Goal: Transaction & Acquisition: Purchase product/service

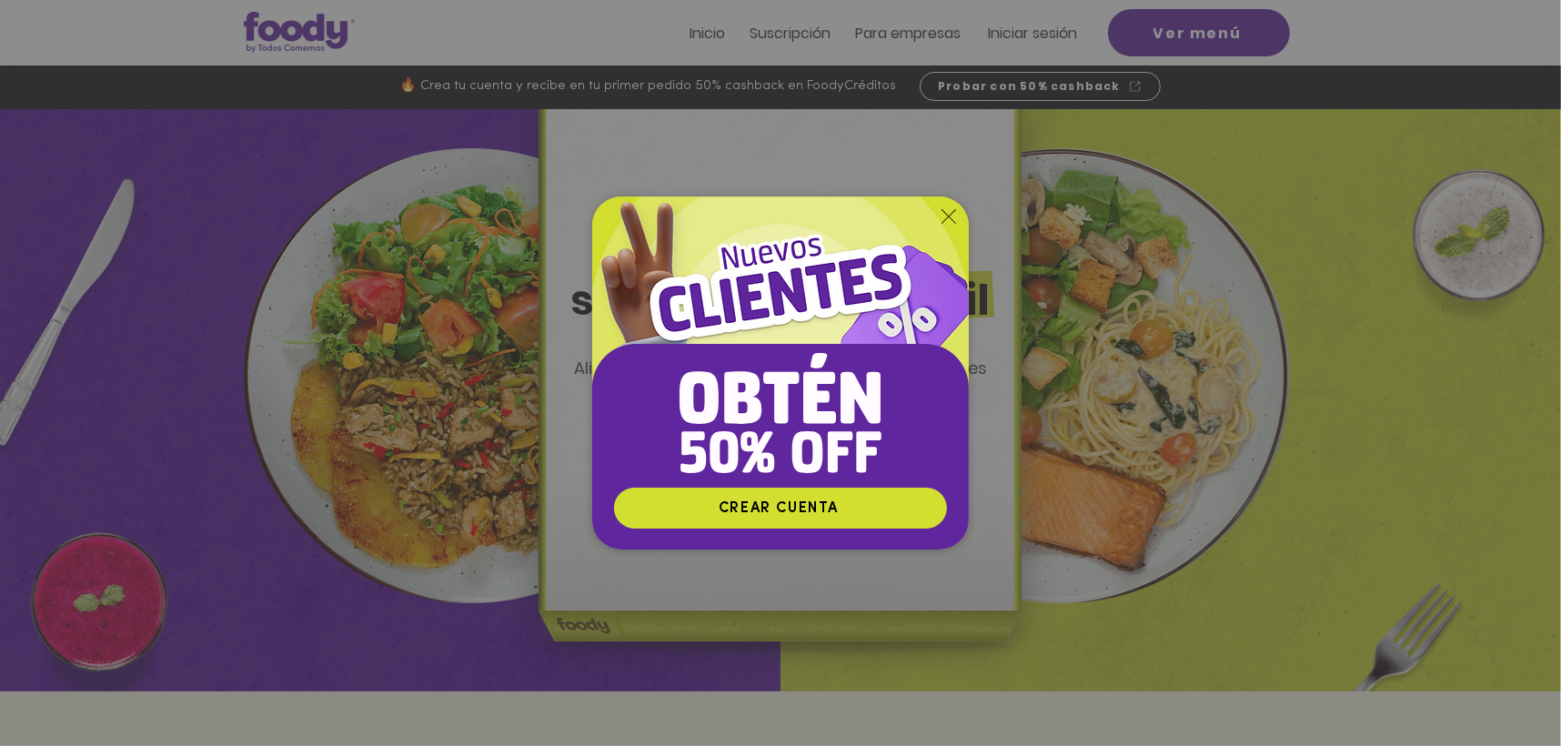
click at [1029, 30] on div "Nuevos suscriptores 50% off" at bounding box center [780, 373] width 1561 height 746
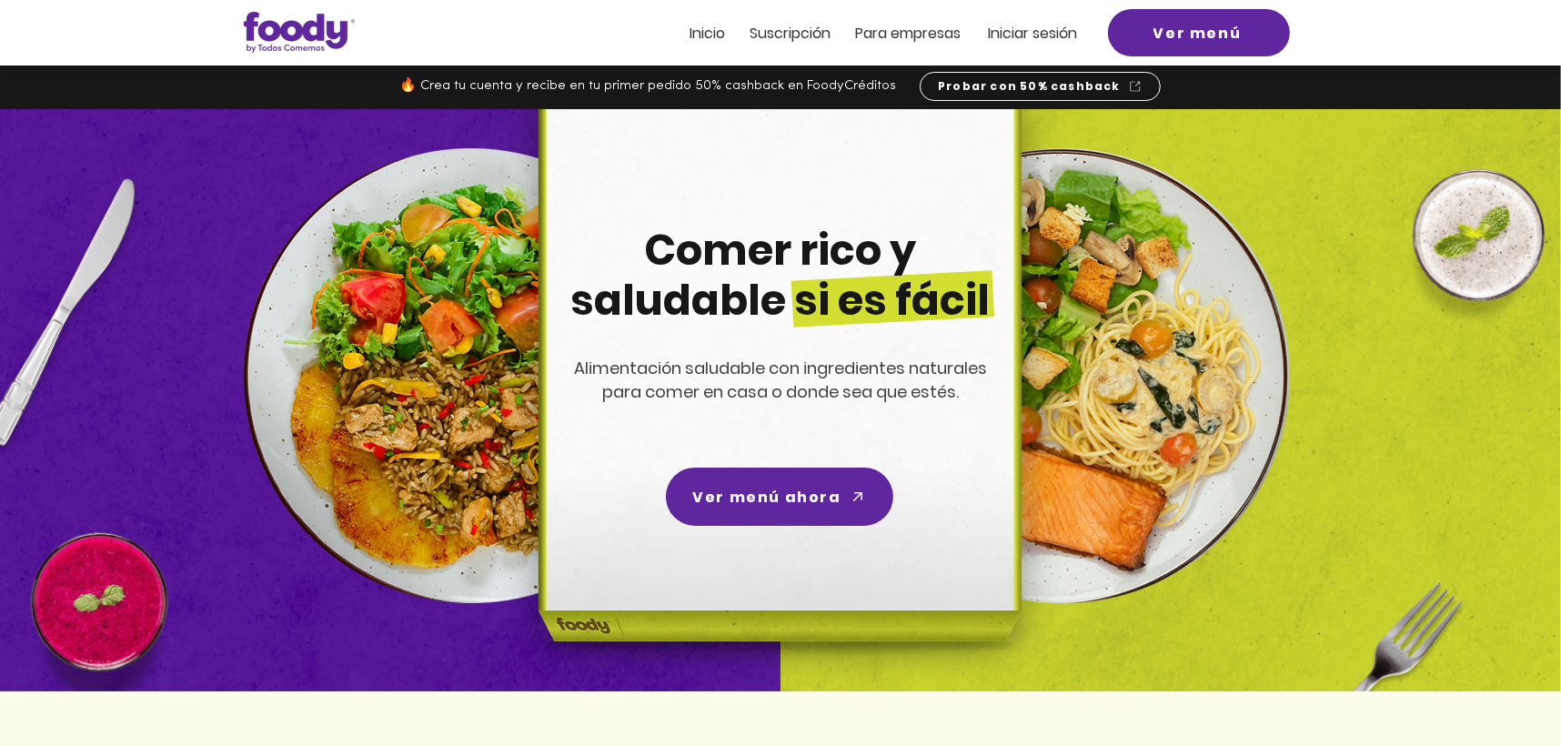
click at [1004, 35] on span "Iniciar sesión" at bounding box center [1032, 33] width 89 height 21
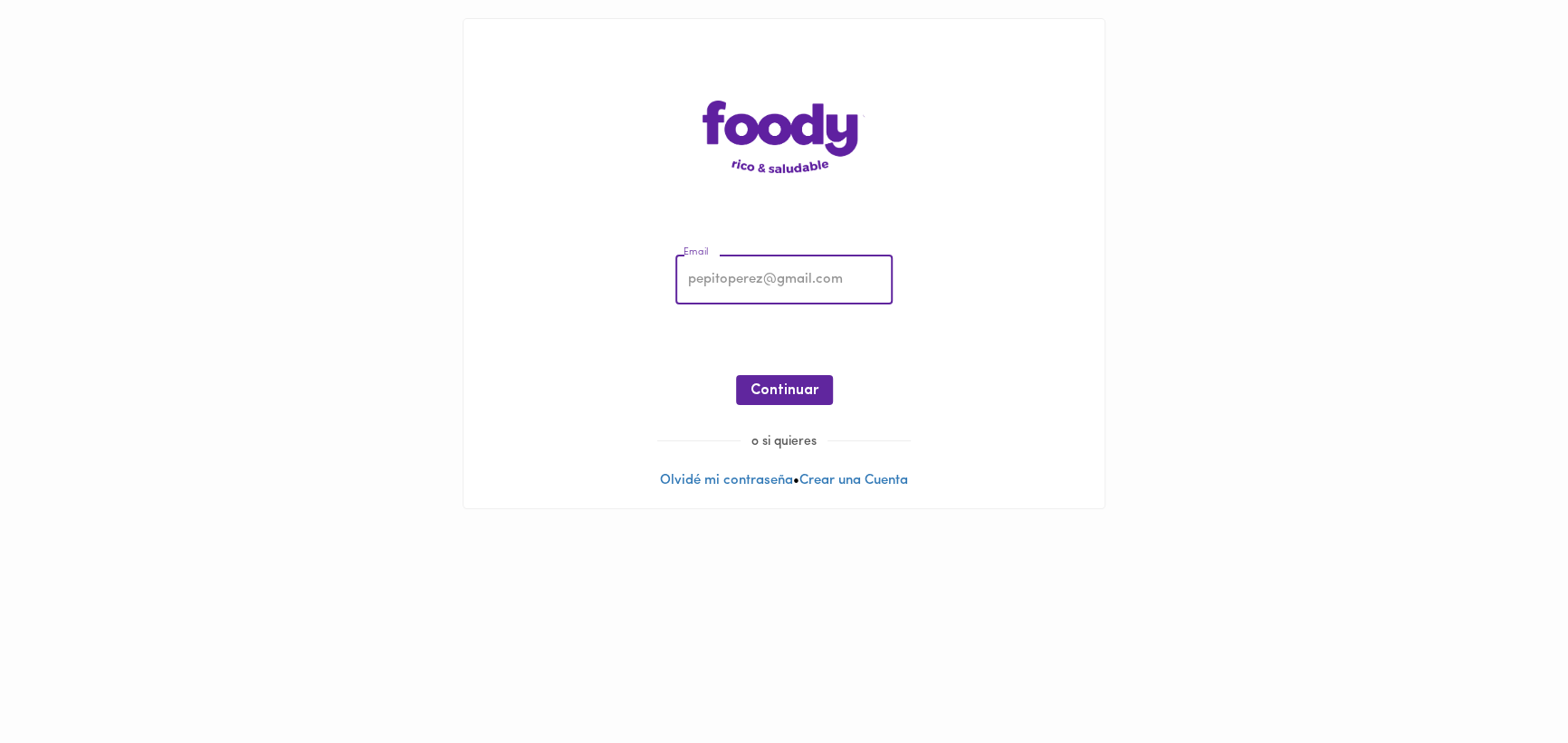
type input "[EMAIL_ADDRESS][DOMAIN_NAME]"
click at [793, 393] on span "Continuar" at bounding box center [784, 390] width 68 height 17
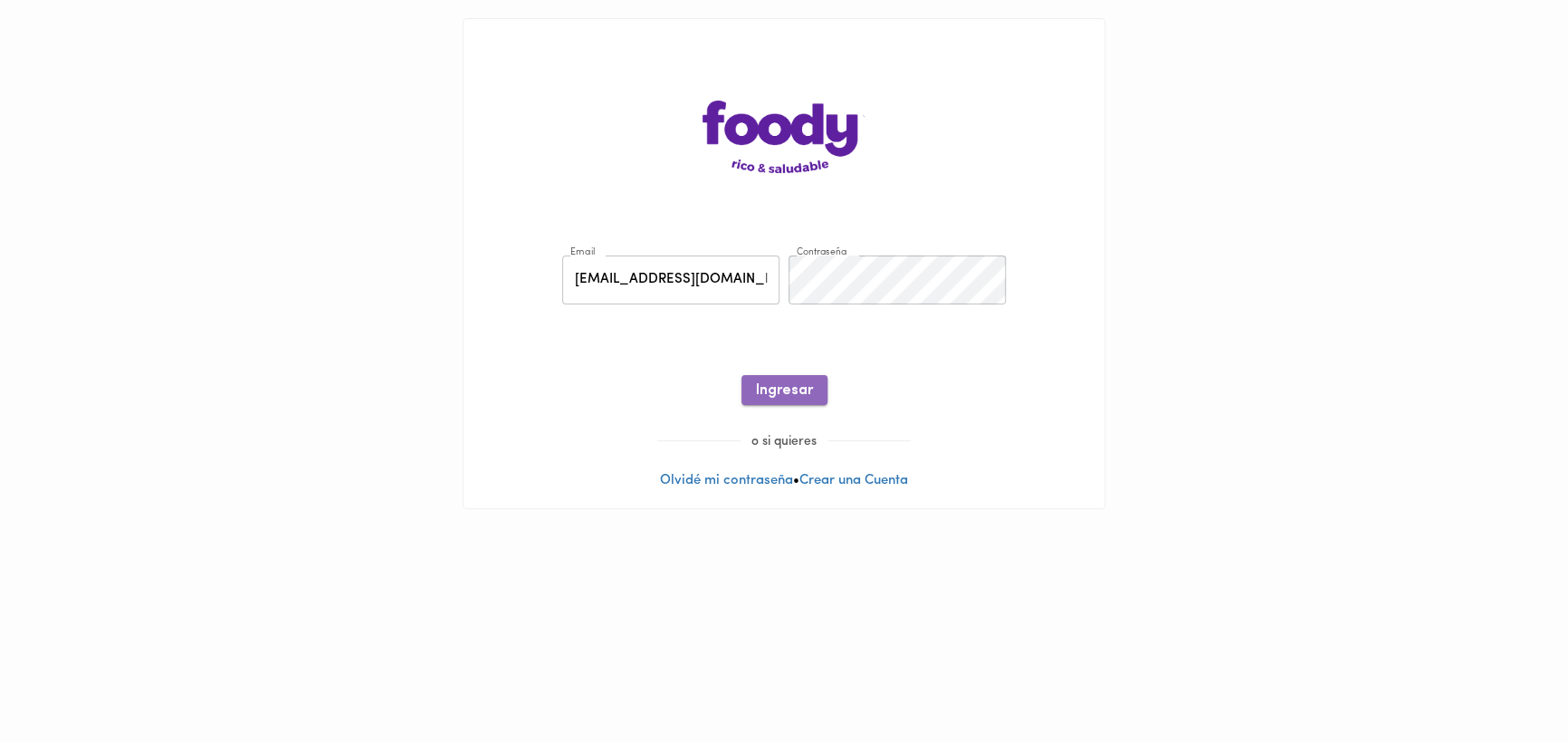
click at [776, 377] on button "Ingresar" at bounding box center [784, 390] width 86 height 30
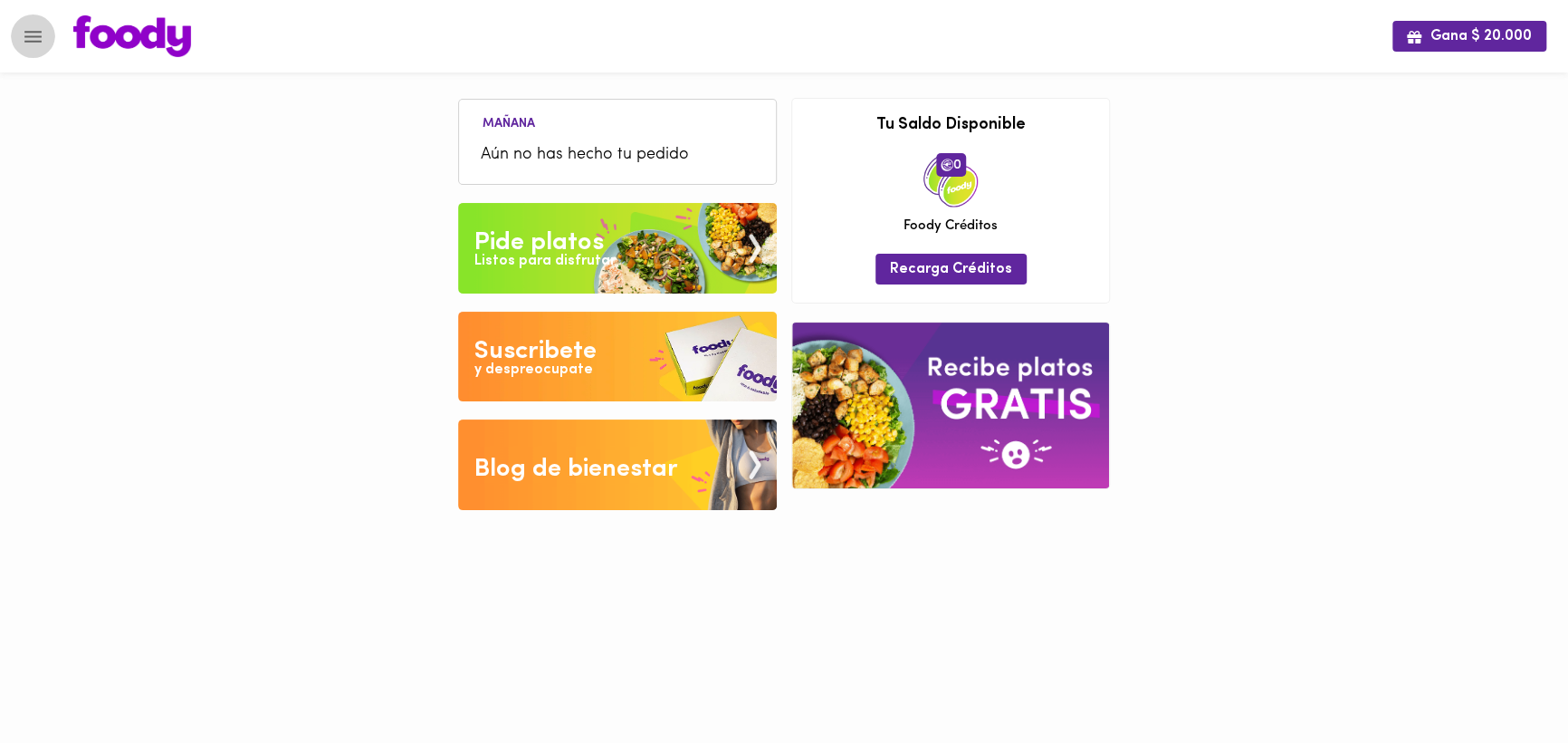
click at [45, 26] on button "Menu" at bounding box center [33, 37] width 45 height 45
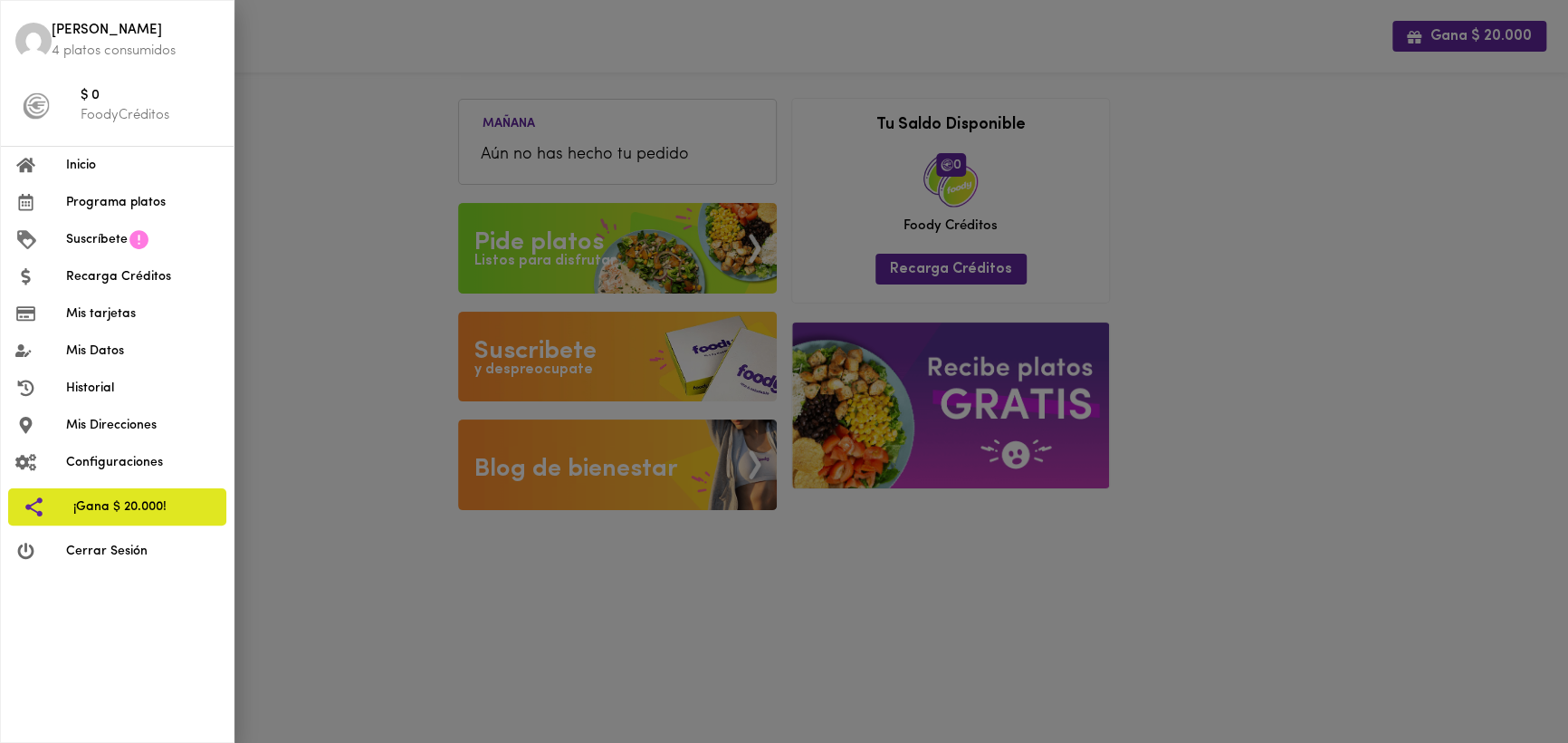
click at [93, 324] on li "Mis tarjetas" at bounding box center [117, 314] width 233 height 37
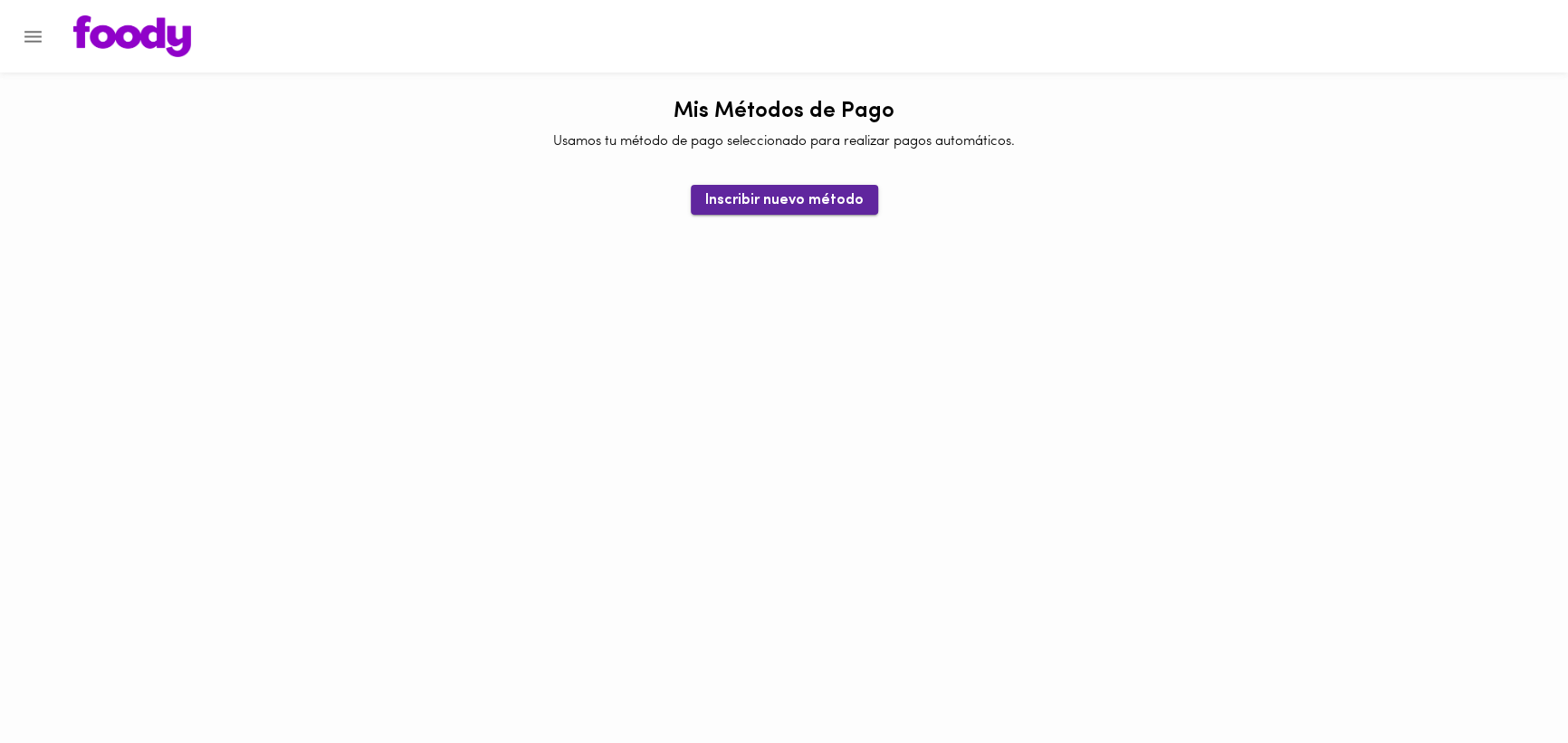
click at [797, 192] on span "Inscribir nuevo método" at bounding box center [784, 200] width 158 height 17
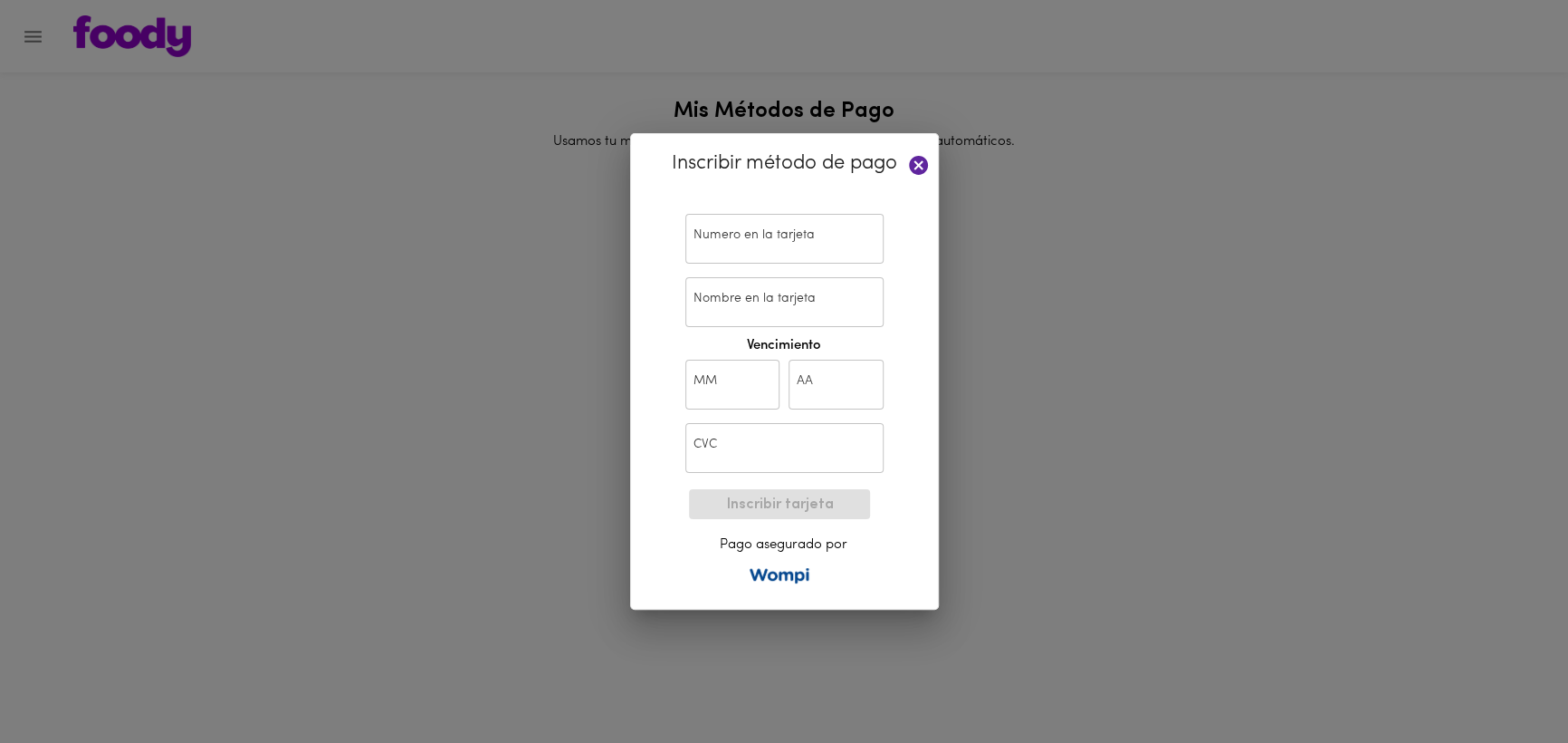
click at [768, 250] on input "text" at bounding box center [784, 239] width 198 height 50
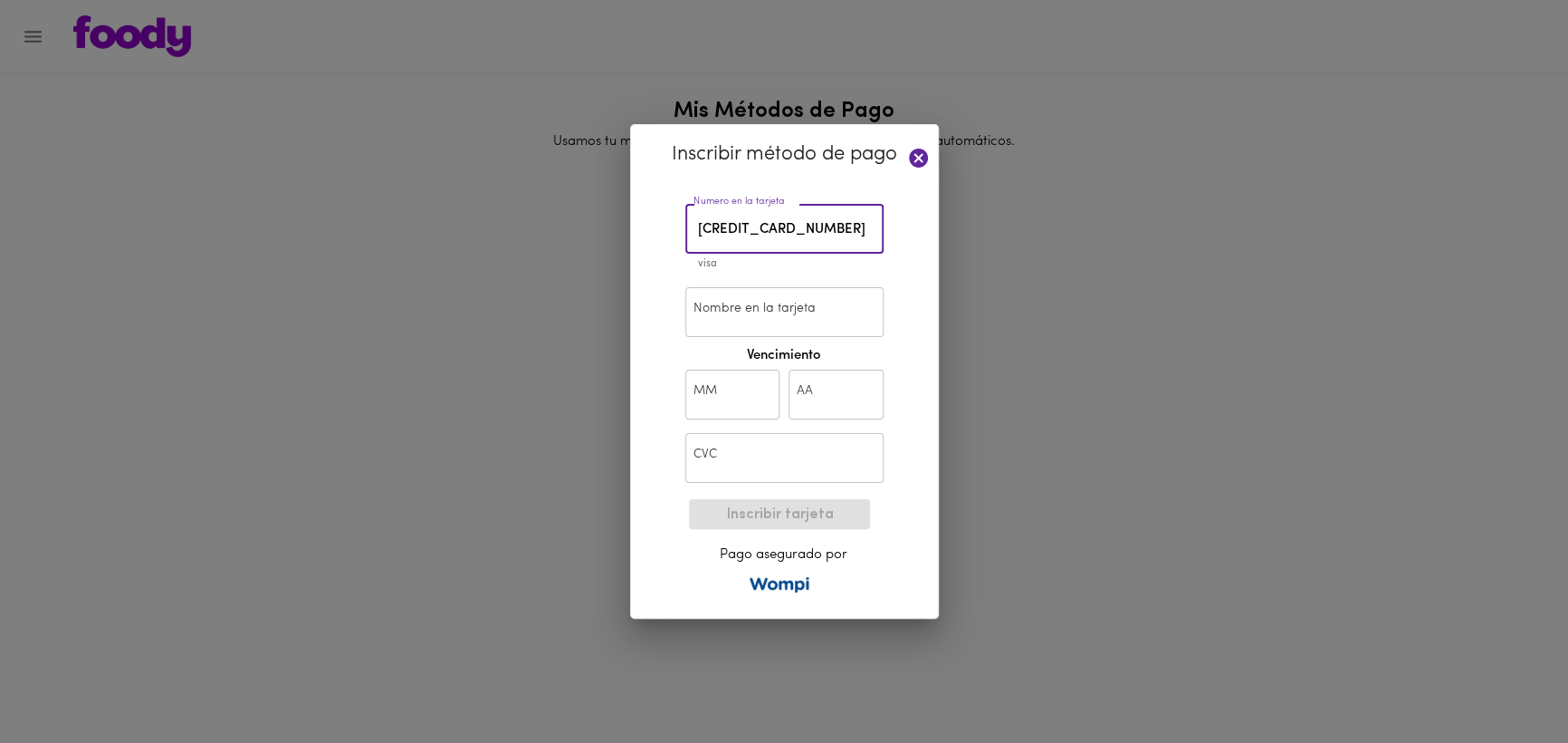
type input "4745 5510 1132 7461"
click at [739, 314] on input "Nombre en la tarjeta" at bounding box center [784, 312] width 198 height 50
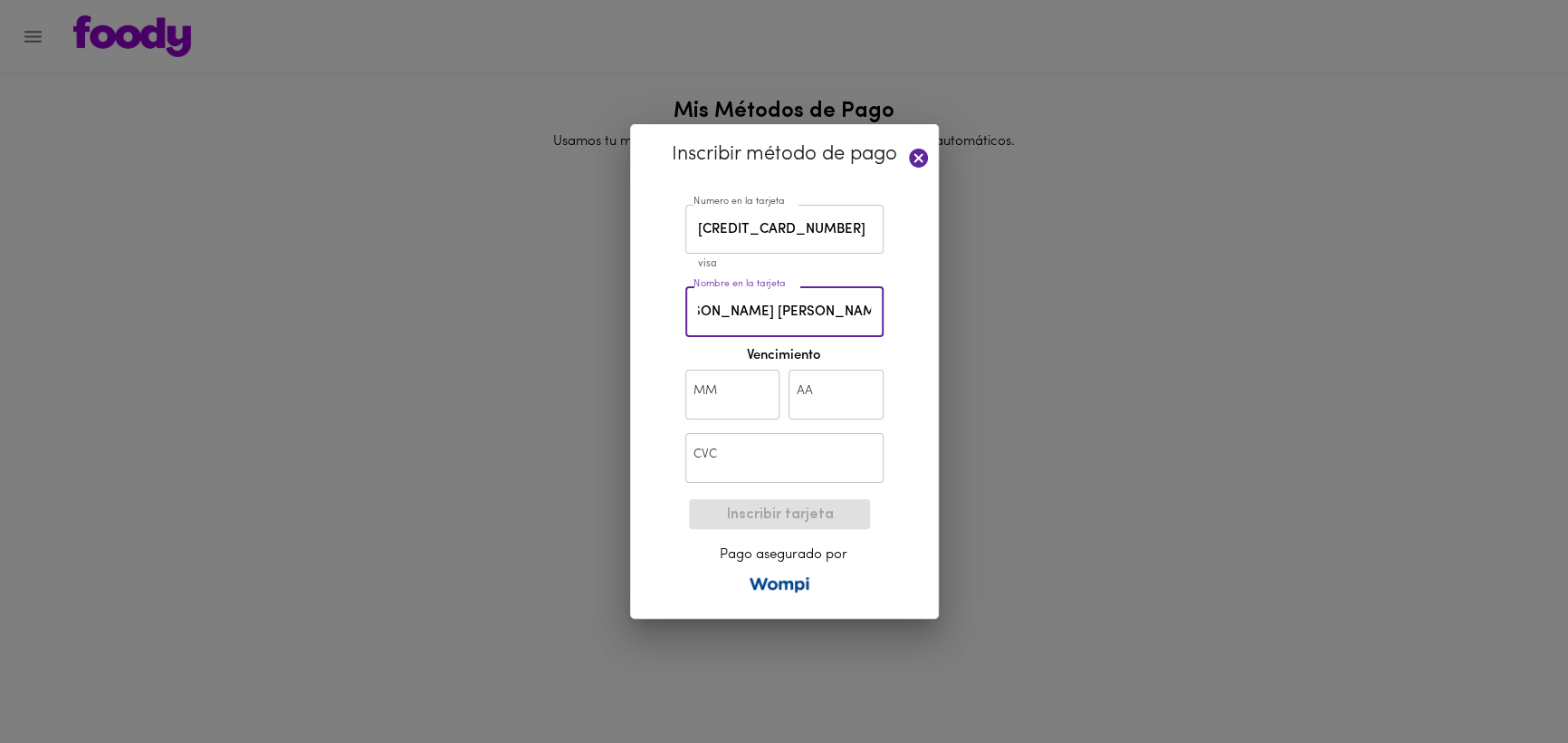
scroll to position [0, 54]
type input "SERGIO EDUARDO GALINDO ACERO"
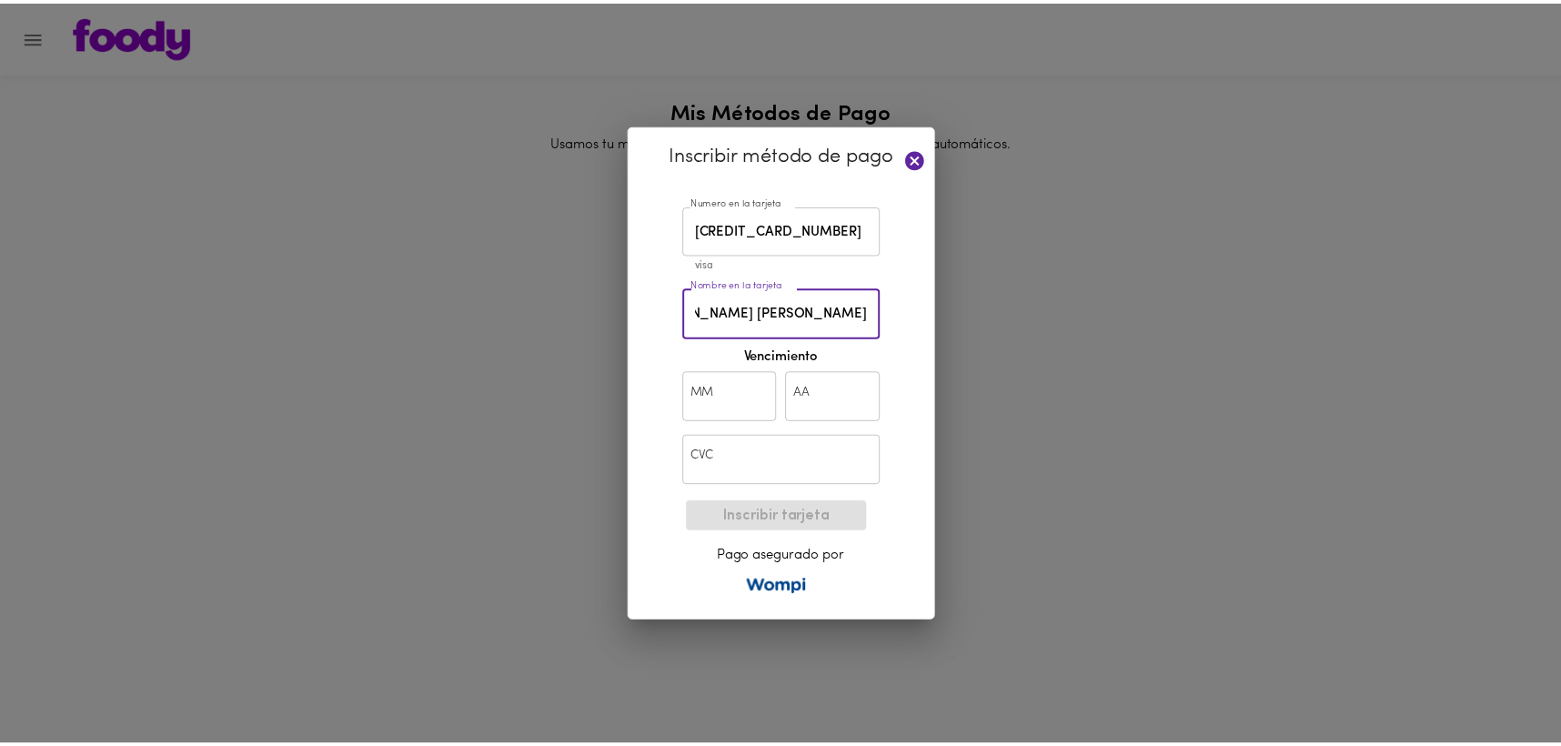
scroll to position [0, 0]
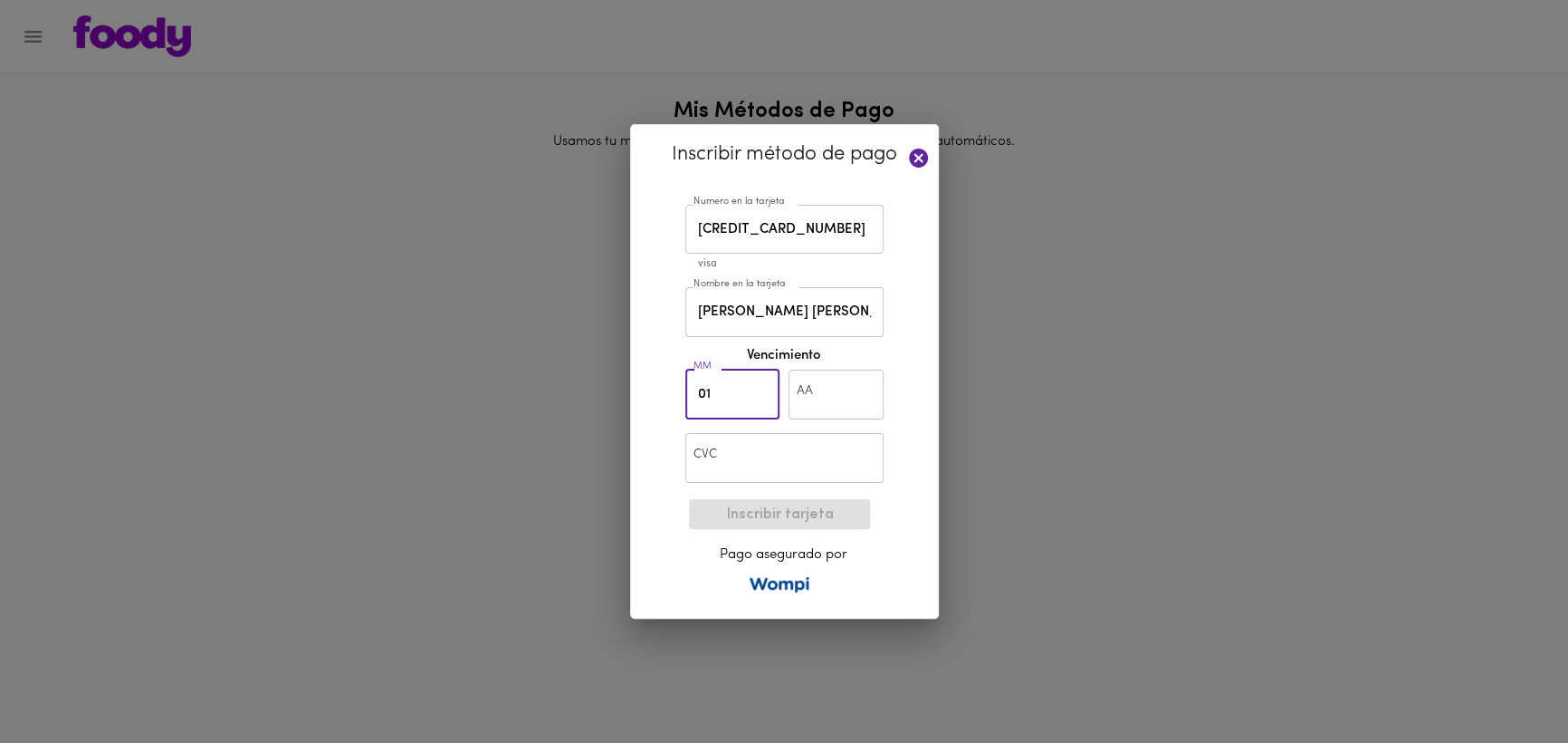
type input "01"
click at [816, 379] on input "text" at bounding box center [836, 394] width 96 height 50
type input "28"
click at [791, 448] on input "text" at bounding box center [784, 458] width 198 height 50
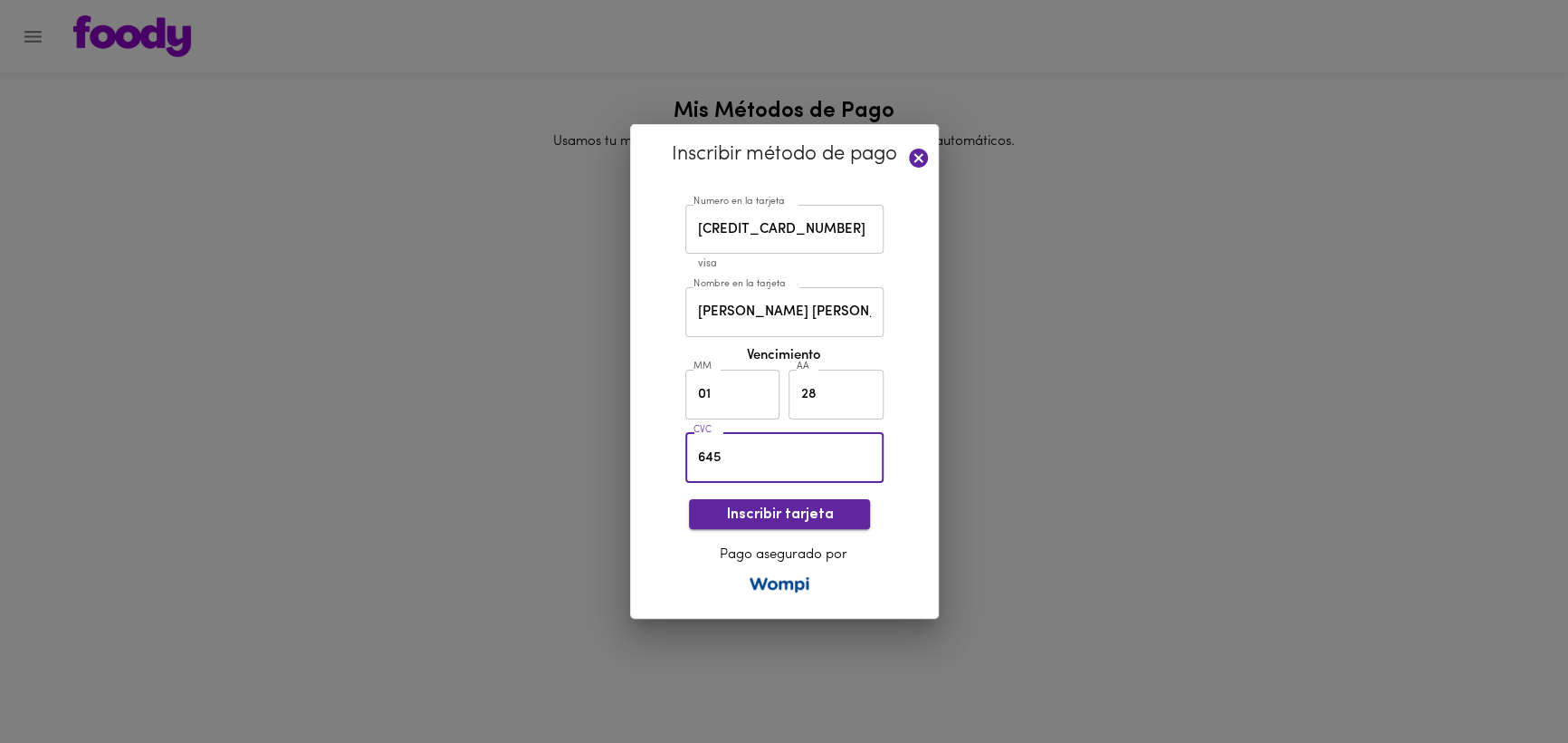
type input "645"
click at [768, 516] on span "Inscribir tarjeta" at bounding box center [780, 514] width 152 height 17
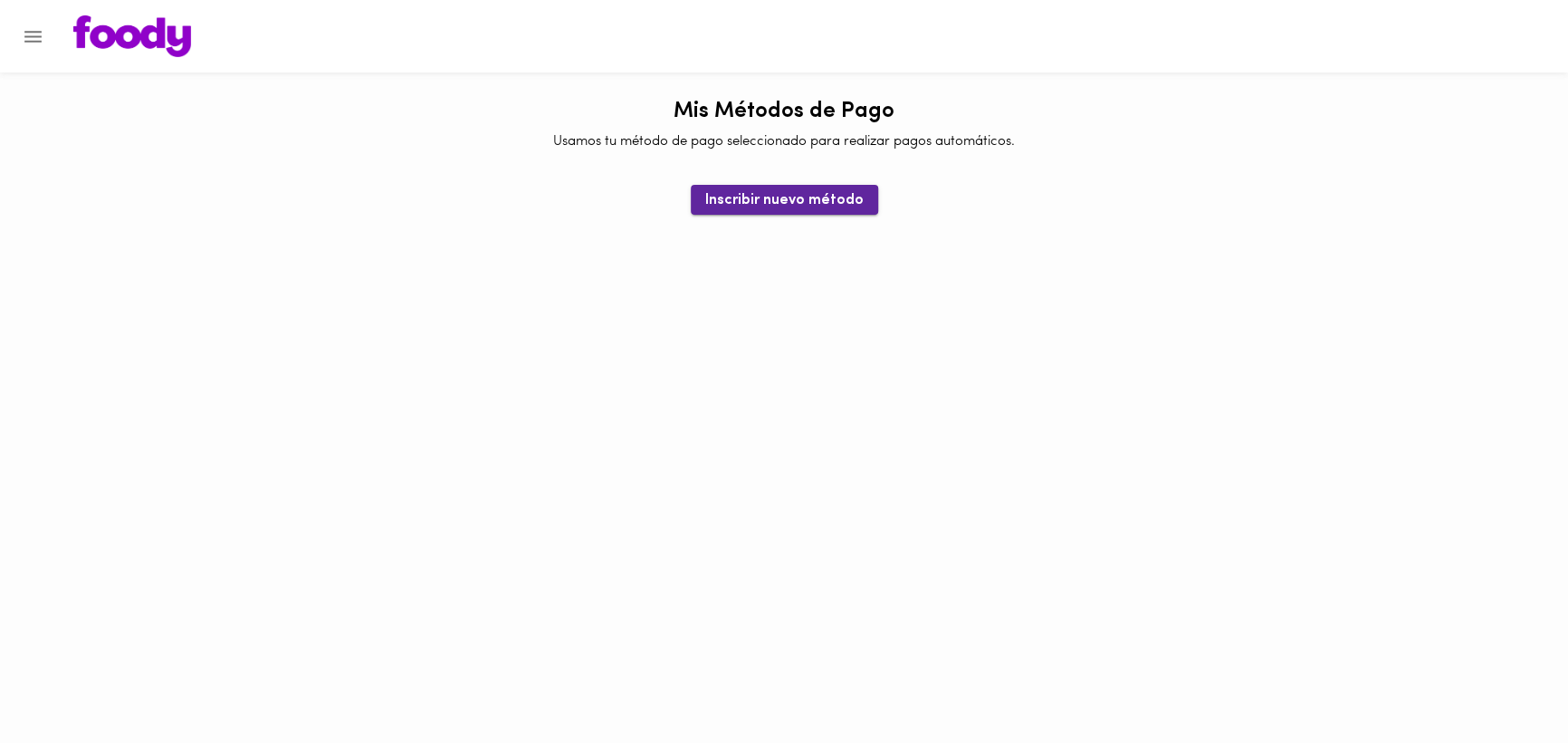
click at [781, 194] on span "Inscribir nuevo método" at bounding box center [784, 200] width 158 height 17
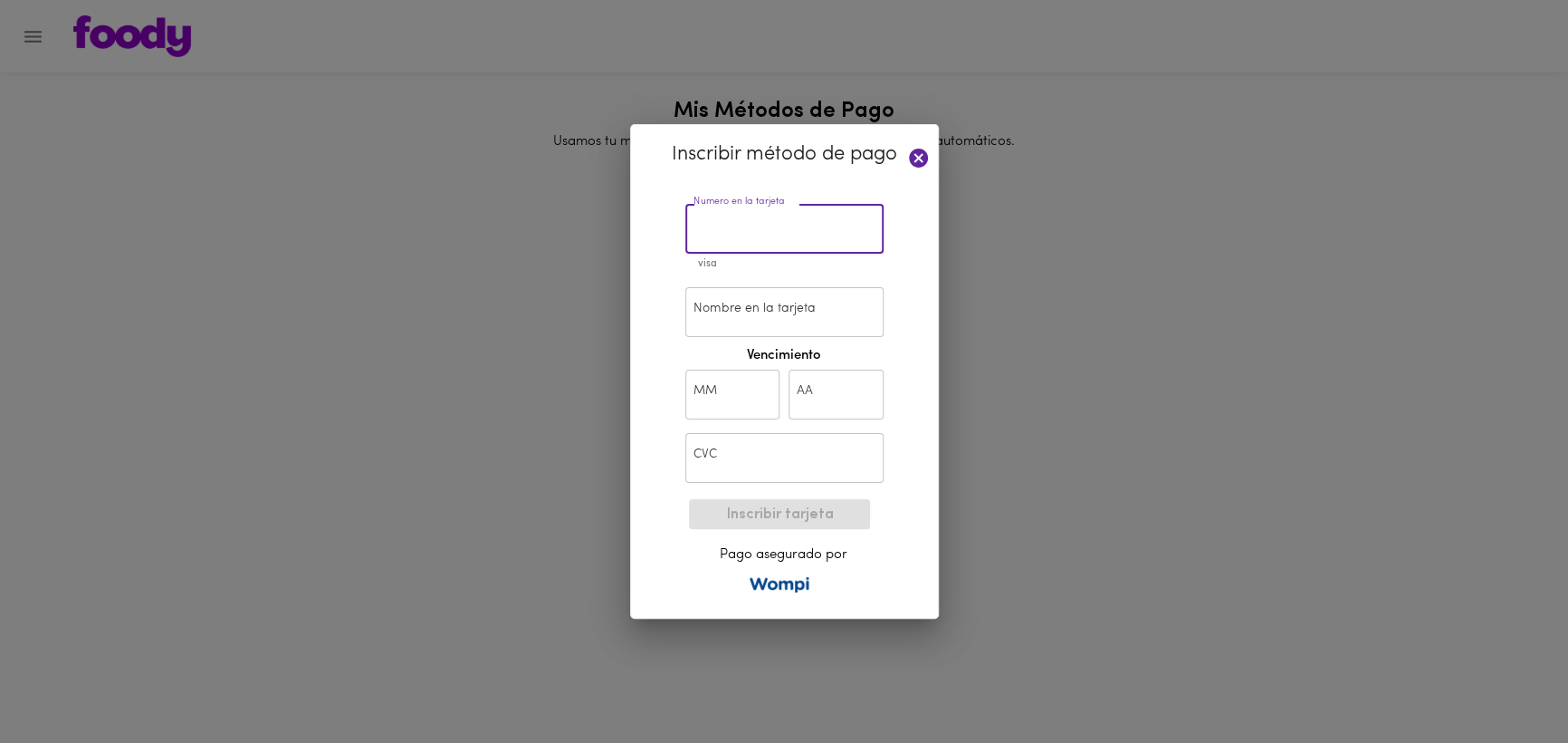
click at [730, 241] on input "text" at bounding box center [784, 230] width 198 height 50
type input "4745 5510 1132 7461"
click at [765, 321] on input "Nombre en la tarjeta" at bounding box center [784, 312] width 198 height 50
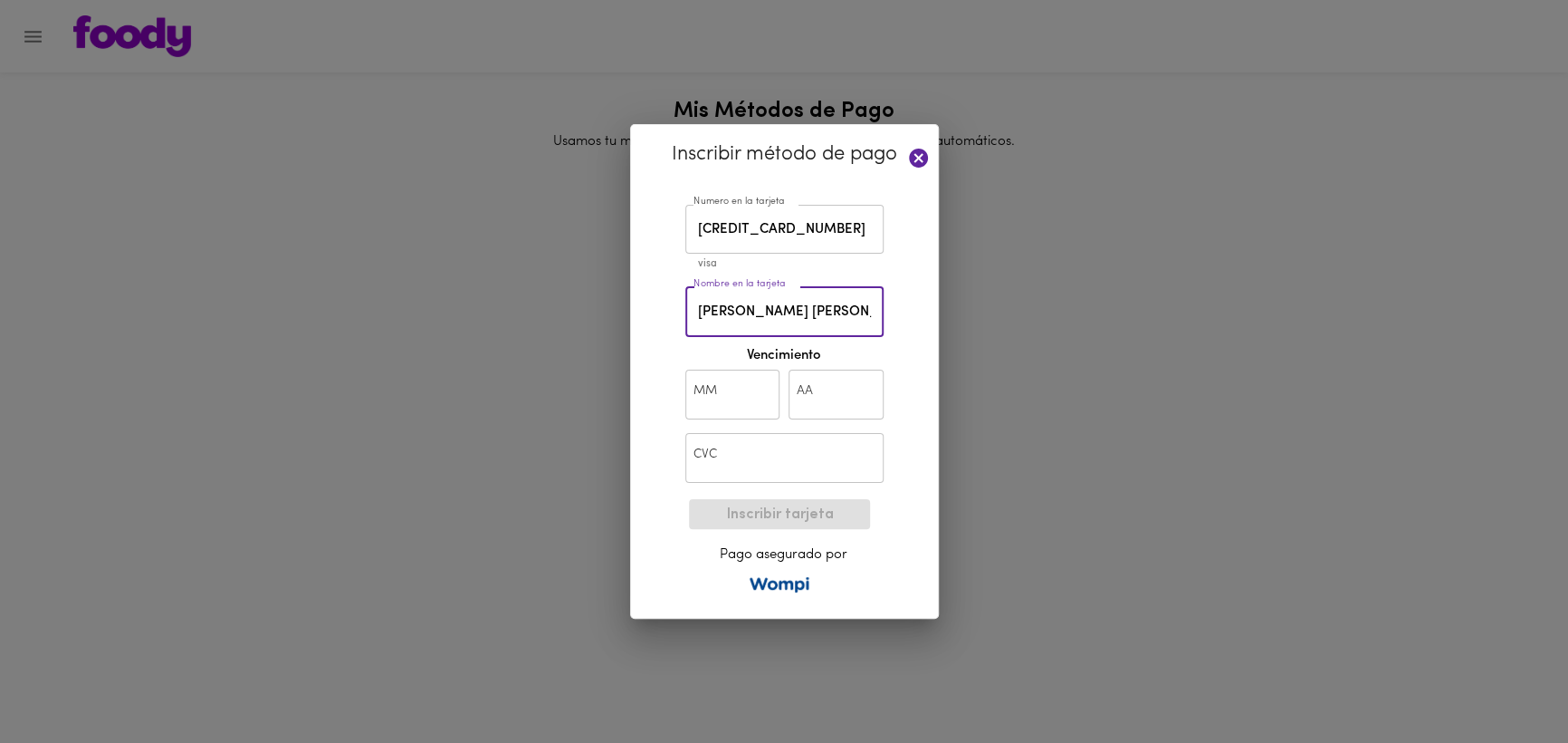
click at [771, 320] on input "SERGIO EDUARDO GALINDO ACERO" at bounding box center [784, 312] width 198 height 50
click at [826, 316] on input "SERGIO GALINDO ACERO" at bounding box center [784, 312] width 198 height 50
type input "SERGIO GALINDO"
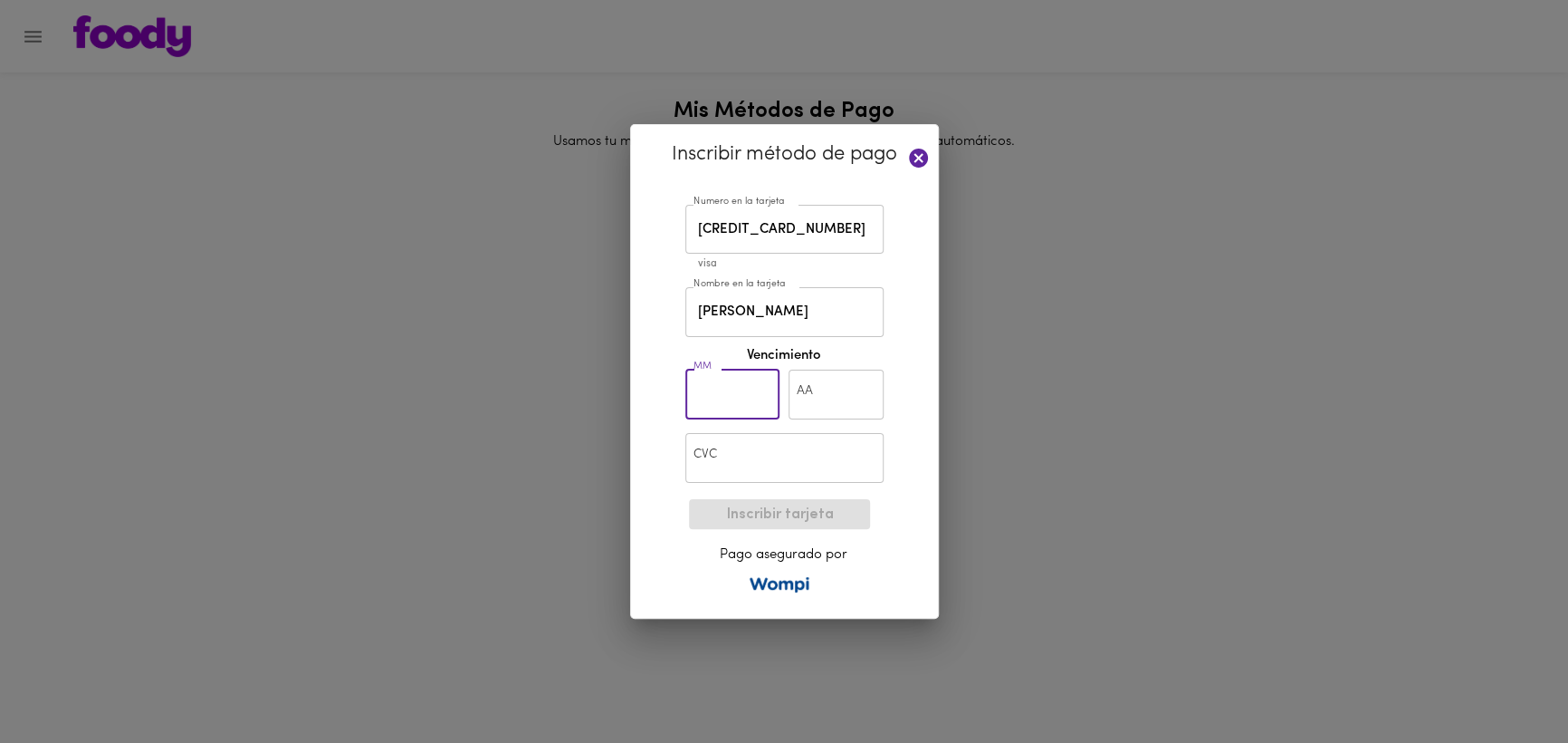
click at [750, 391] on input "text" at bounding box center [734, 394] width 96 height 50
type input "01"
click at [833, 398] on input "text" at bounding box center [836, 394] width 96 height 50
type input "28"
click at [767, 466] on input "text" at bounding box center [784, 458] width 198 height 50
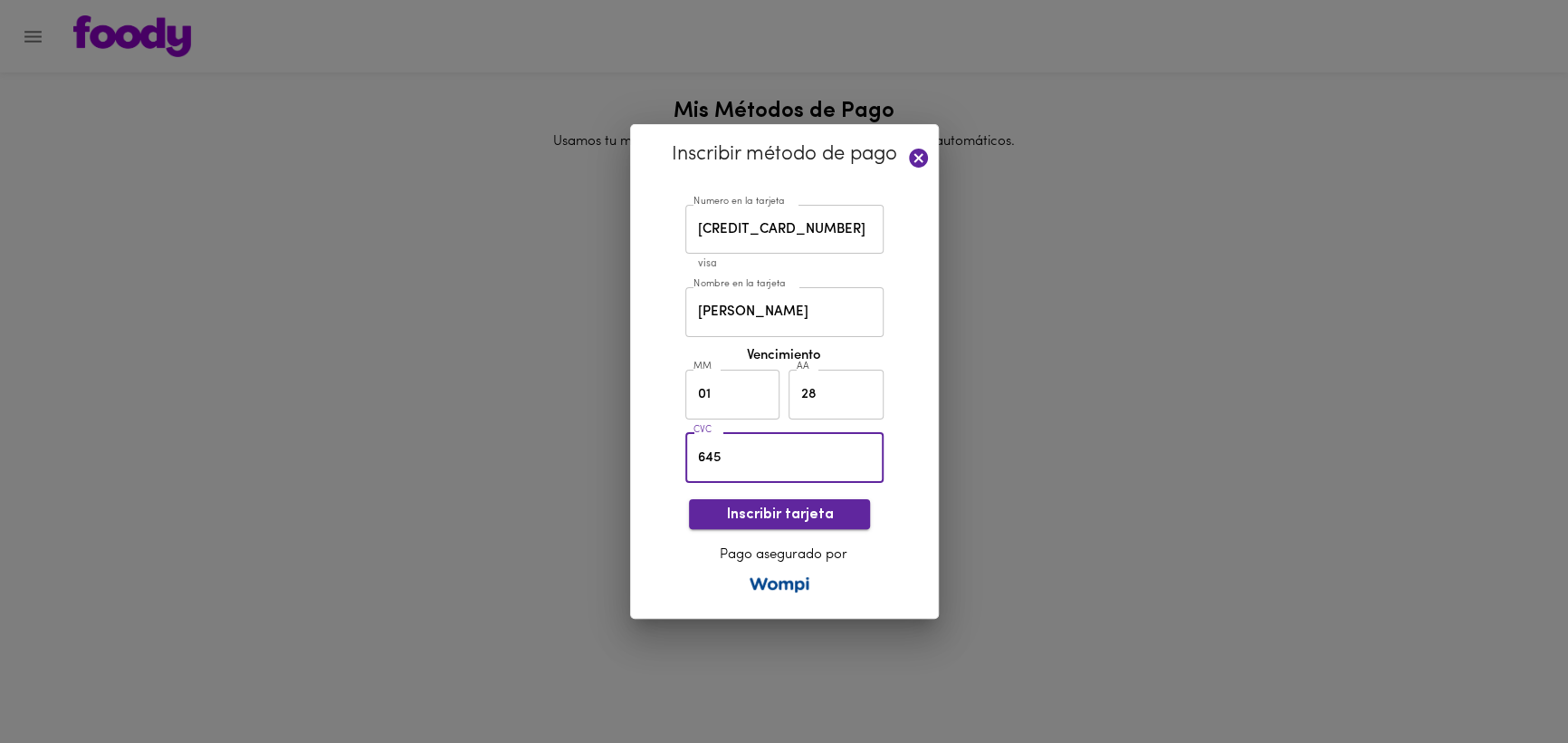
type input "645"
click at [761, 519] on span "Inscribir tarjeta" at bounding box center [780, 514] width 152 height 17
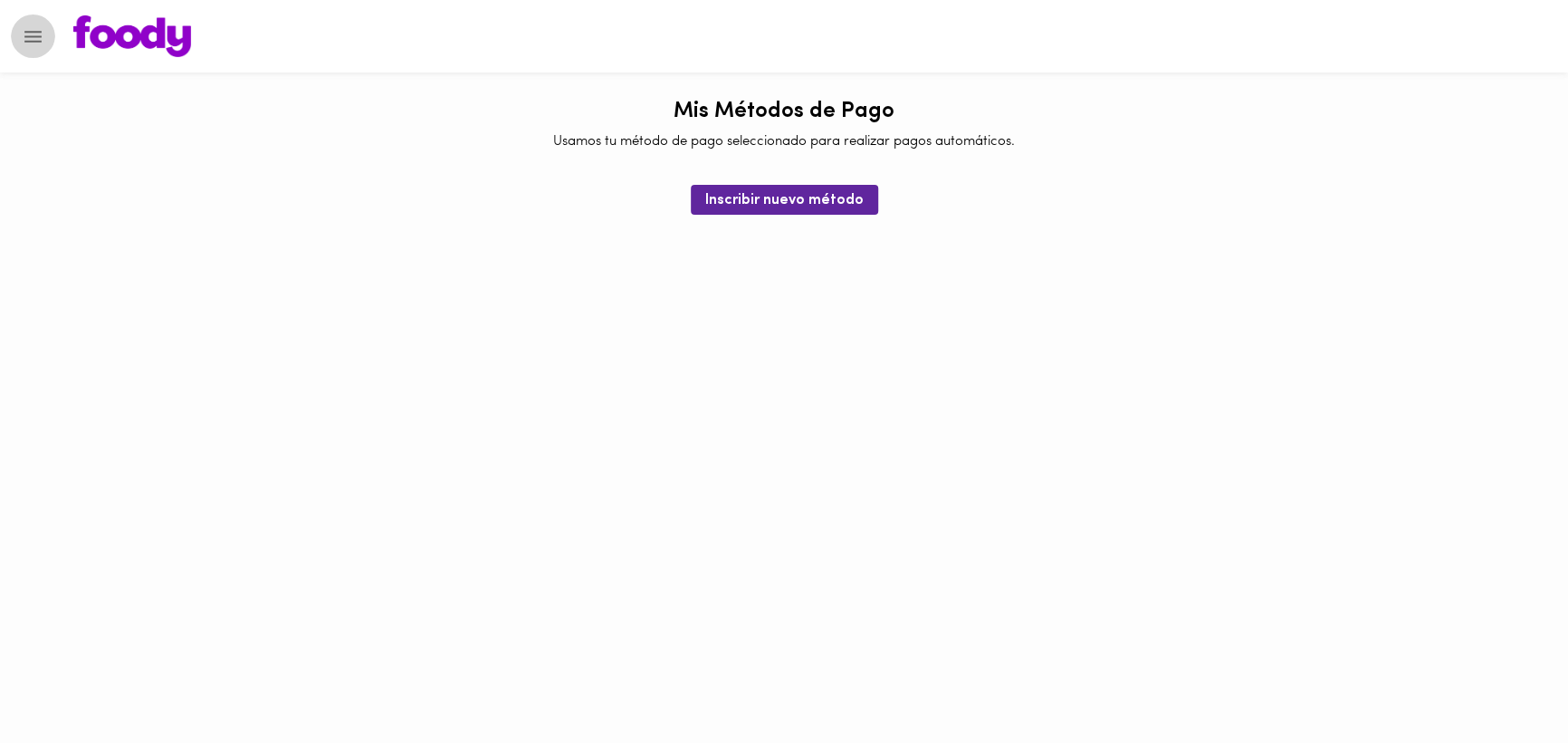
click at [35, 35] on icon "Menu" at bounding box center [33, 36] width 23 height 23
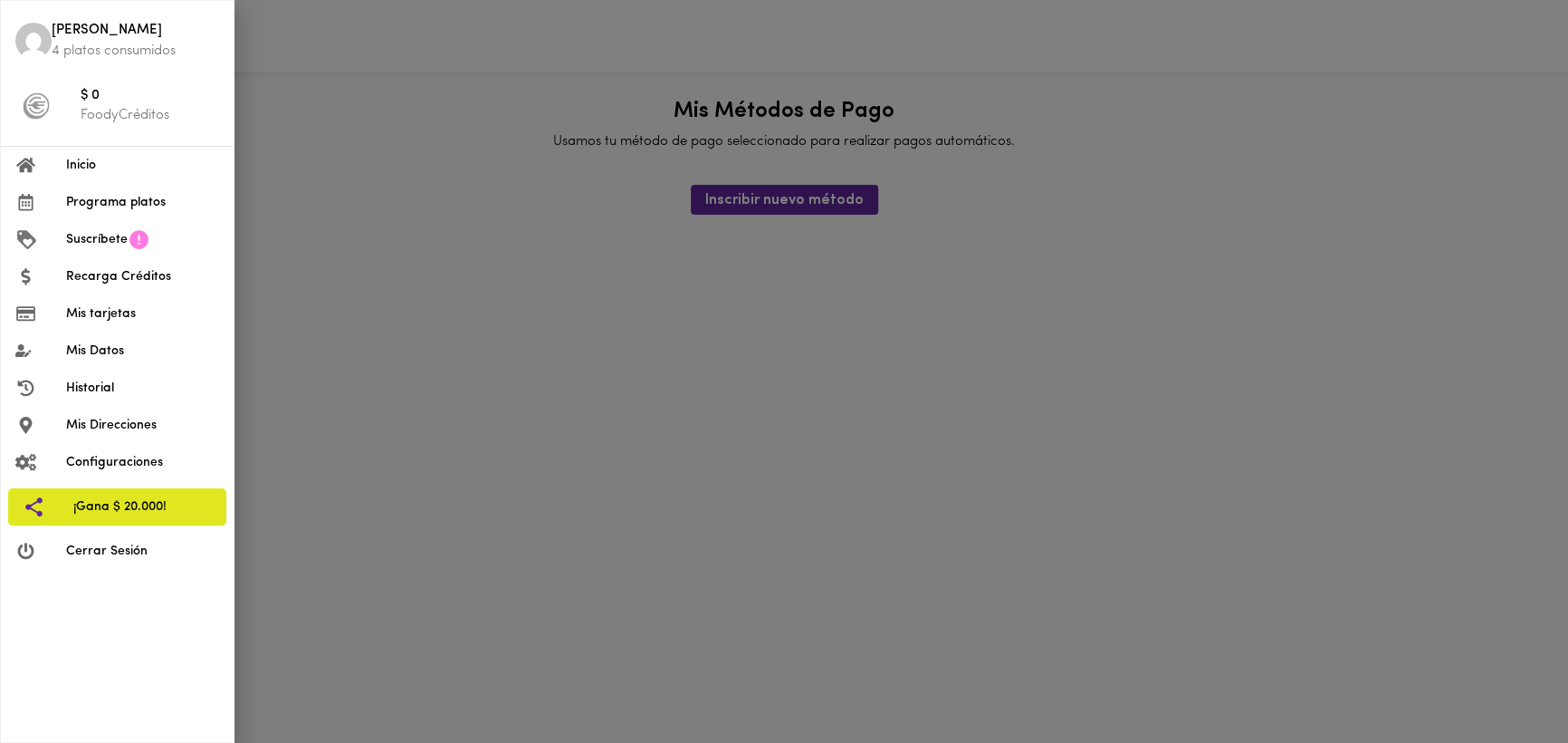
click at [110, 276] on span "Recarga Créditos" at bounding box center [142, 276] width 153 height 19
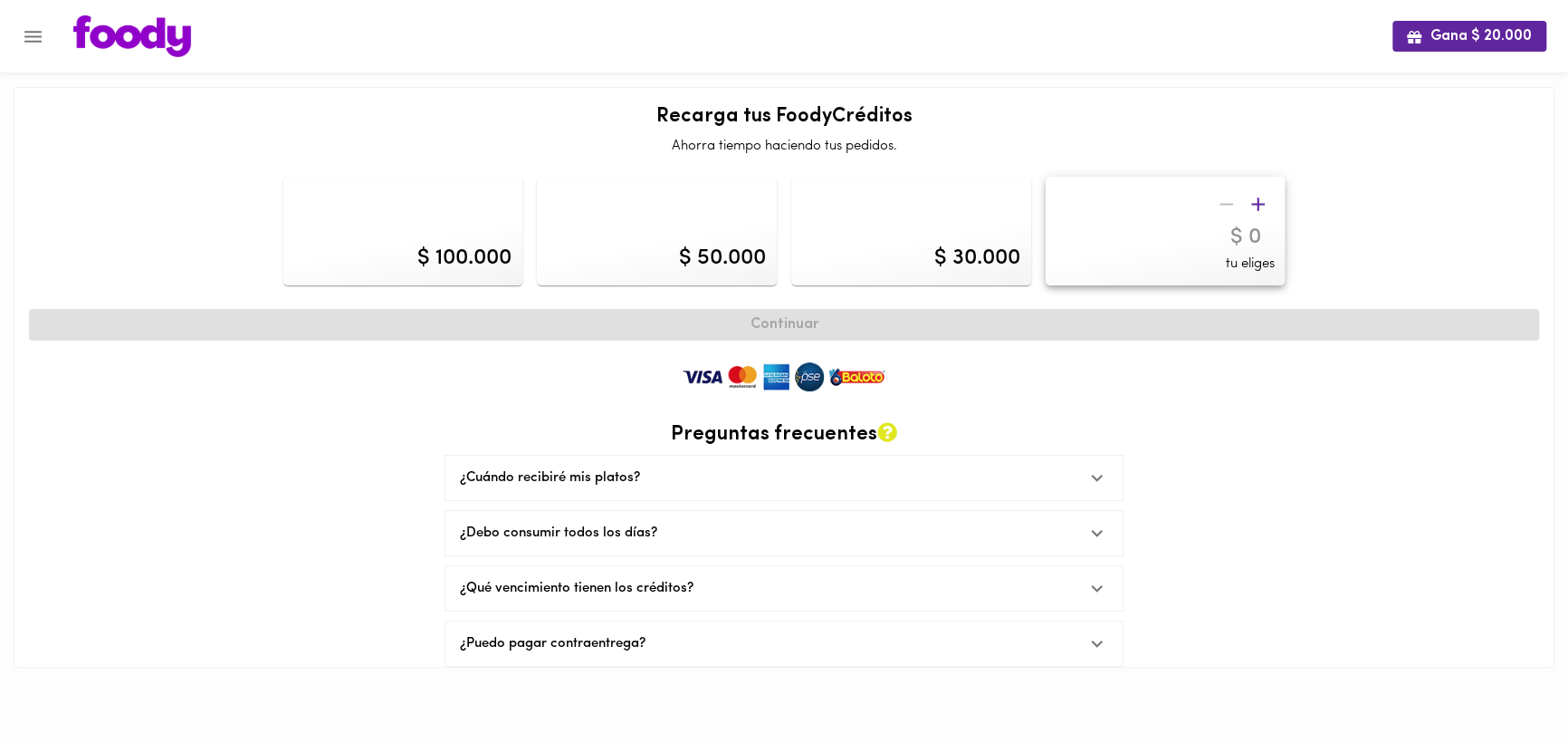
click at [35, 35] on icon "Menu" at bounding box center [33, 36] width 23 height 23
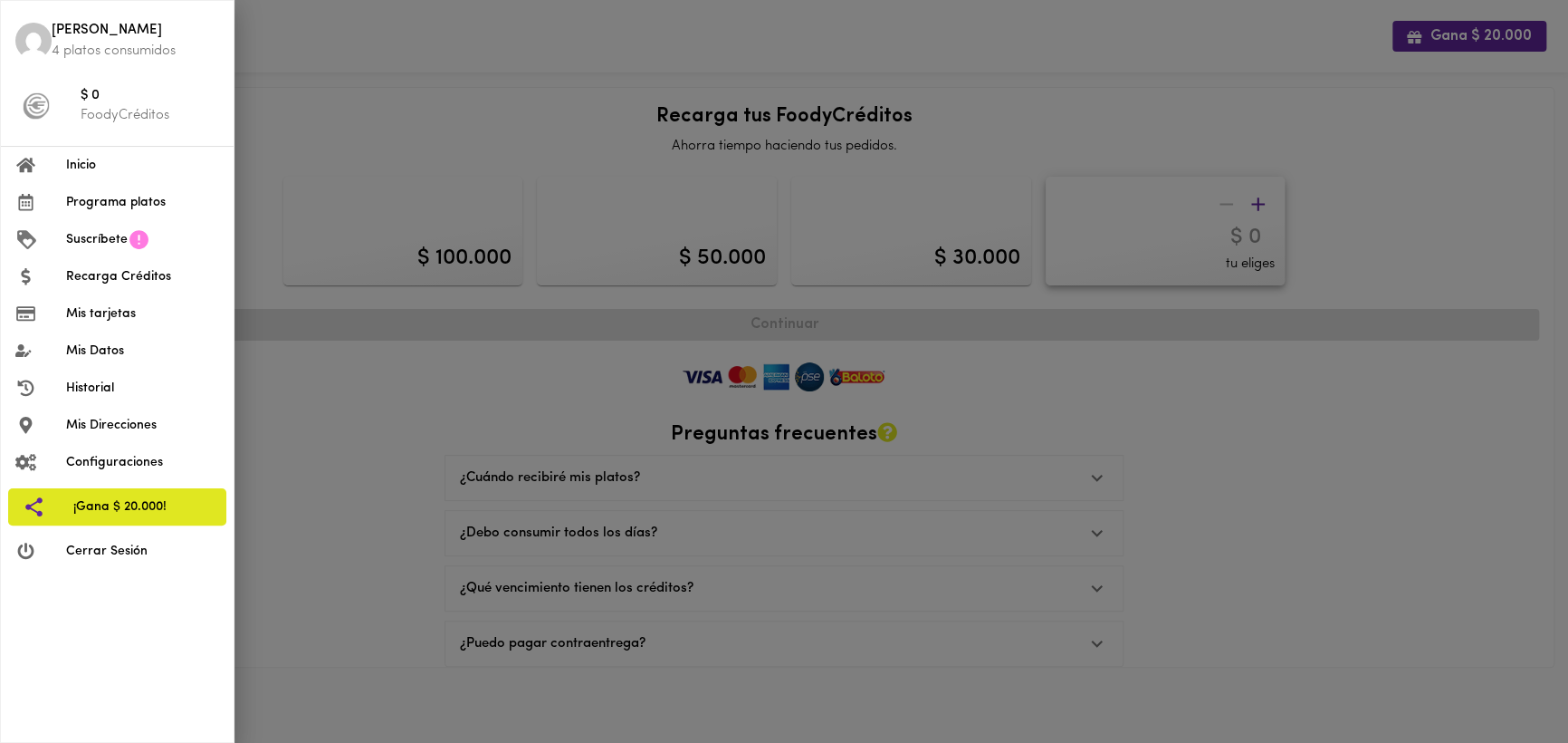
click at [87, 206] on span "Programa platos" at bounding box center [142, 202] width 153 height 19
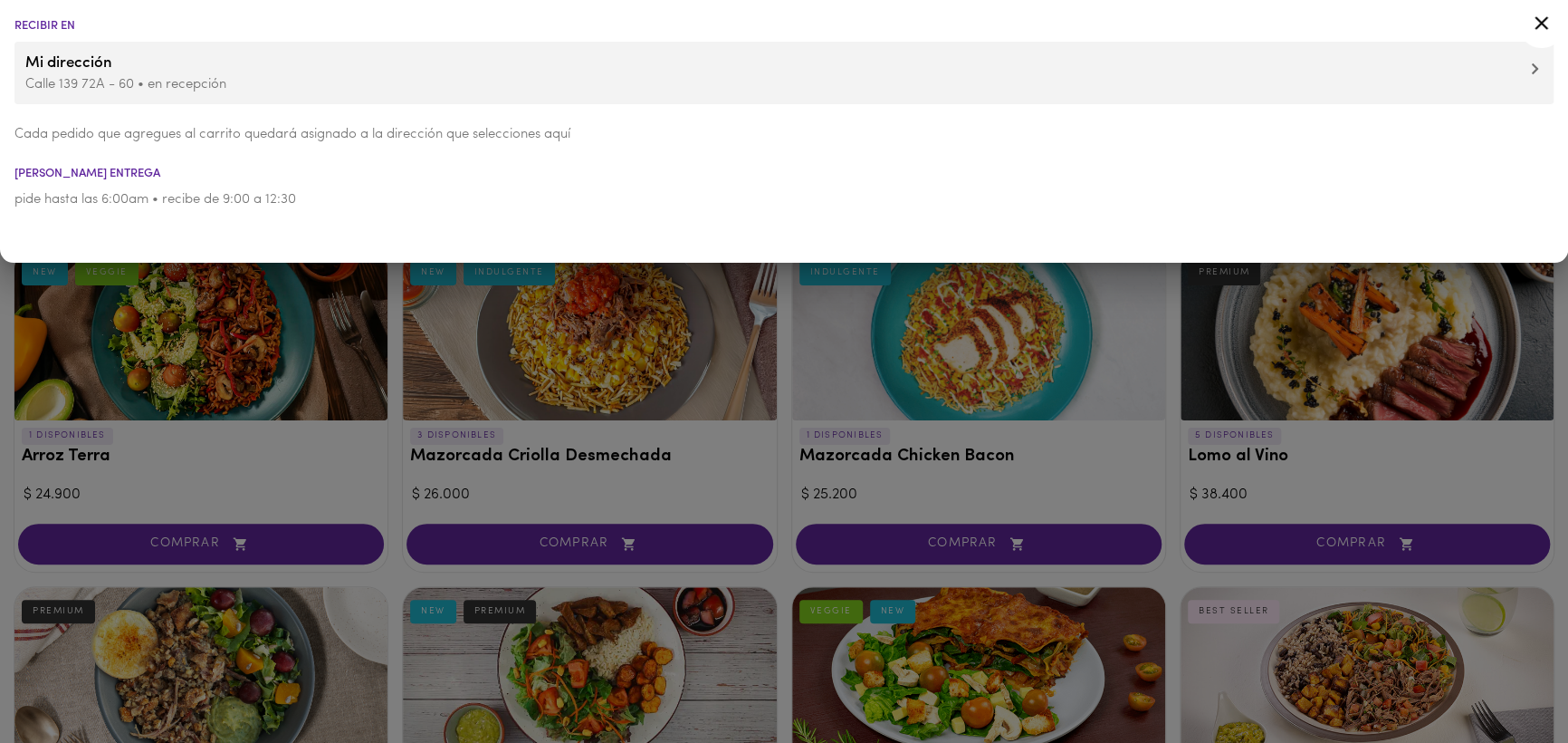
click at [1530, 21] on icon at bounding box center [1541, 23] width 23 height 23
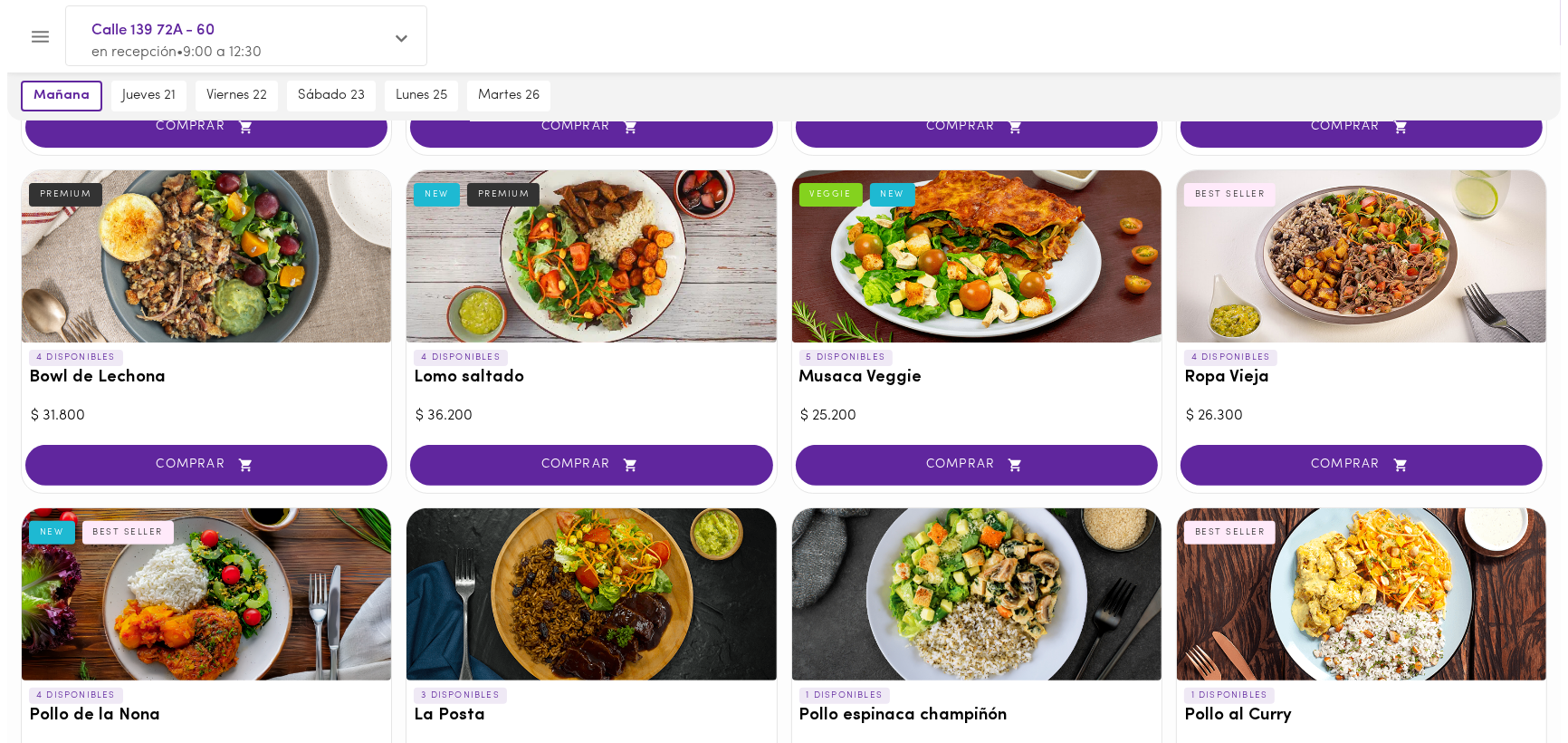
scroll to position [452, 0]
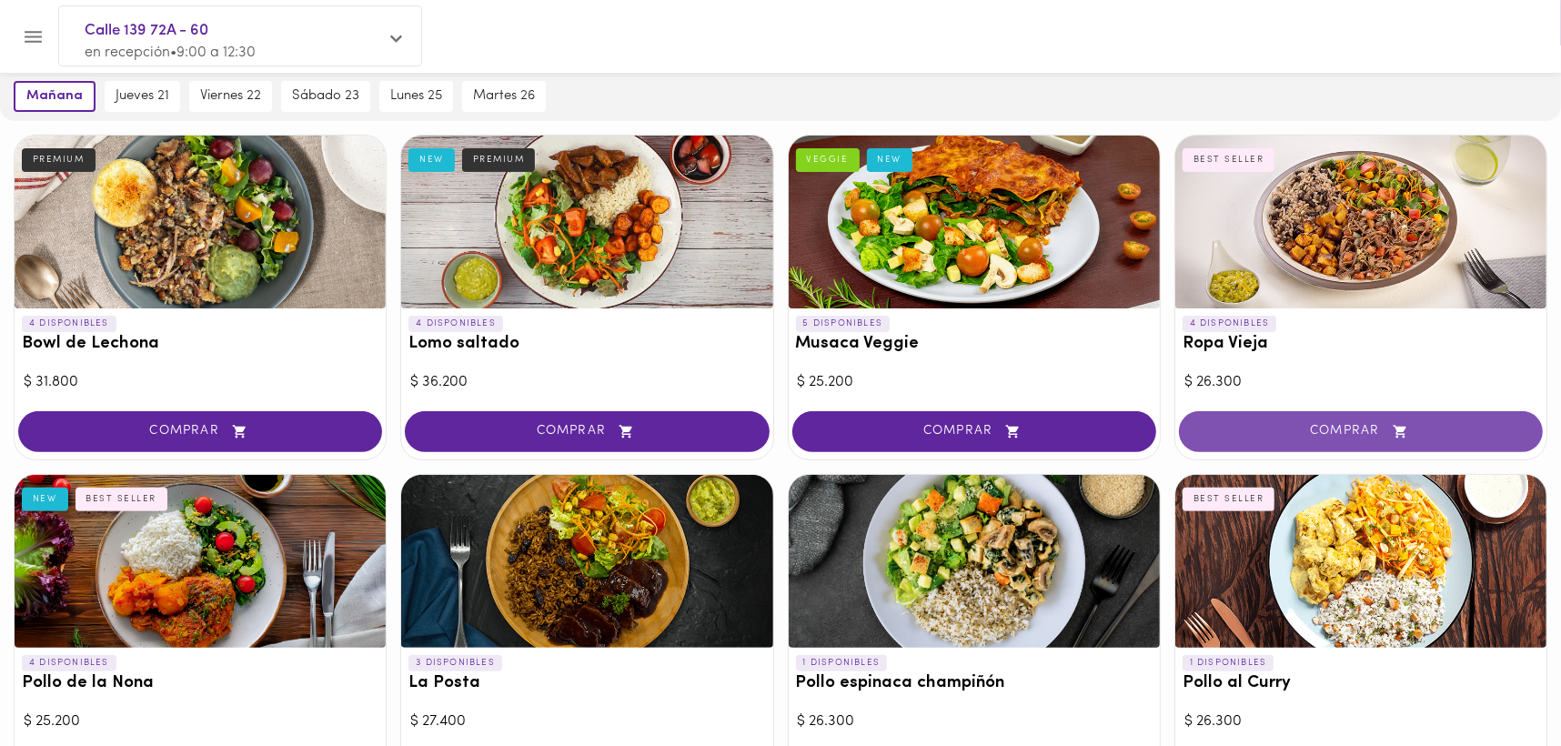
click at [1334, 427] on span "COMPRAR" at bounding box center [1360, 431] width 318 height 15
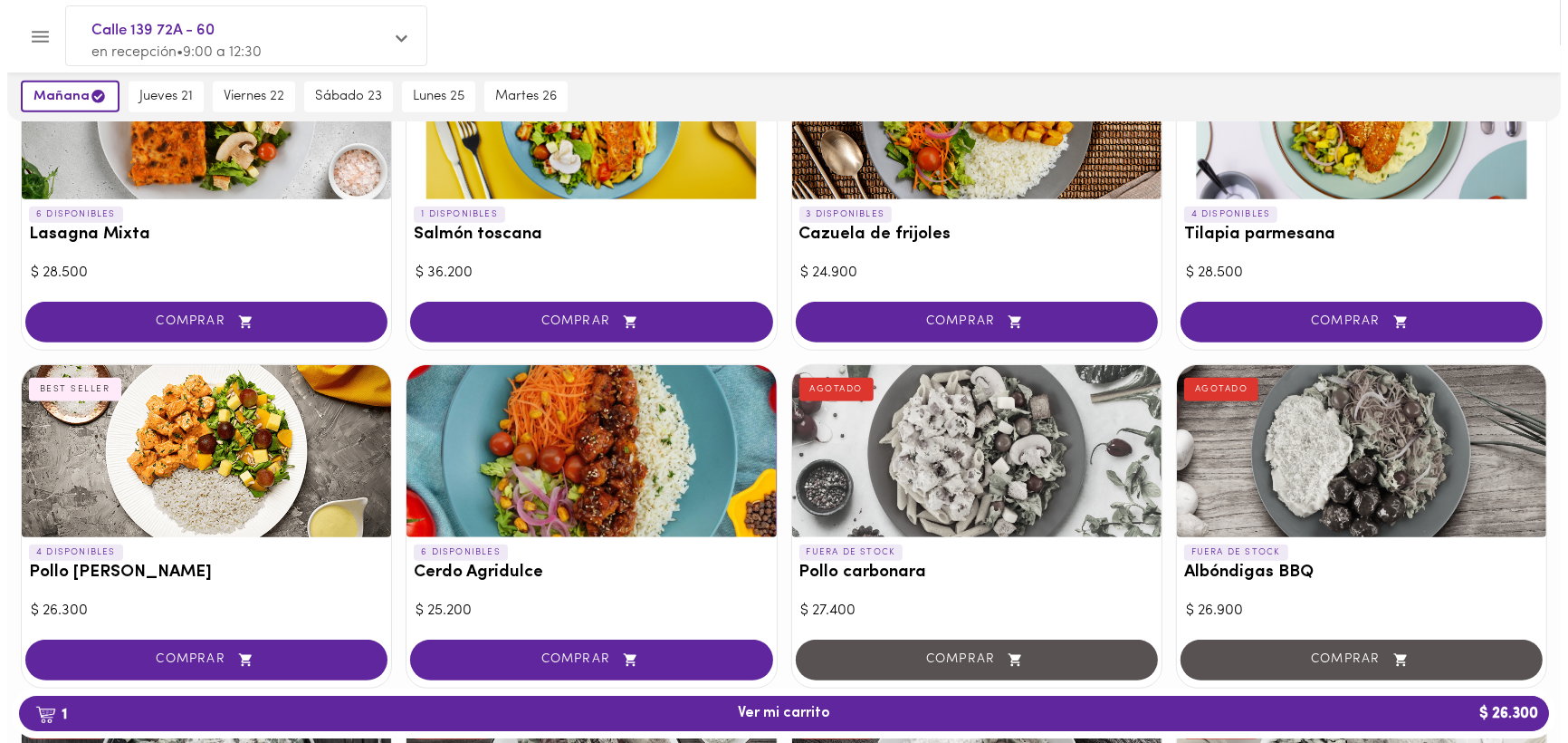
scroll to position [1269, 0]
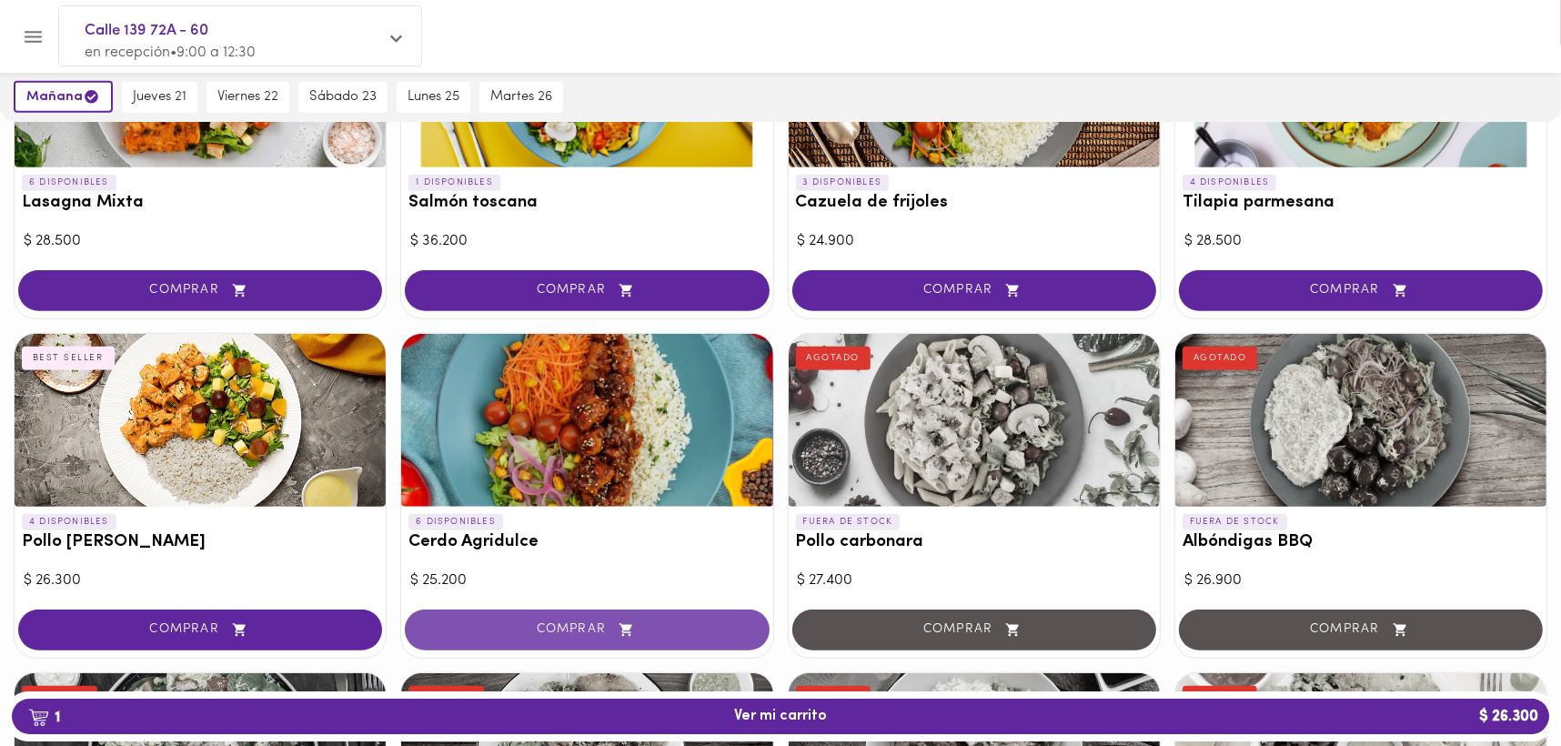
click at [528, 630] on span "COMPRAR" at bounding box center [586, 629] width 318 height 15
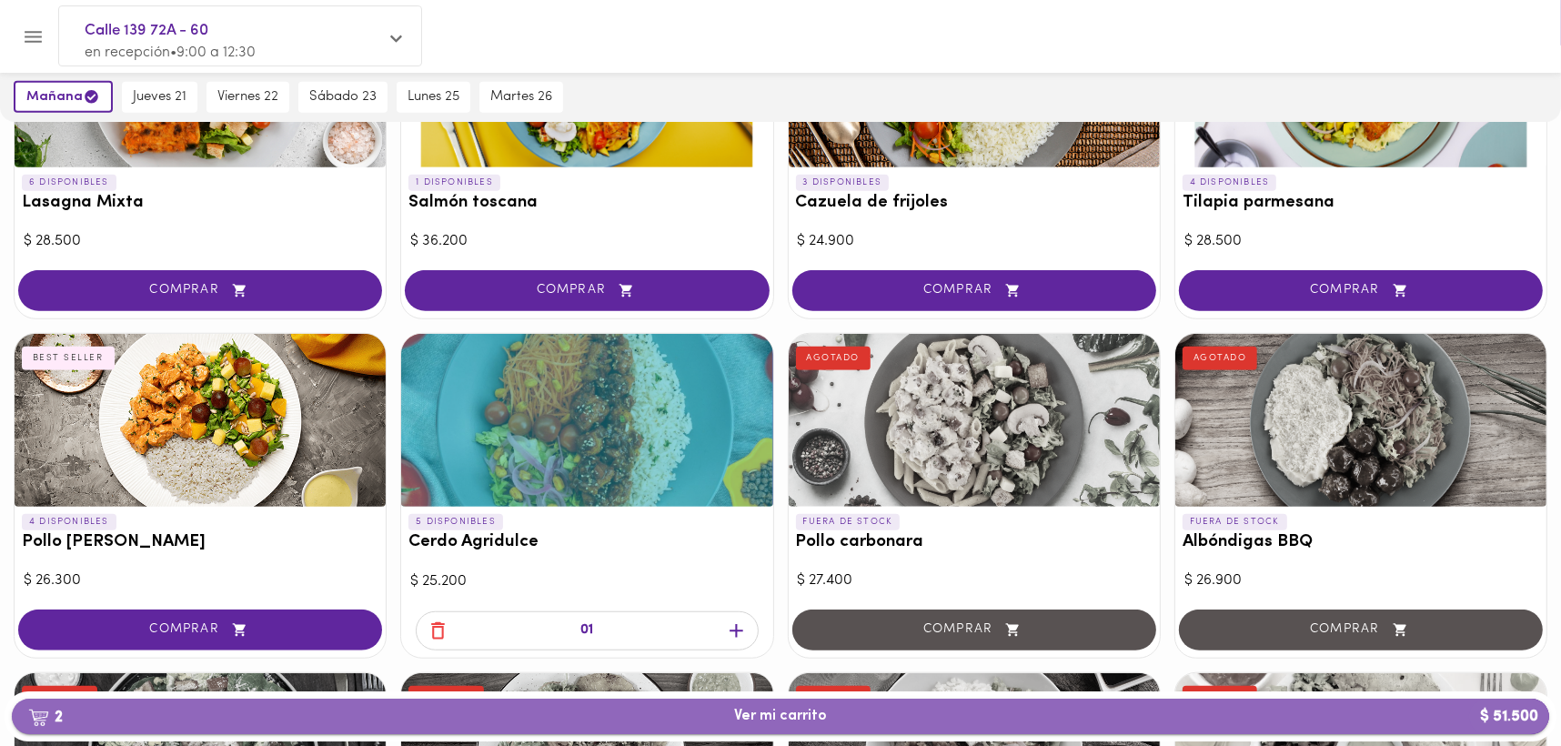
click at [770, 719] on span "2 Ver mi carrito $ 51.500" at bounding box center [780, 716] width 93 height 17
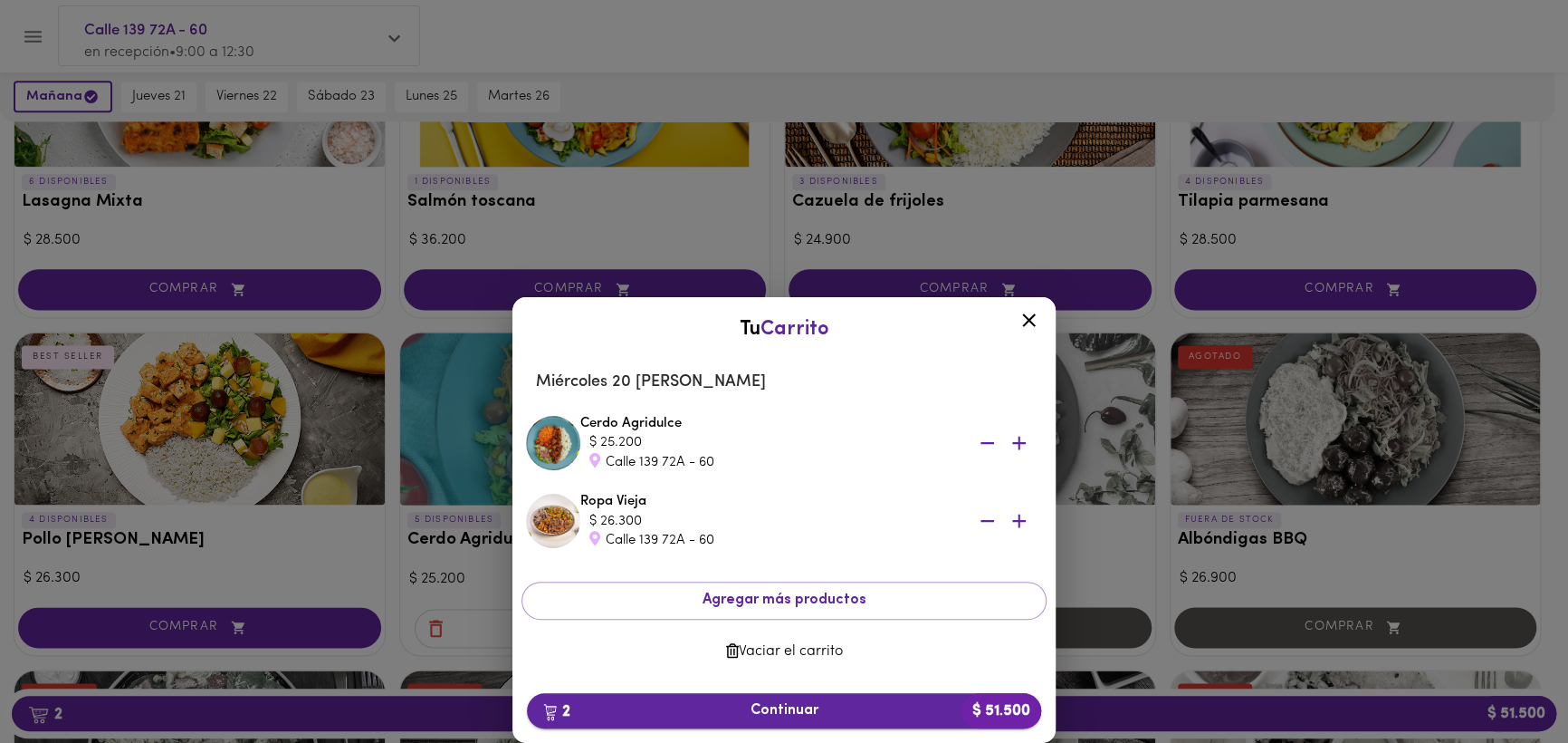
click at [777, 710] on span "2 Continuar $ 51.500" at bounding box center [784, 710] width 486 height 17
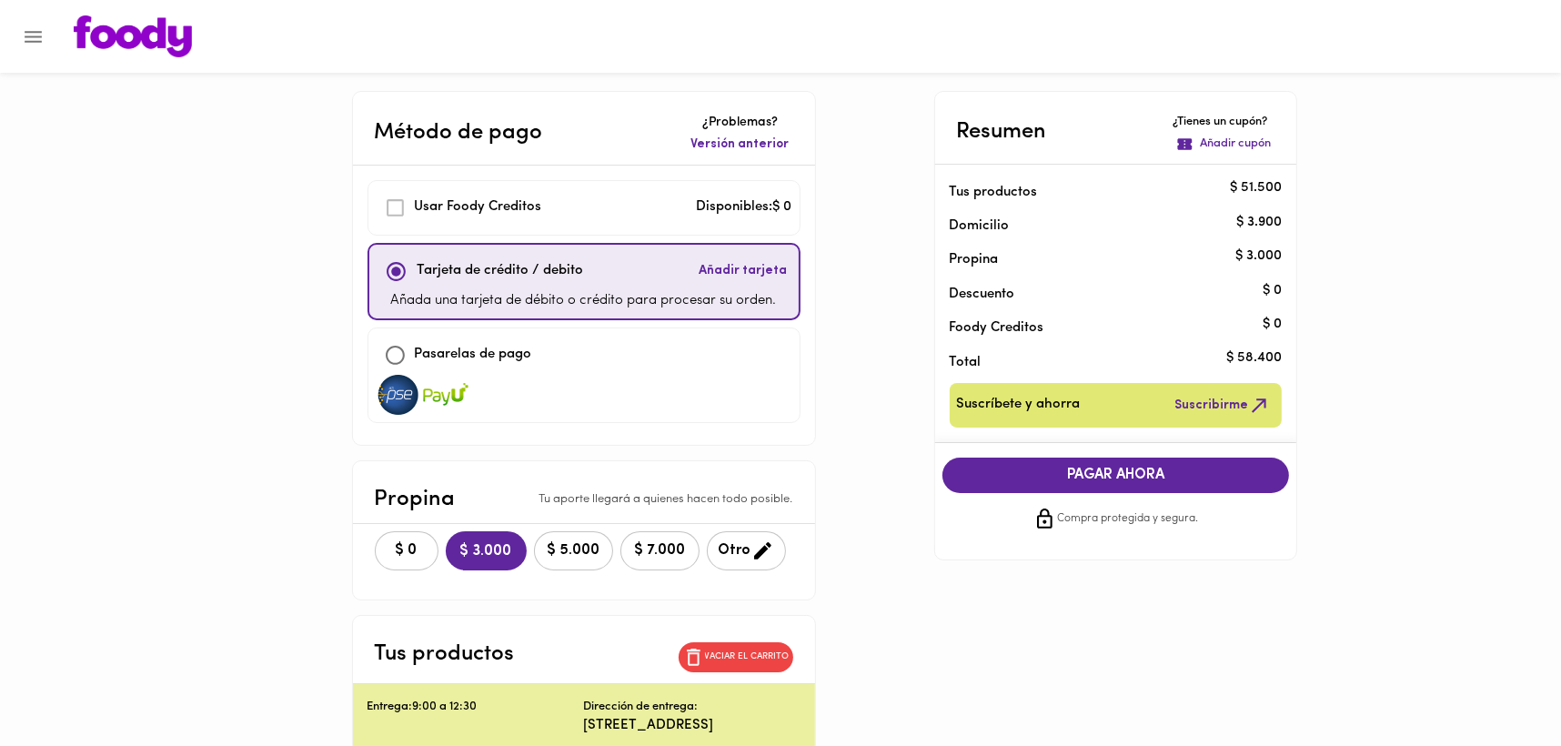
click at [39, 37] on icon "Menu" at bounding box center [33, 36] width 23 height 23
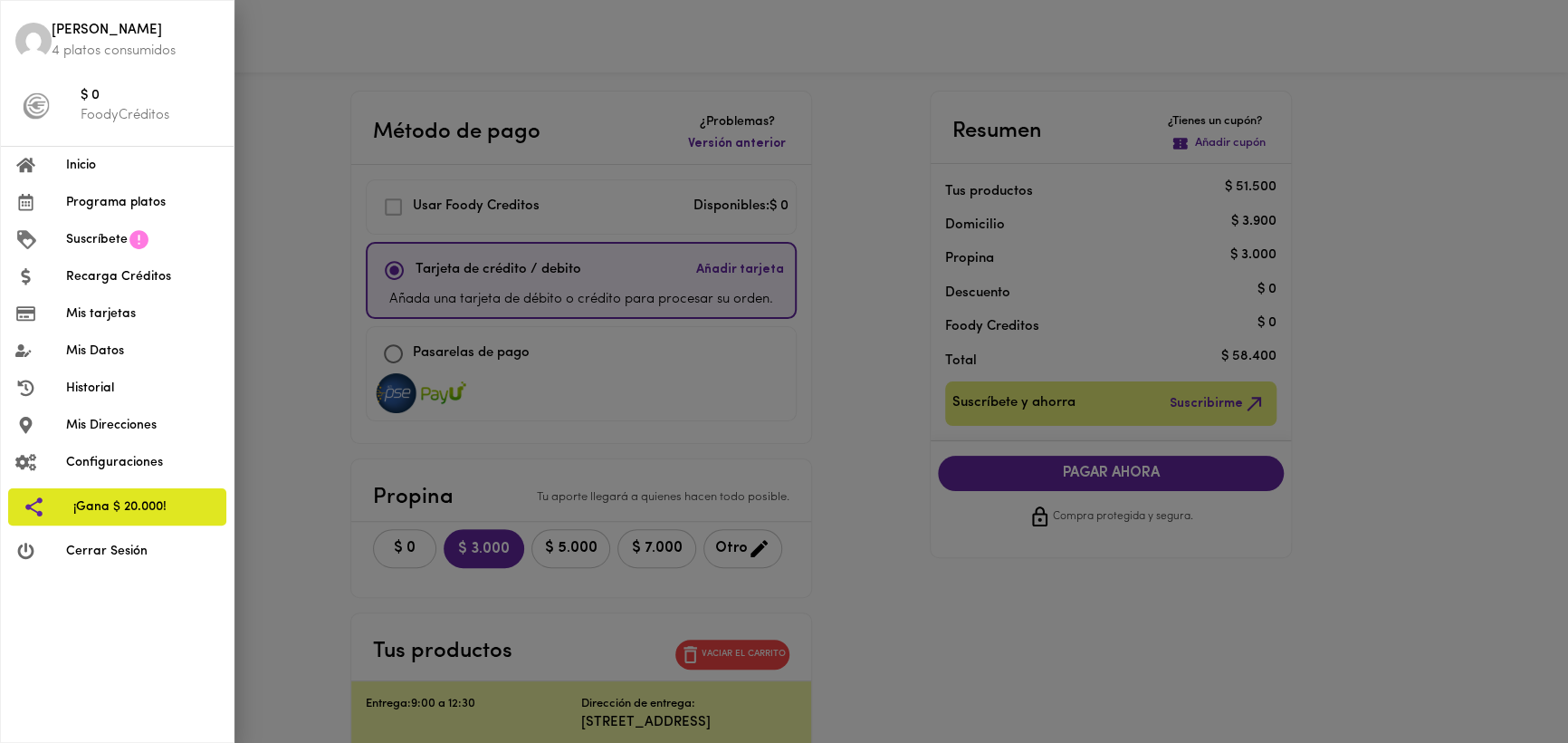
click at [109, 358] on span "Mis Datos" at bounding box center [142, 351] width 153 height 19
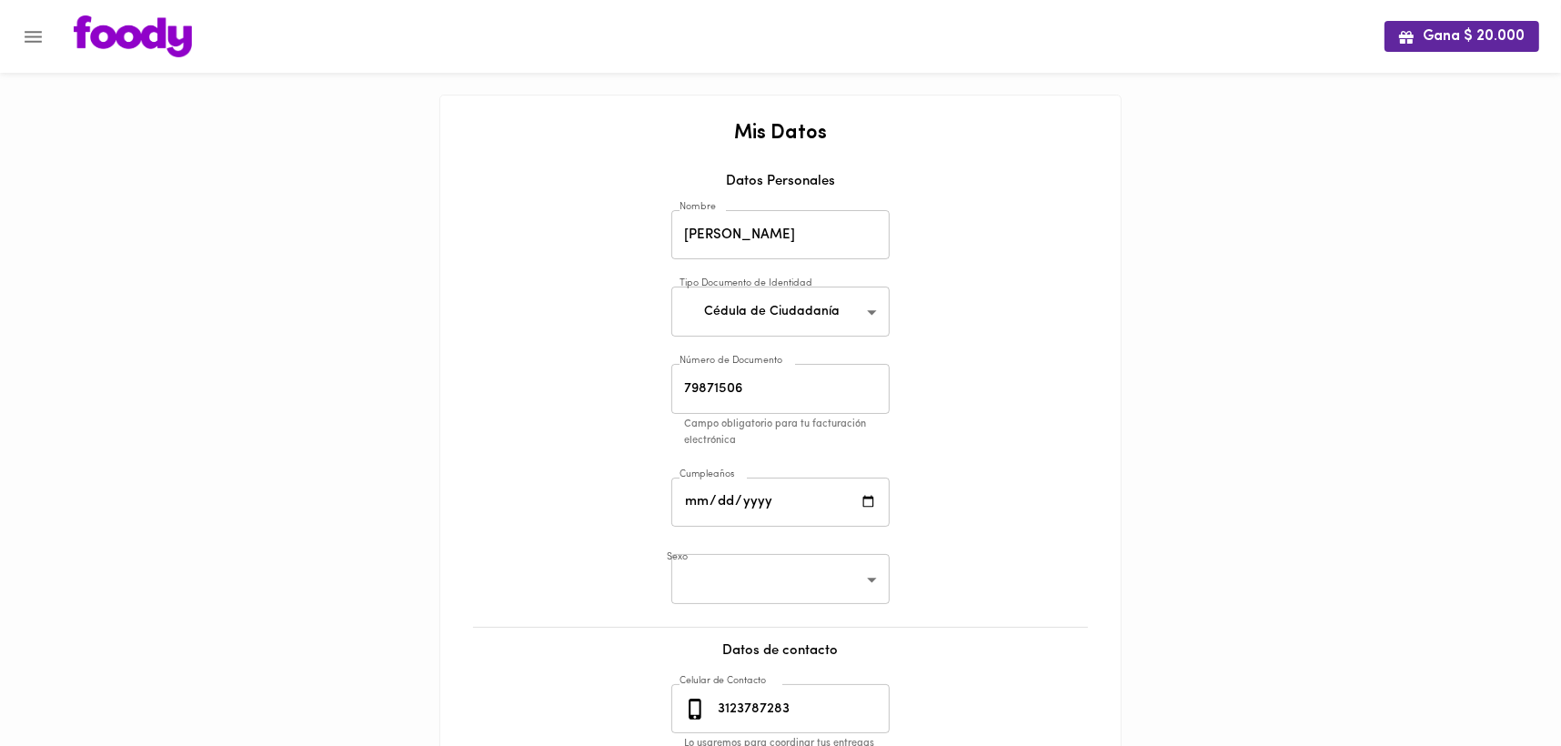
click at [20, 30] on button "Menu" at bounding box center [33, 37] width 45 height 45
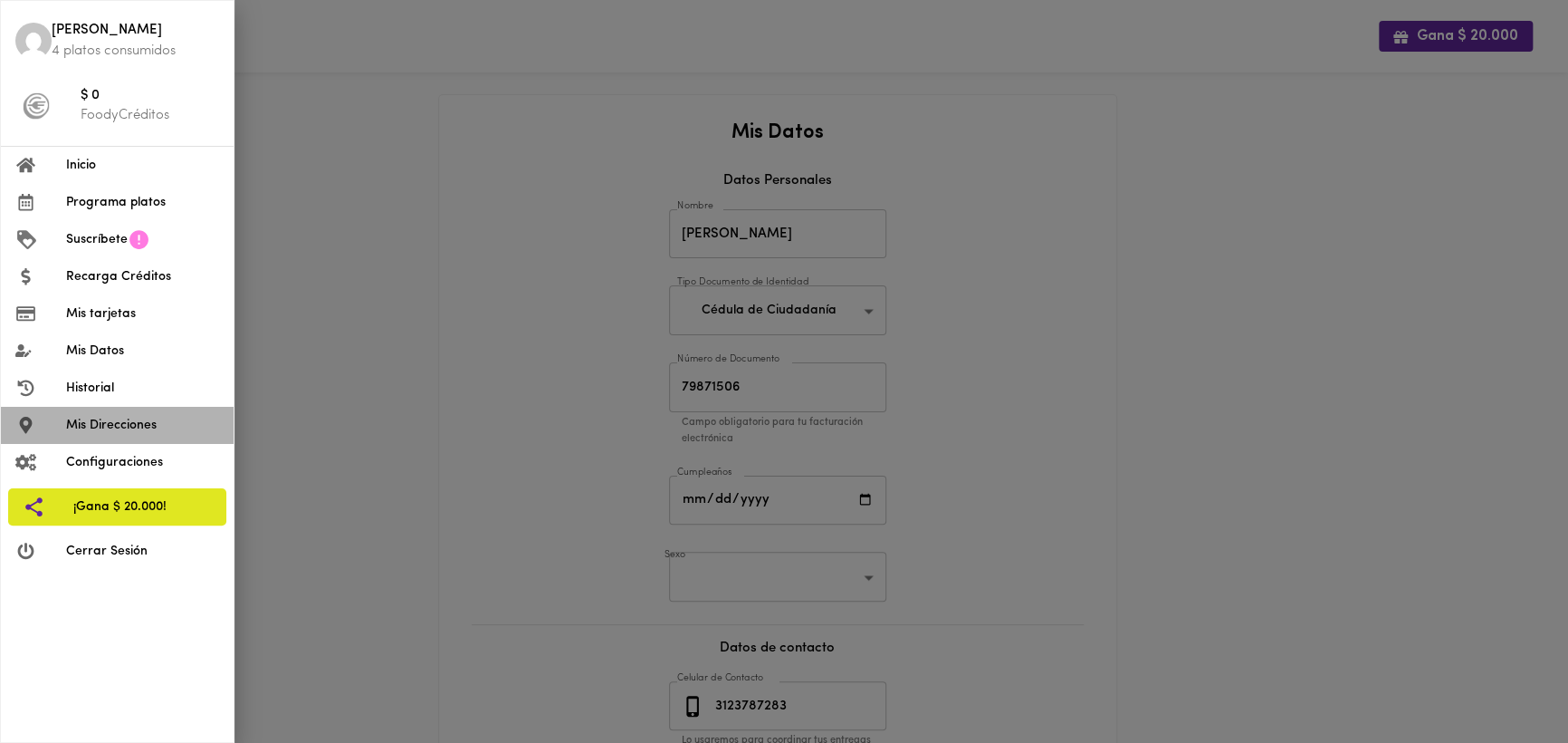
click at [83, 429] on span "Mis Direcciones" at bounding box center [142, 424] width 153 height 19
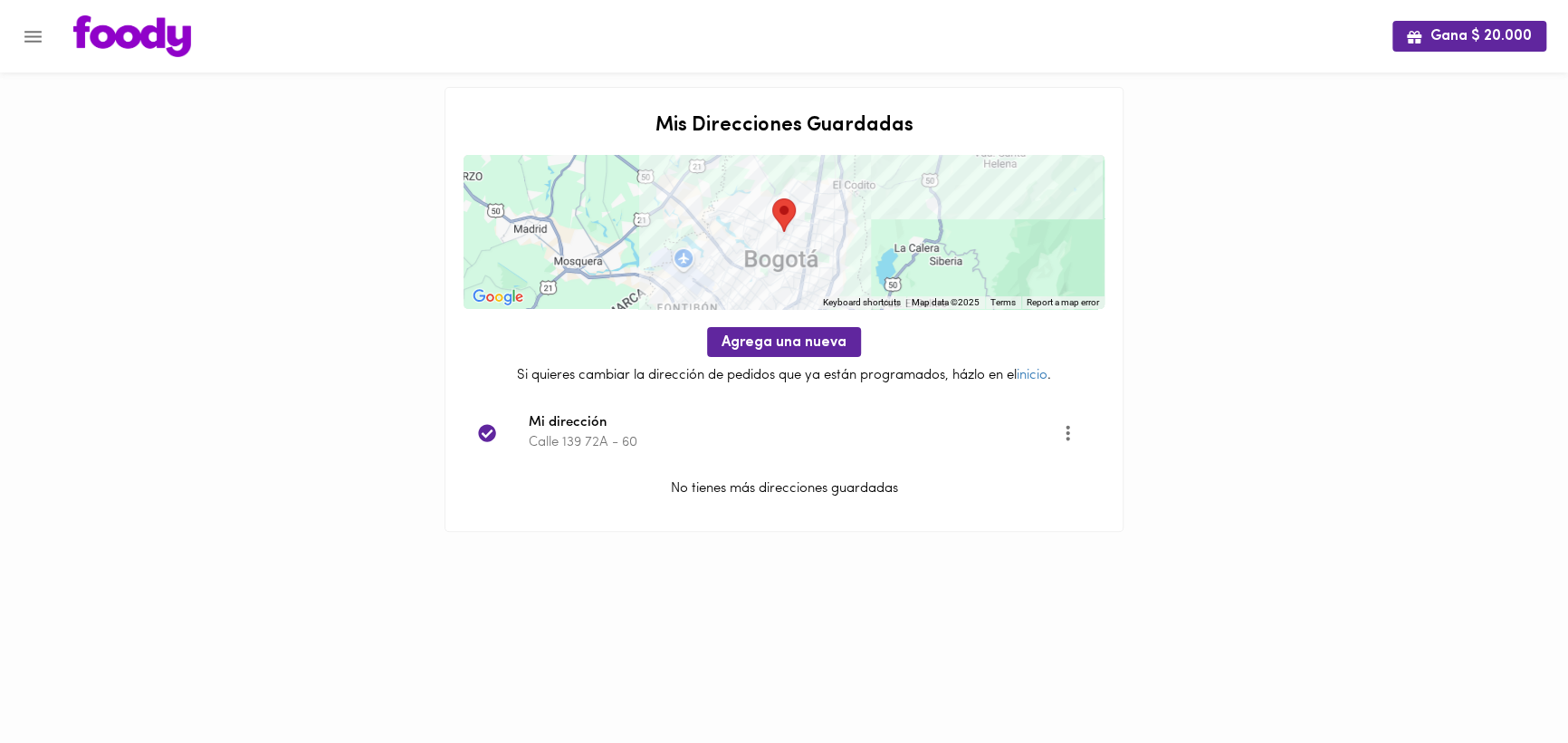
click at [1074, 431] on icon "Opciones" at bounding box center [1067, 432] width 23 height 23
click at [1072, 435] on li "Editar" at bounding box center [1078, 433] width 65 height 30
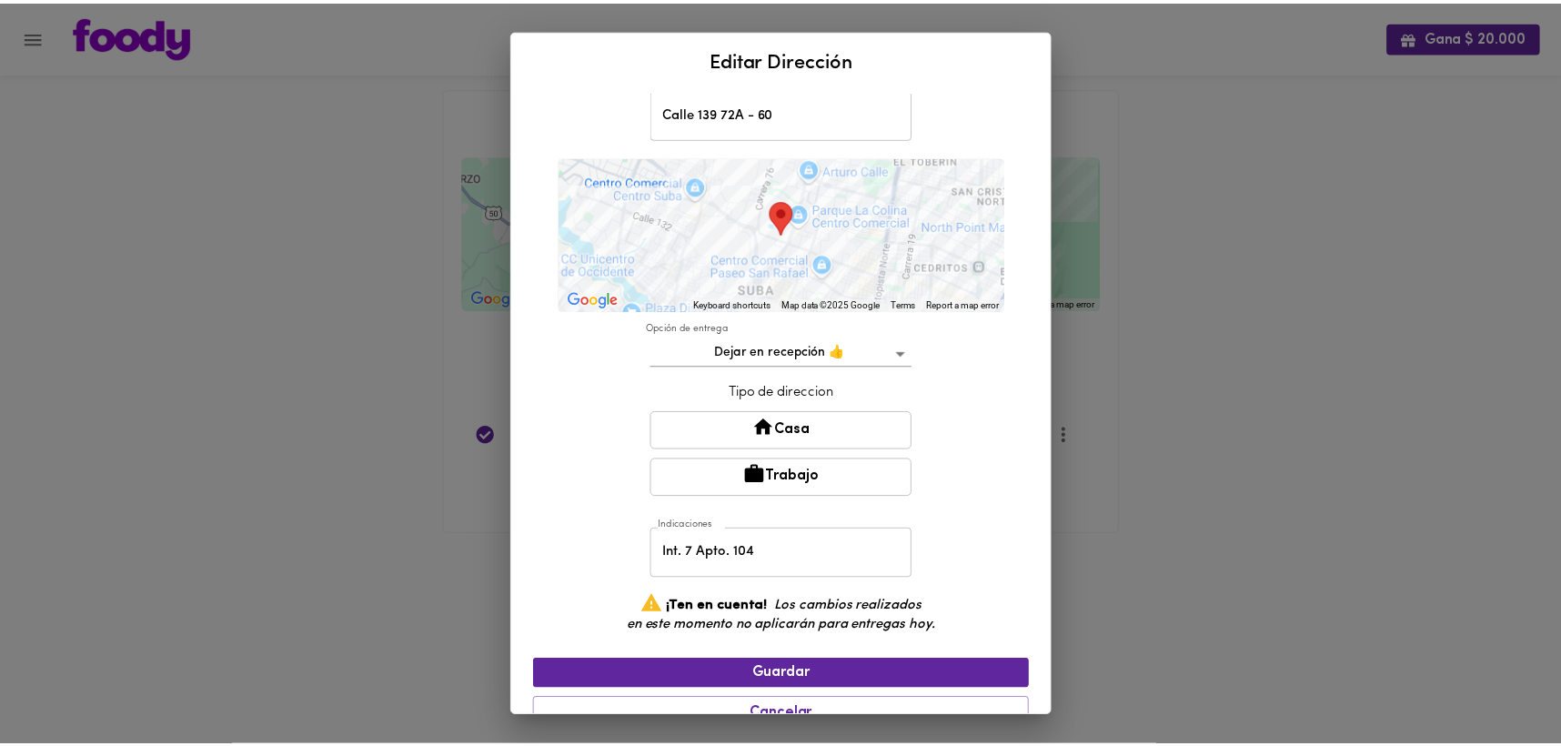
scroll to position [182, 0]
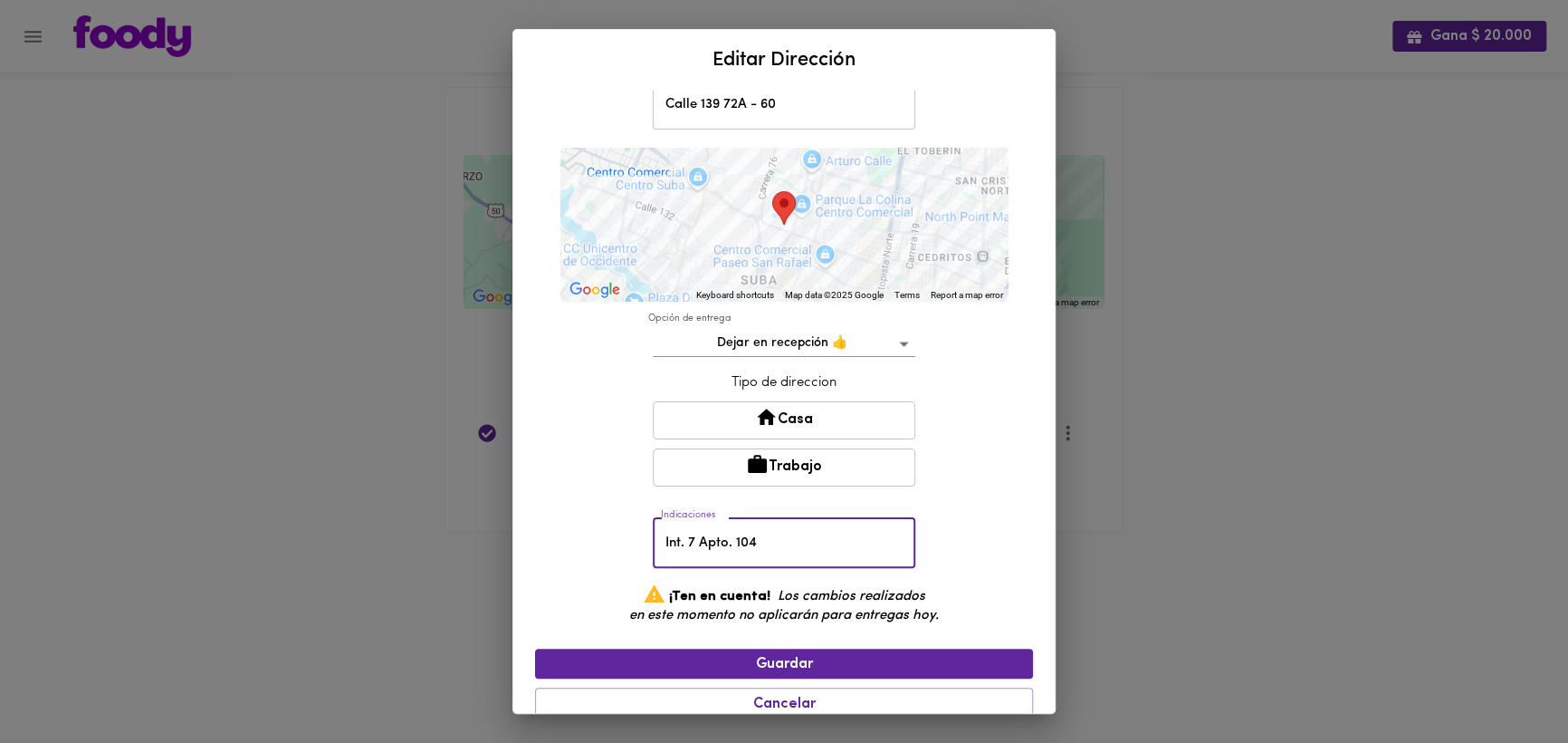
drag, startPoint x: 757, startPoint y: 537, endPoint x: 638, endPoint y: 536, distance: 119.0
click at [638, 536] on div "Nombre Mi dirección Nombre Ciudad Bogotá bogota Dirección Calle 139 72A - 60 Di…" at bounding box center [784, 323] width 498 height 814
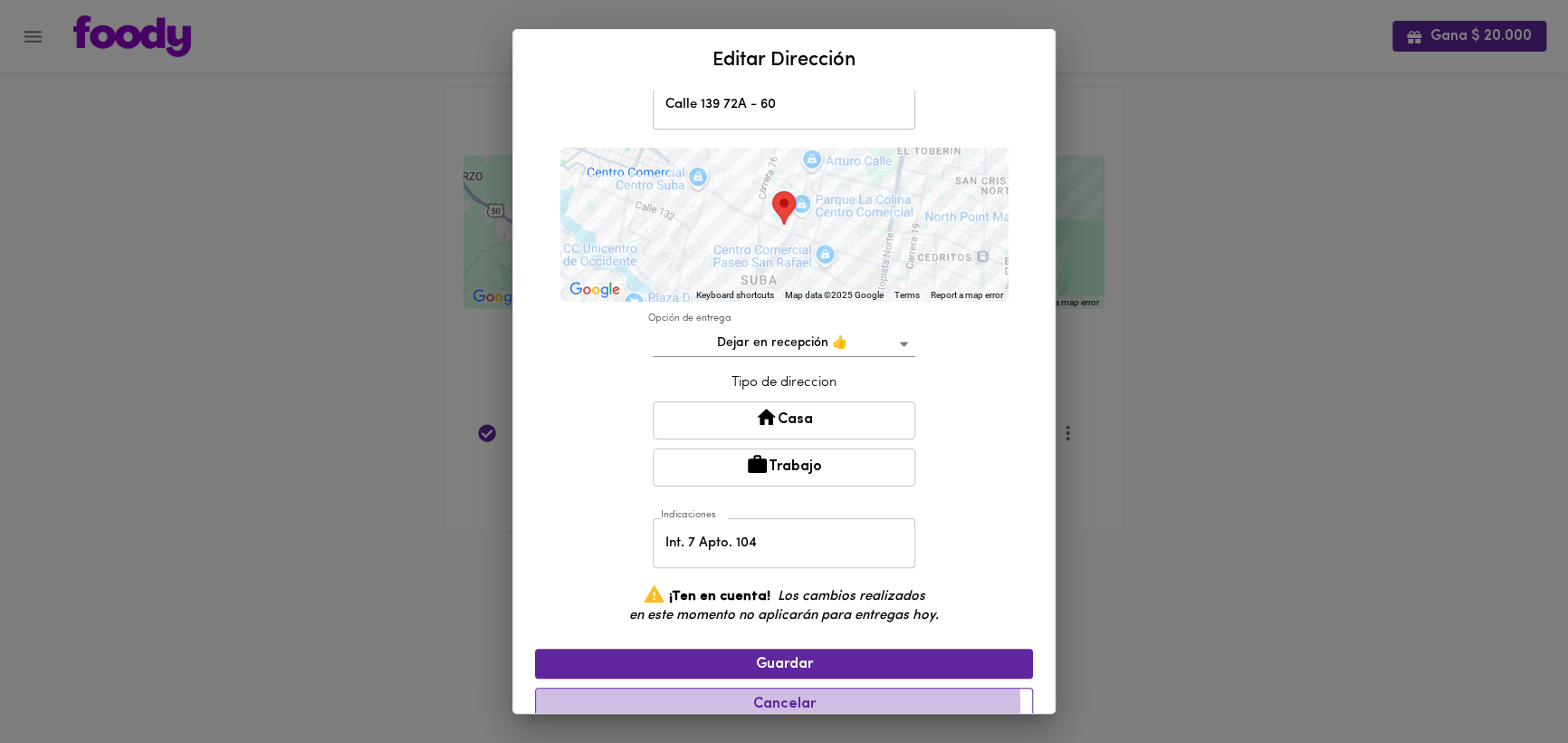
click at [694, 702] on span "Cancelar" at bounding box center [784, 704] width 475 height 17
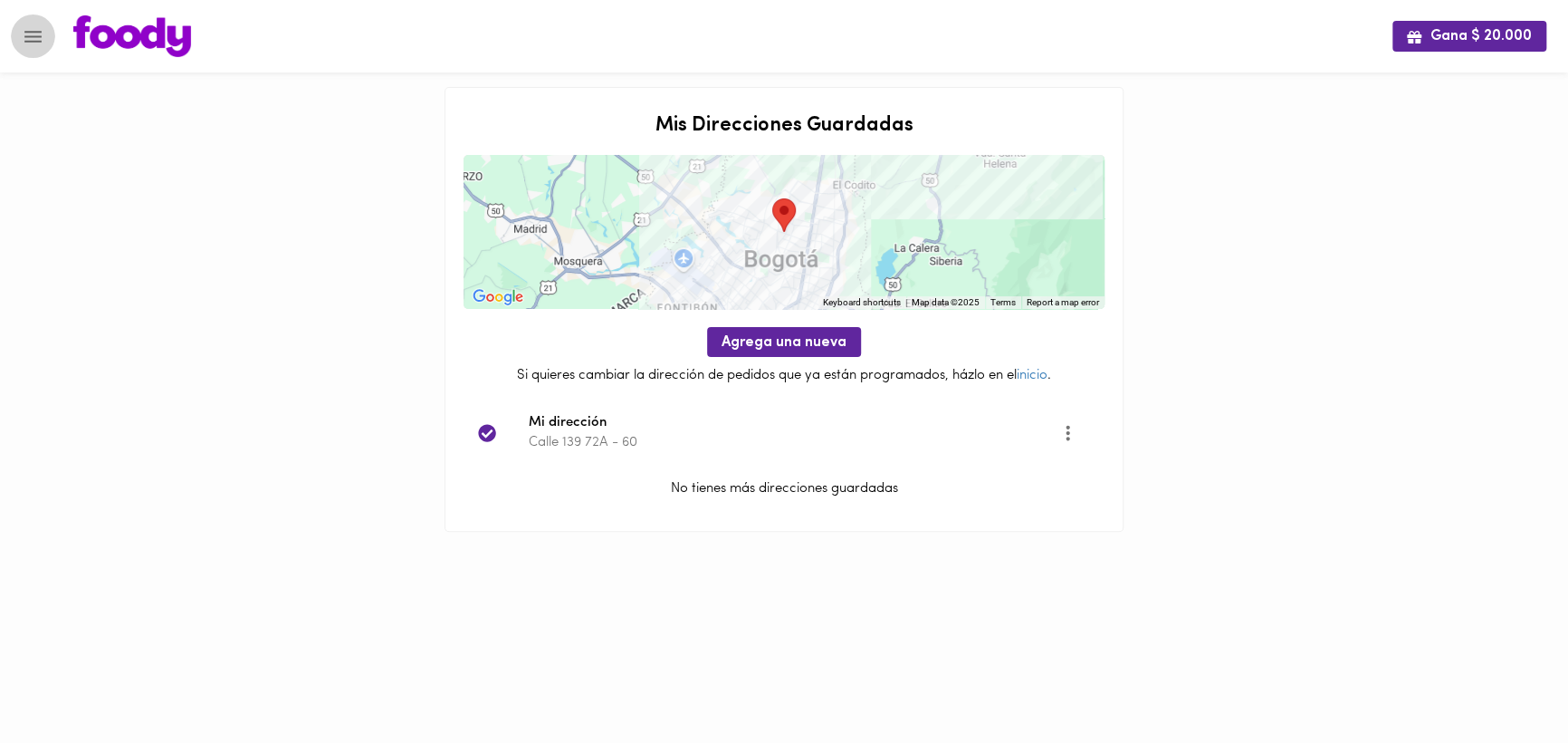
click at [46, 31] on button "Menu" at bounding box center [33, 37] width 45 height 45
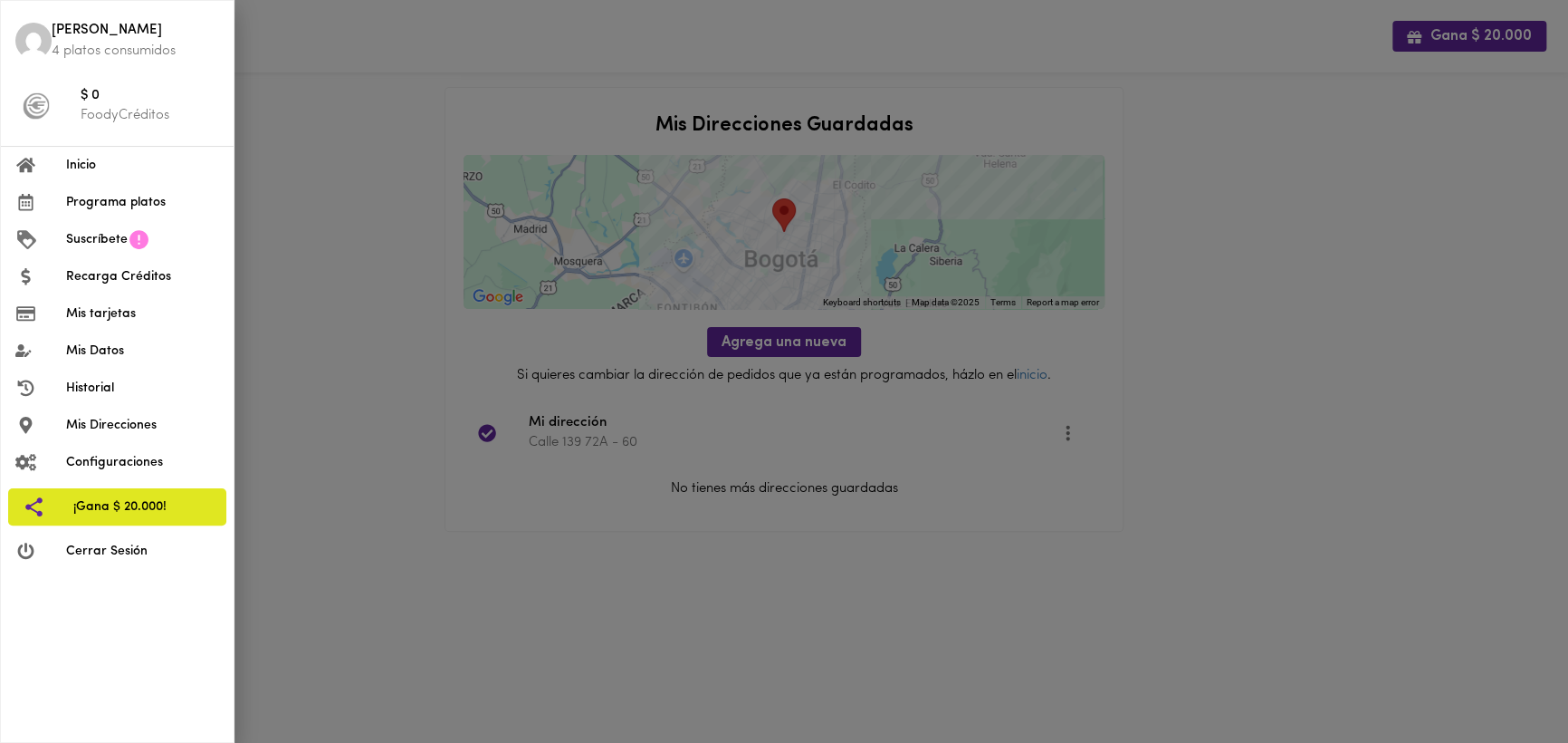
drag, startPoint x: 1284, startPoint y: 302, endPoint x: 1319, endPoint y: 297, distance: 35.4
click at [1285, 302] on div at bounding box center [784, 372] width 1568 height 743
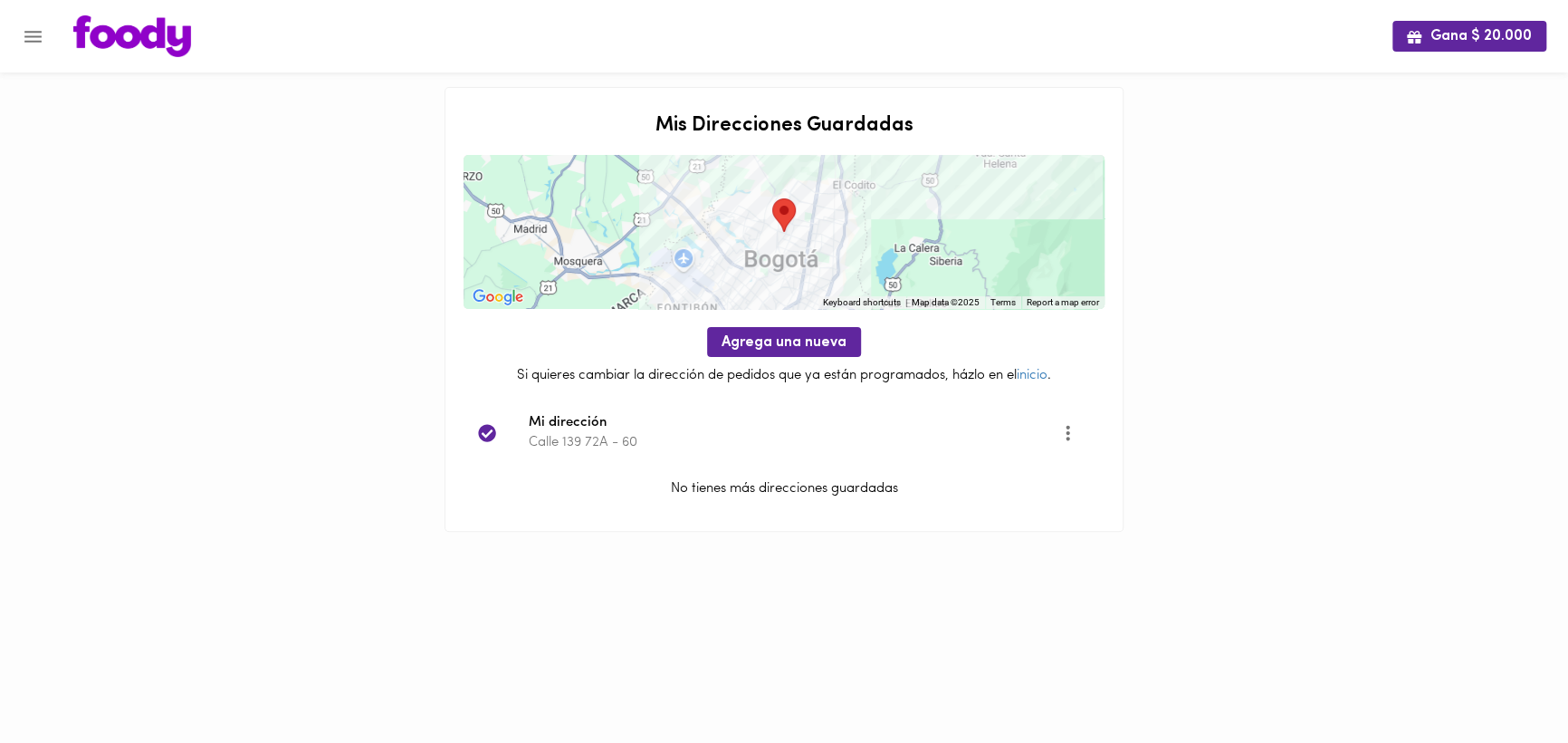
click at [38, 35] on icon "Menu" at bounding box center [33, 36] width 23 height 23
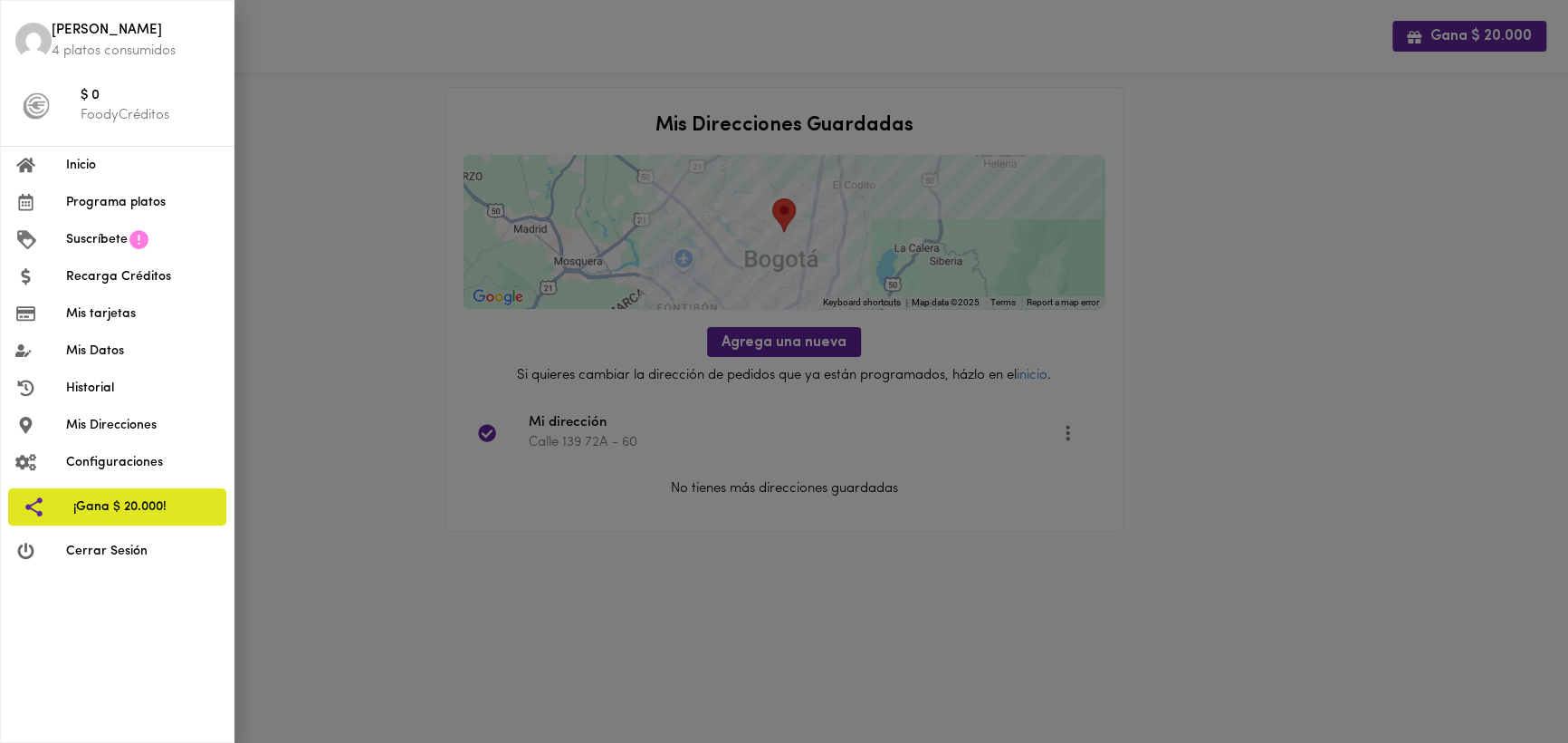
click at [85, 166] on span "Inicio" at bounding box center [142, 164] width 153 height 19
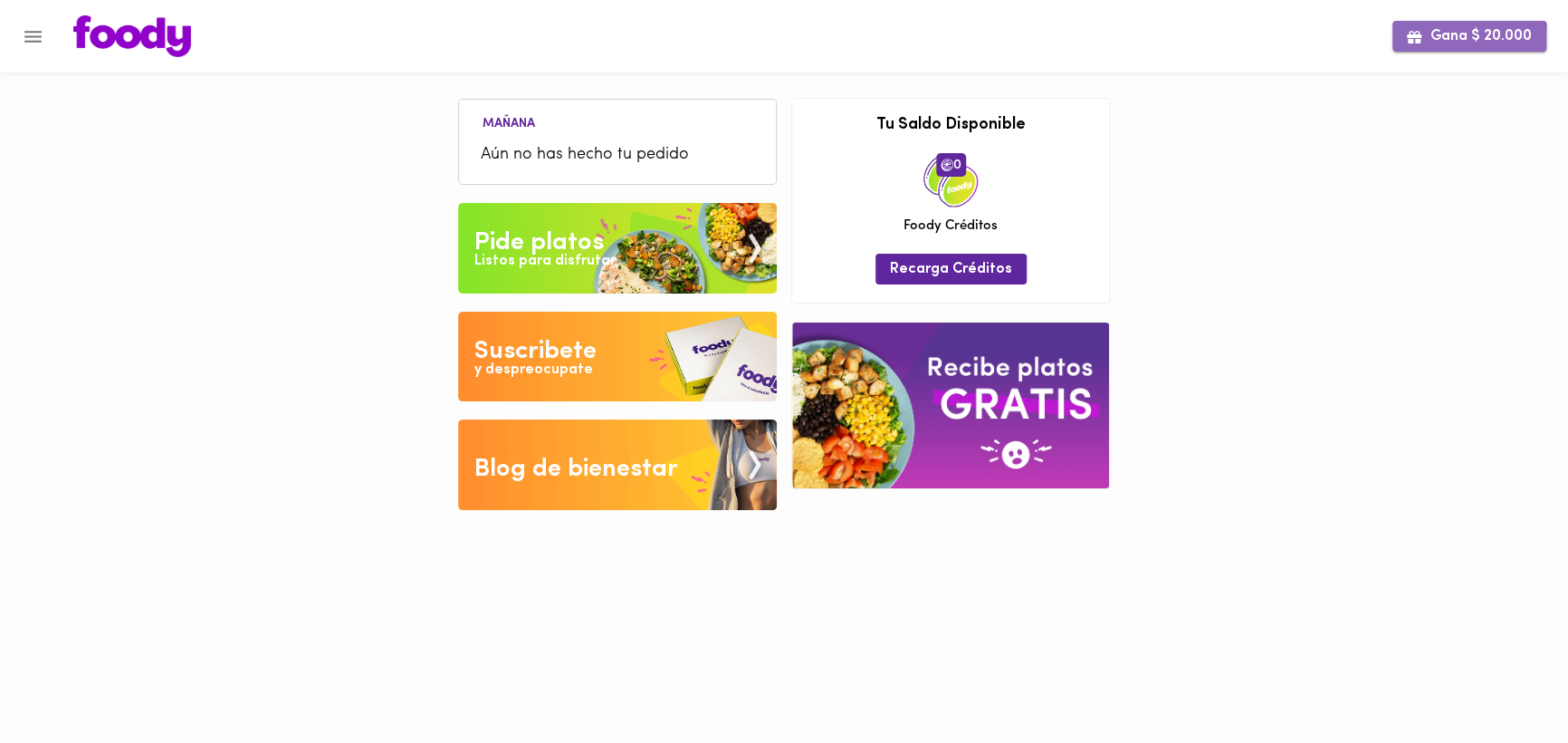
click at [1431, 44] on span "Gana $ 20.000" at bounding box center [1469, 36] width 125 height 17
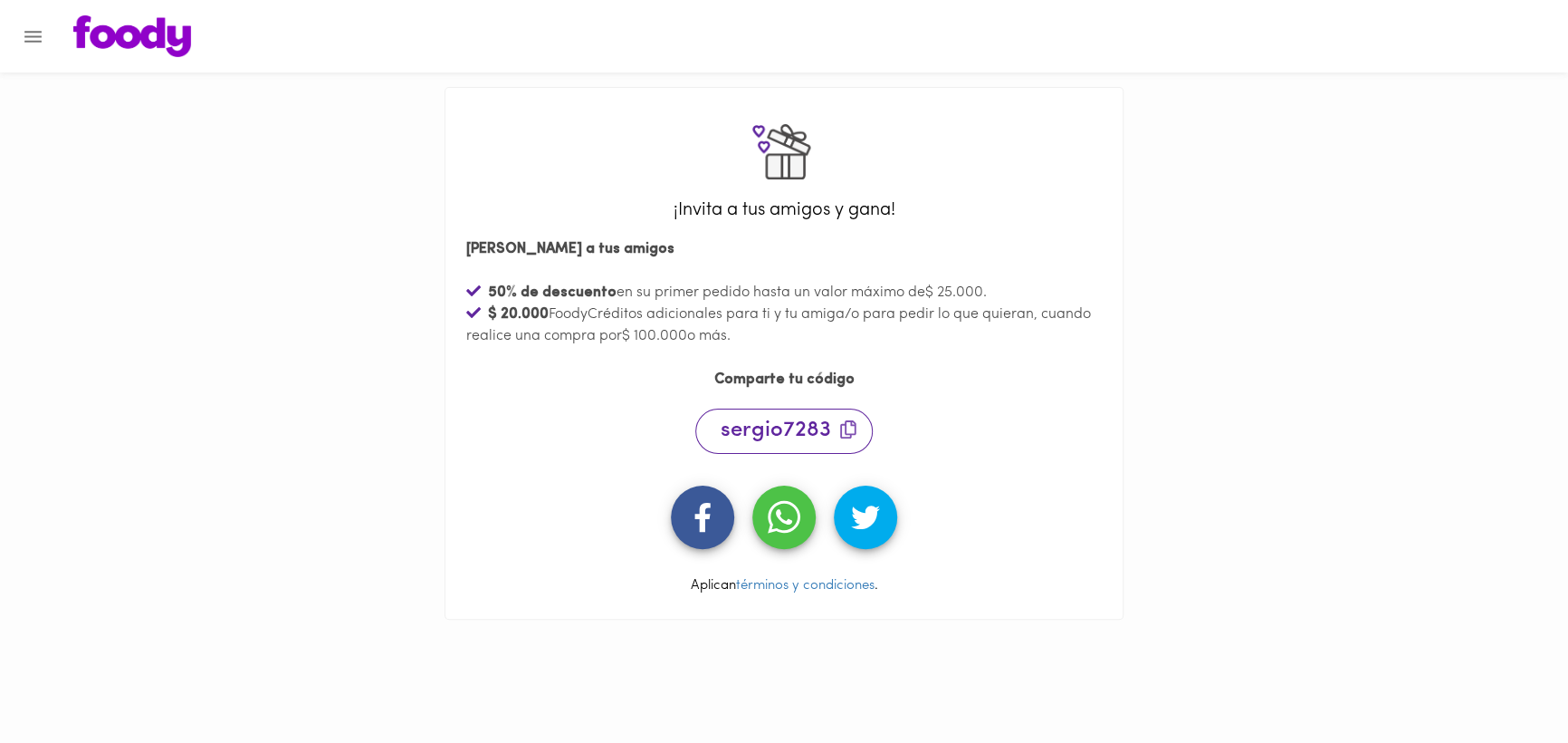
click at [43, 38] on icon "Menu" at bounding box center [33, 36] width 23 height 23
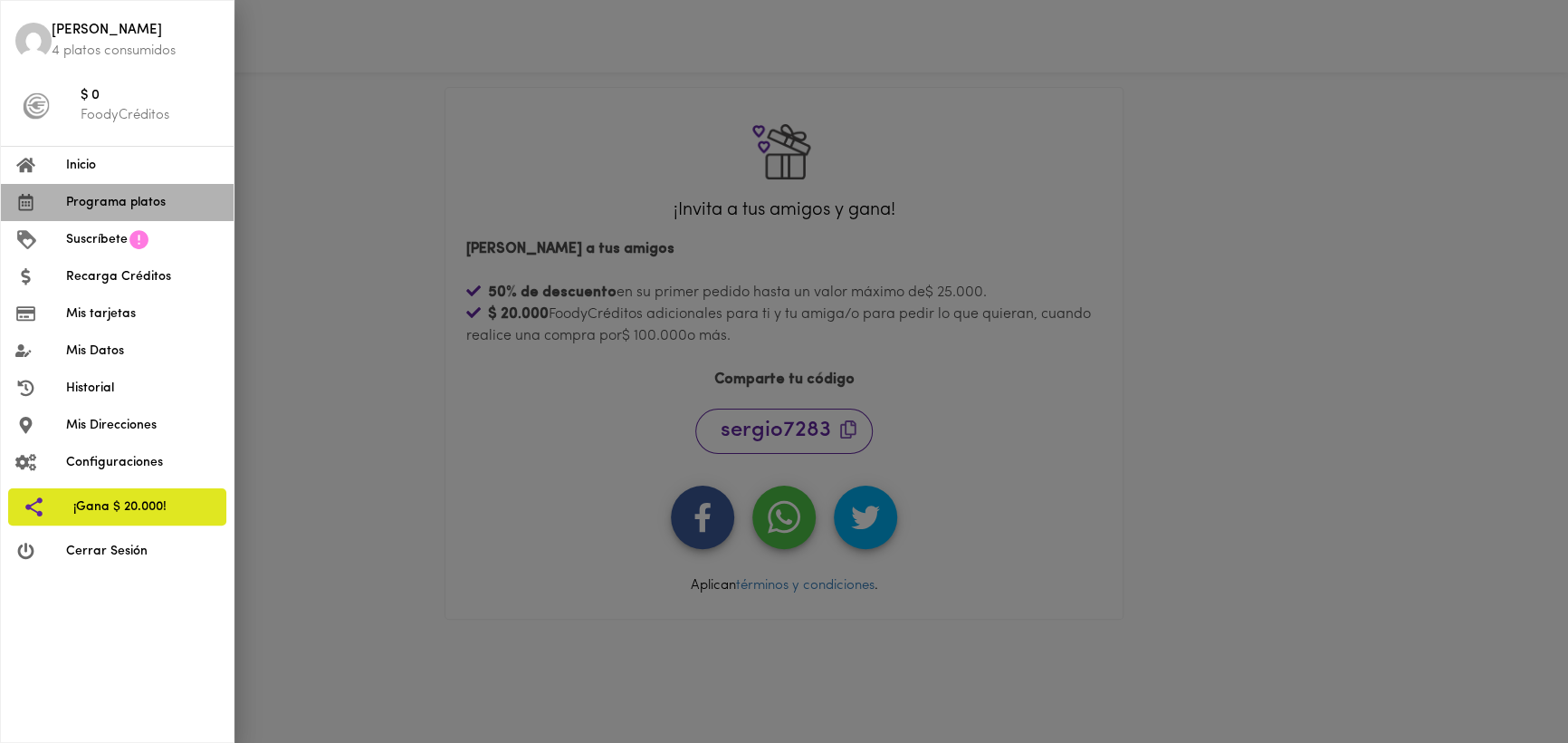
click at [84, 207] on span "Programa platos" at bounding box center [142, 202] width 153 height 19
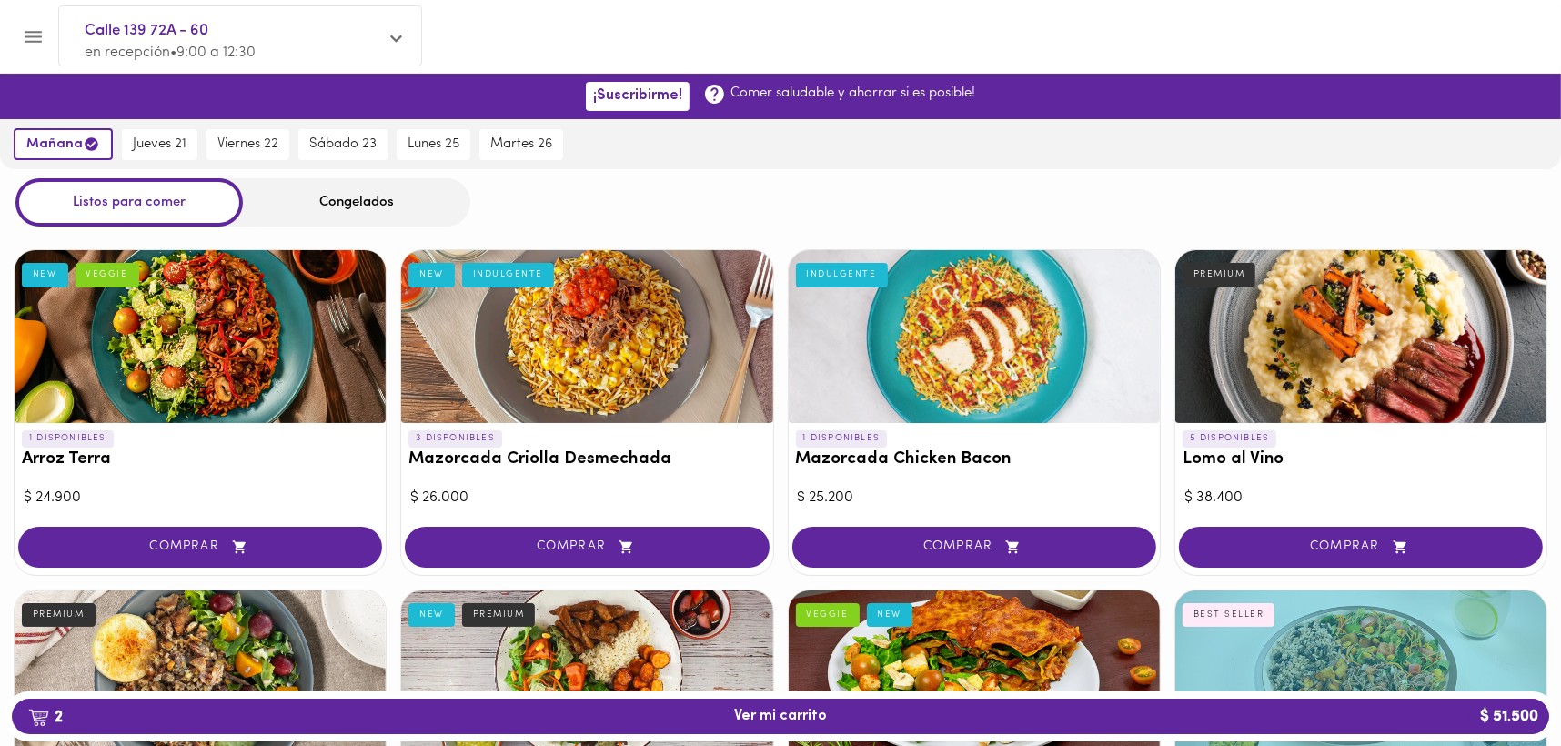
click at [397, 43] on icon at bounding box center [396, 38] width 12 height 7
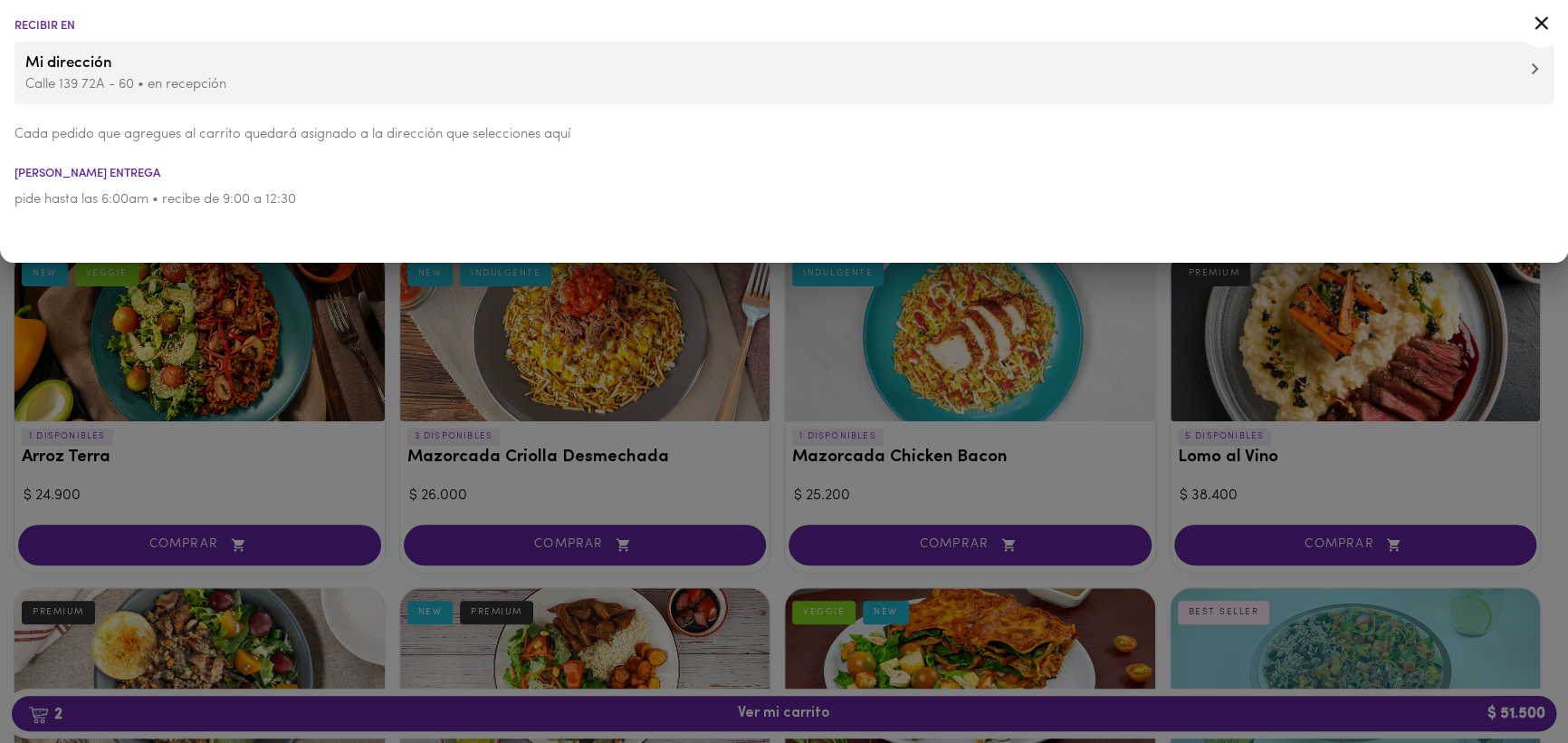
click at [1537, 26] on icon at bounding box center [1542, 23] width 14 height 14
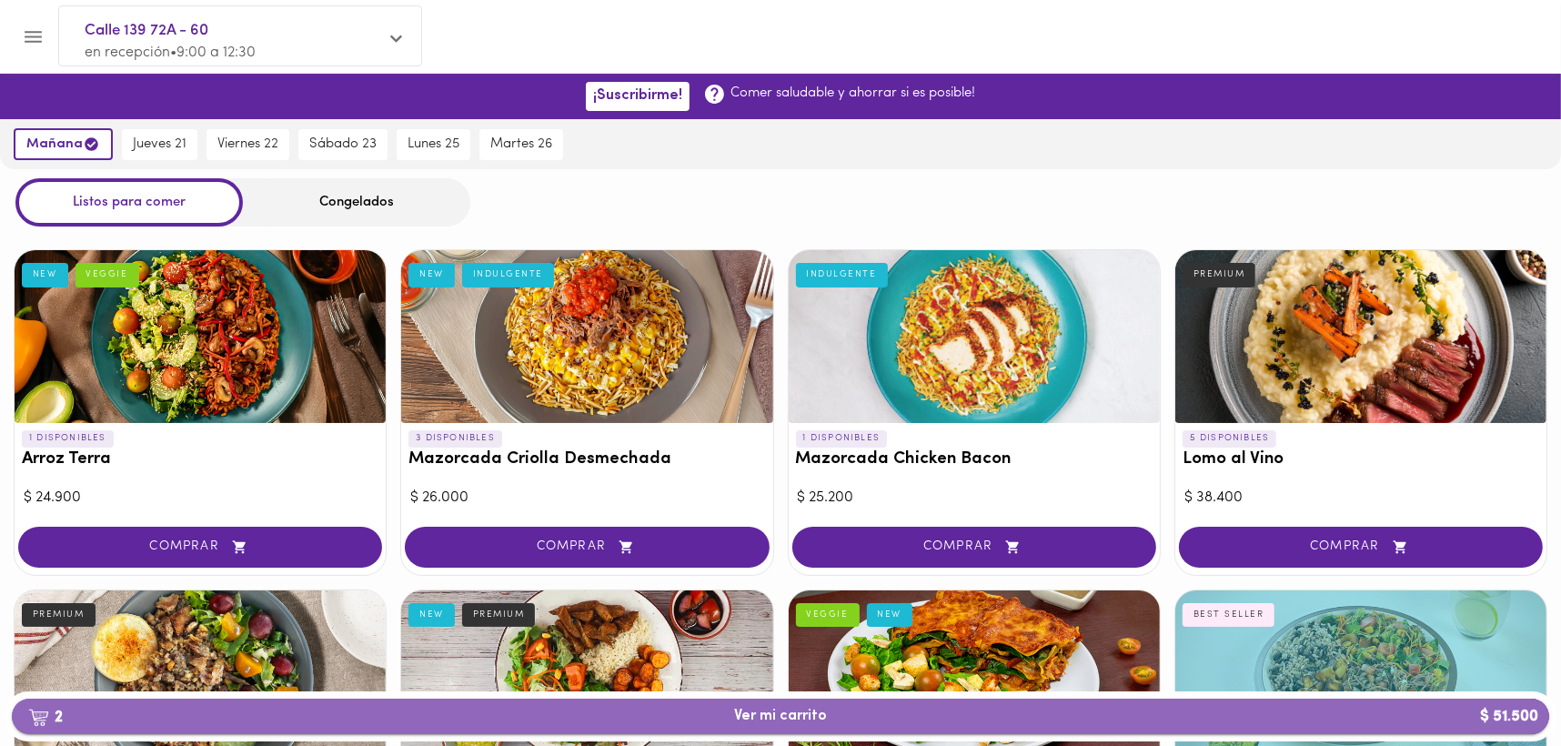
click at [809, 713] on span "2 Ver mi carrito $ 51.500" at bounding box center [780, 716] width 93 height 17
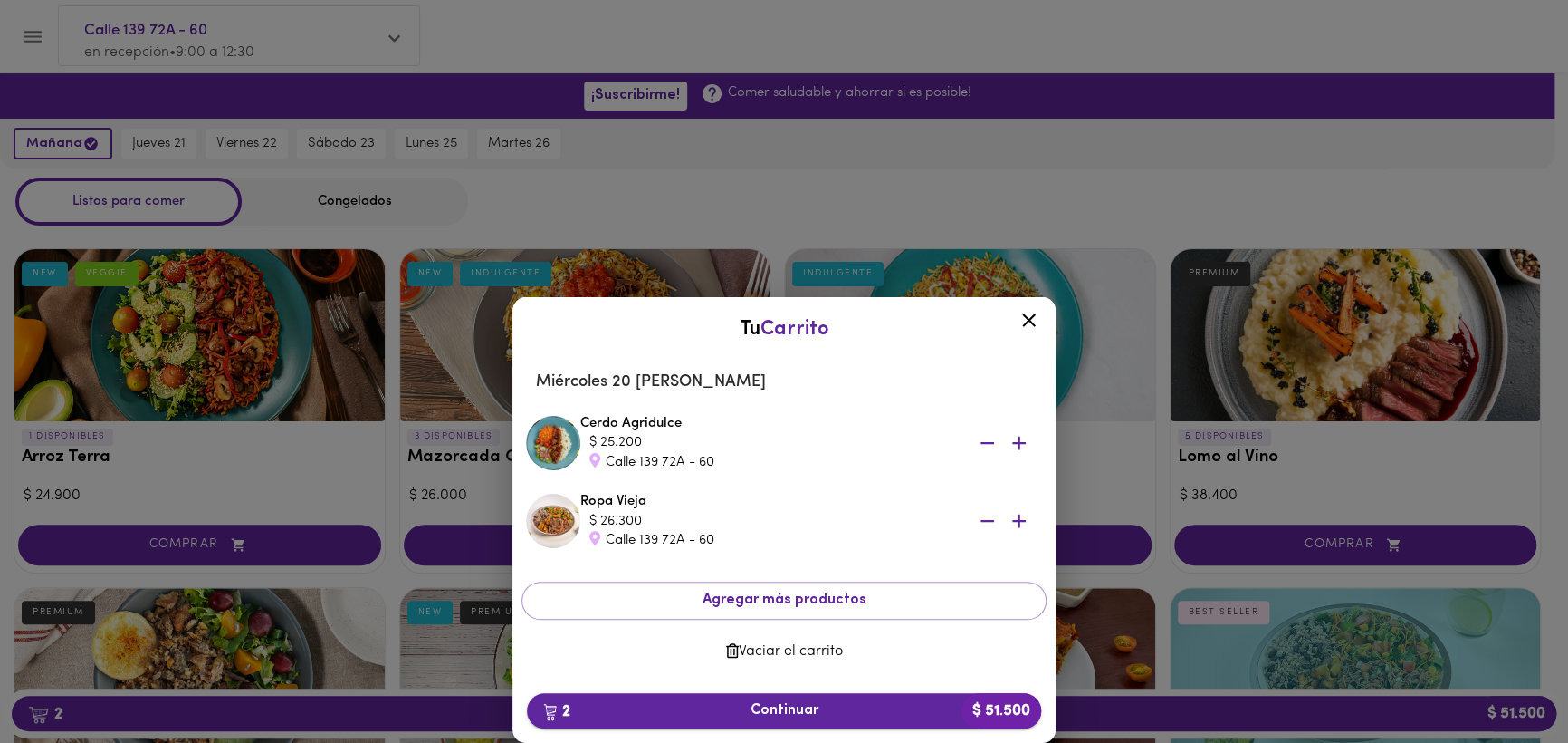
click at [745, 710] on span "2 Continuar $ 51.500" at bounding box center [784, 710] width 486 height 17
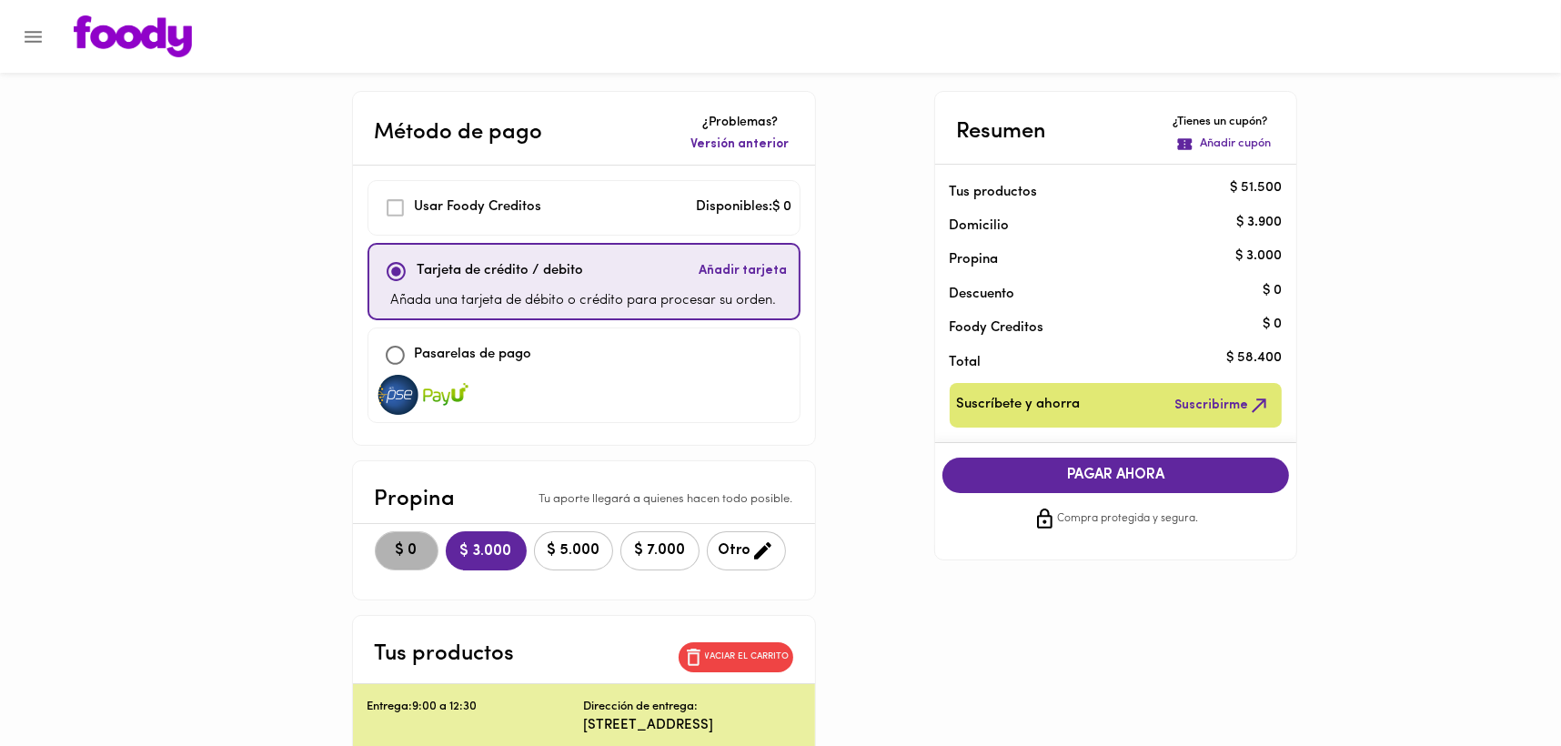
click at [407, 555] on span "$ 0" at bounding box center [407, 550] width 40 height 17
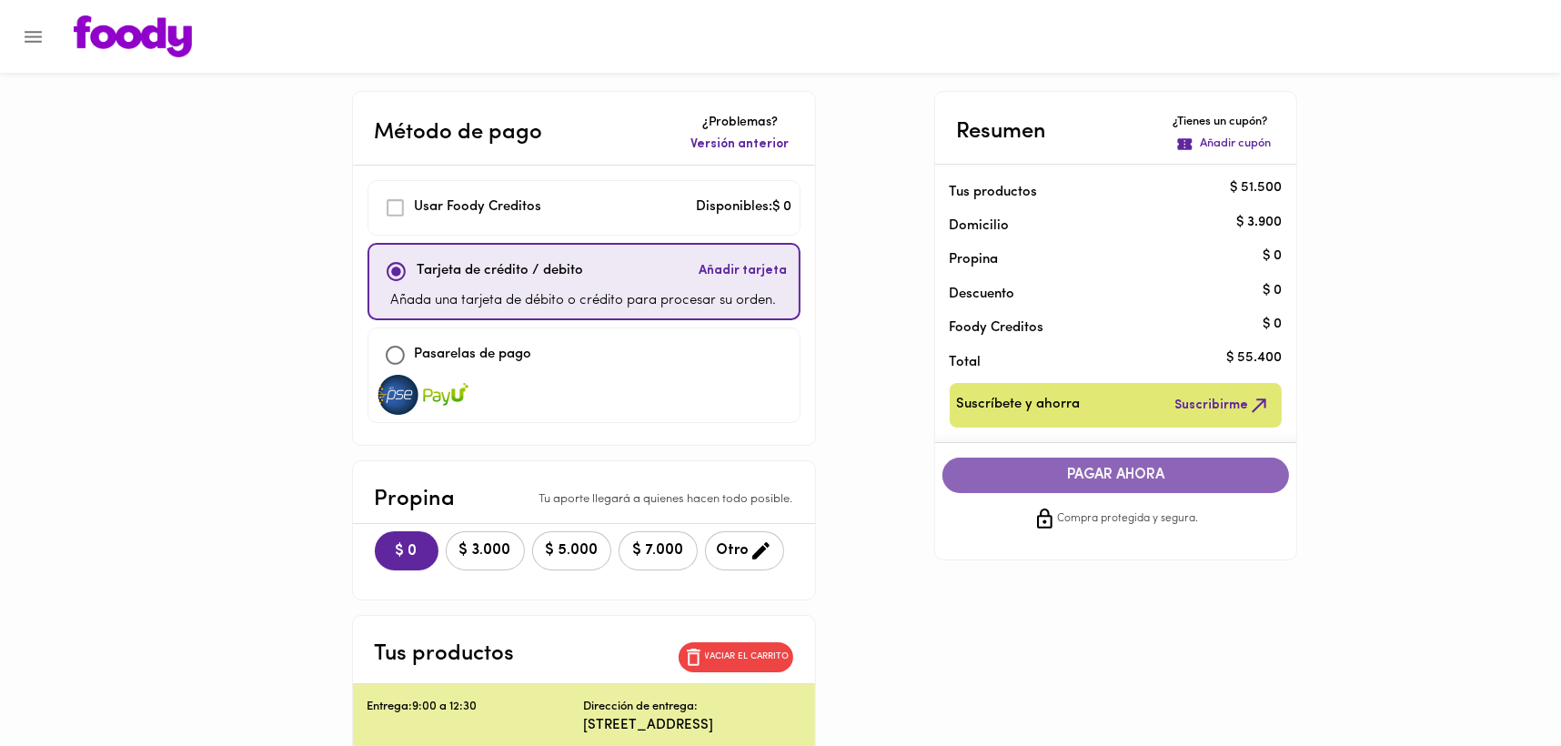
click at [1079, 477] on span "PAGAR AHORA" at bounding box center [1115, 475] width 311 height 17
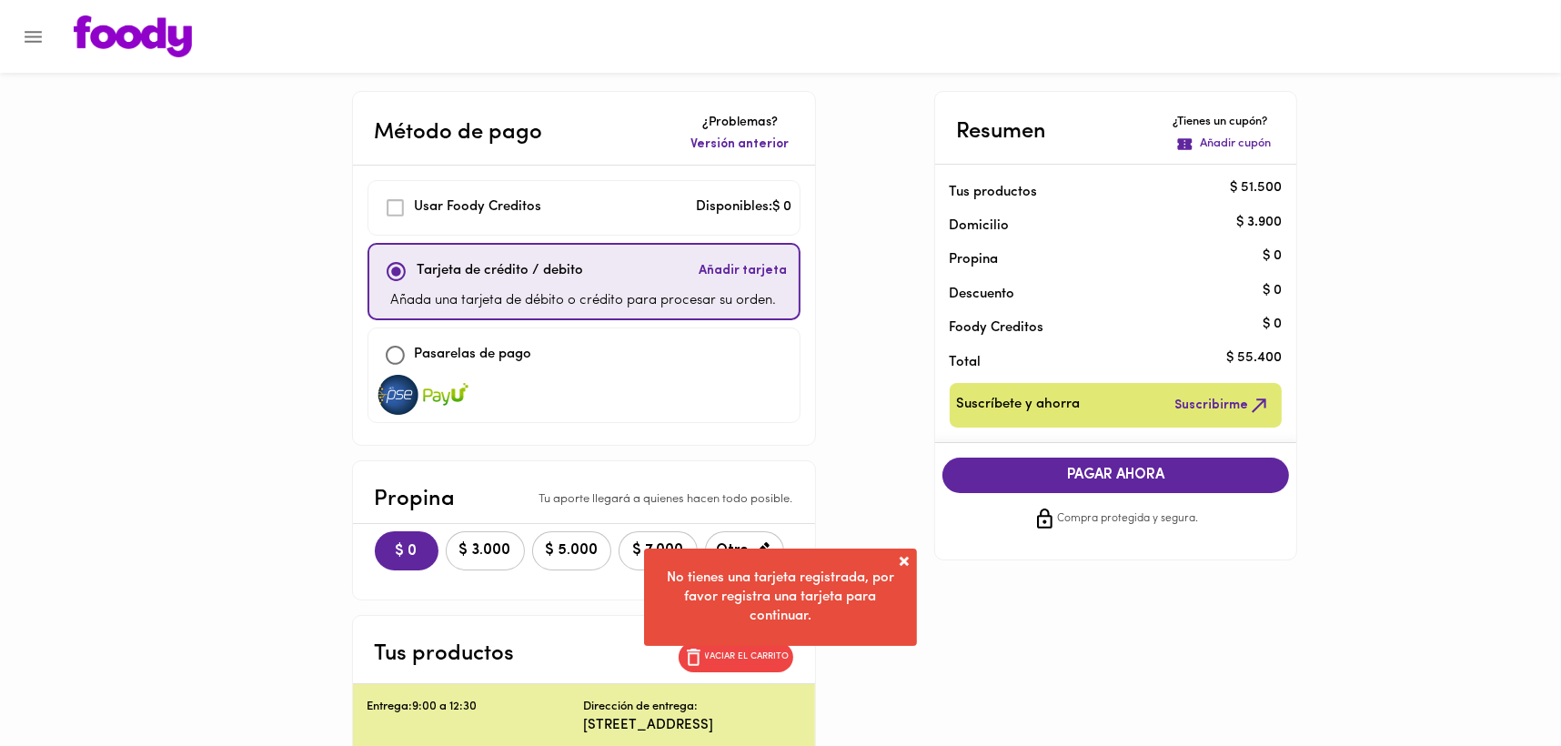
click at [908, 554] on span at bounding box center [904, 561] width 18 height 18
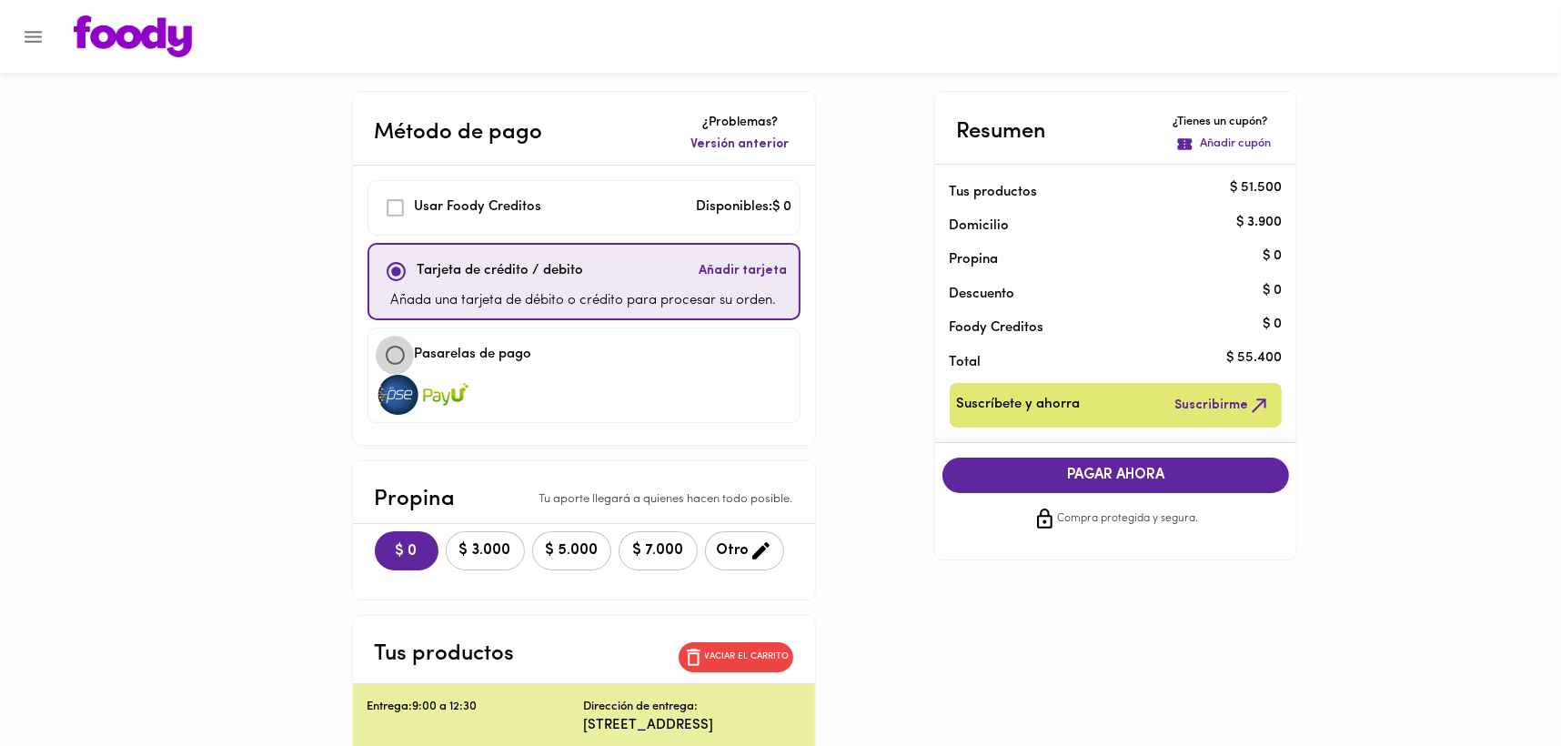
click at [395, 355] on input "checkbox" at bounding box center [395, 355] width 39 height 39
checkbox input "true"
checkbox input "false"
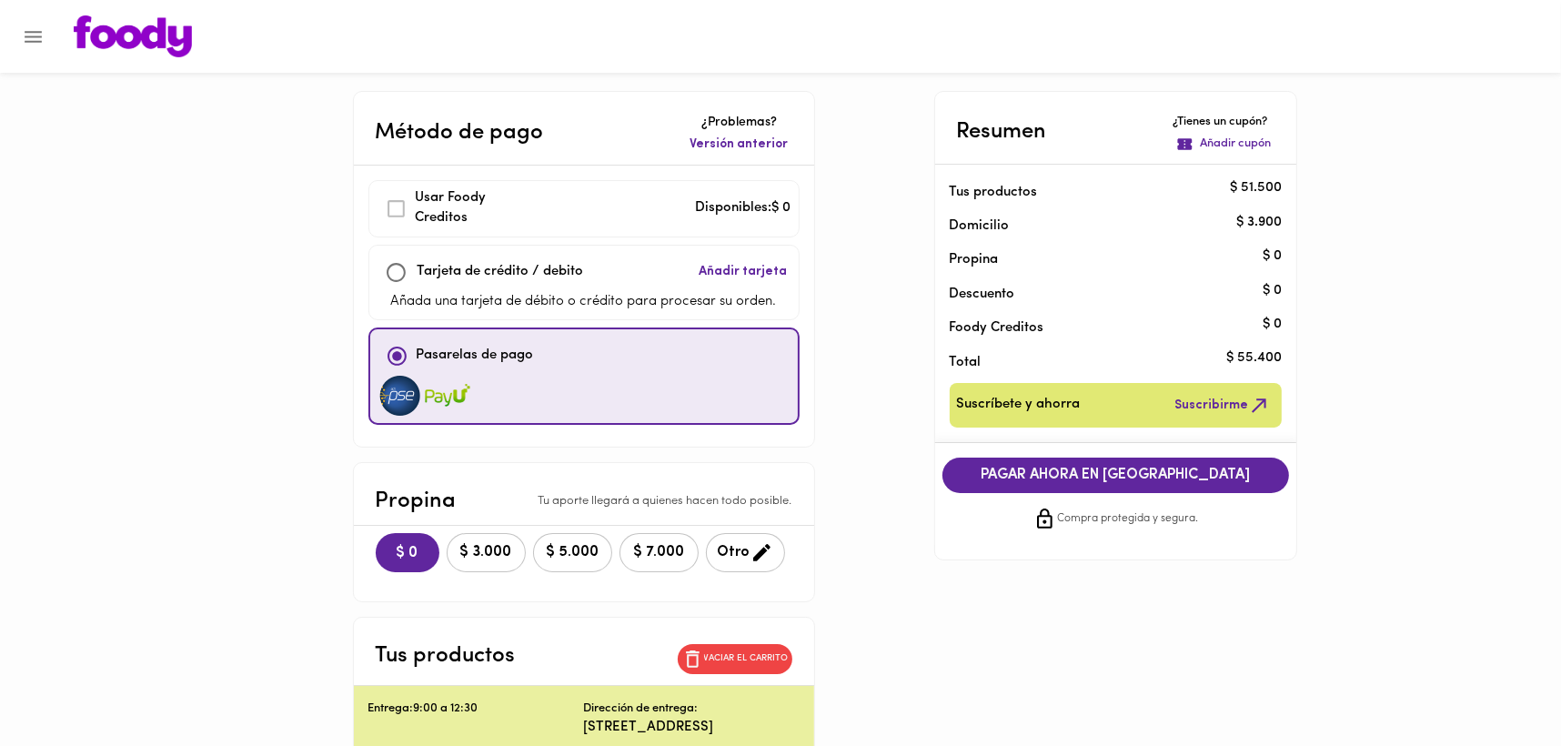
click at [1151, 473] on span "PAGAR AHORA EN PASARELA" at bounding box center [1115, 475] width 311 height 17
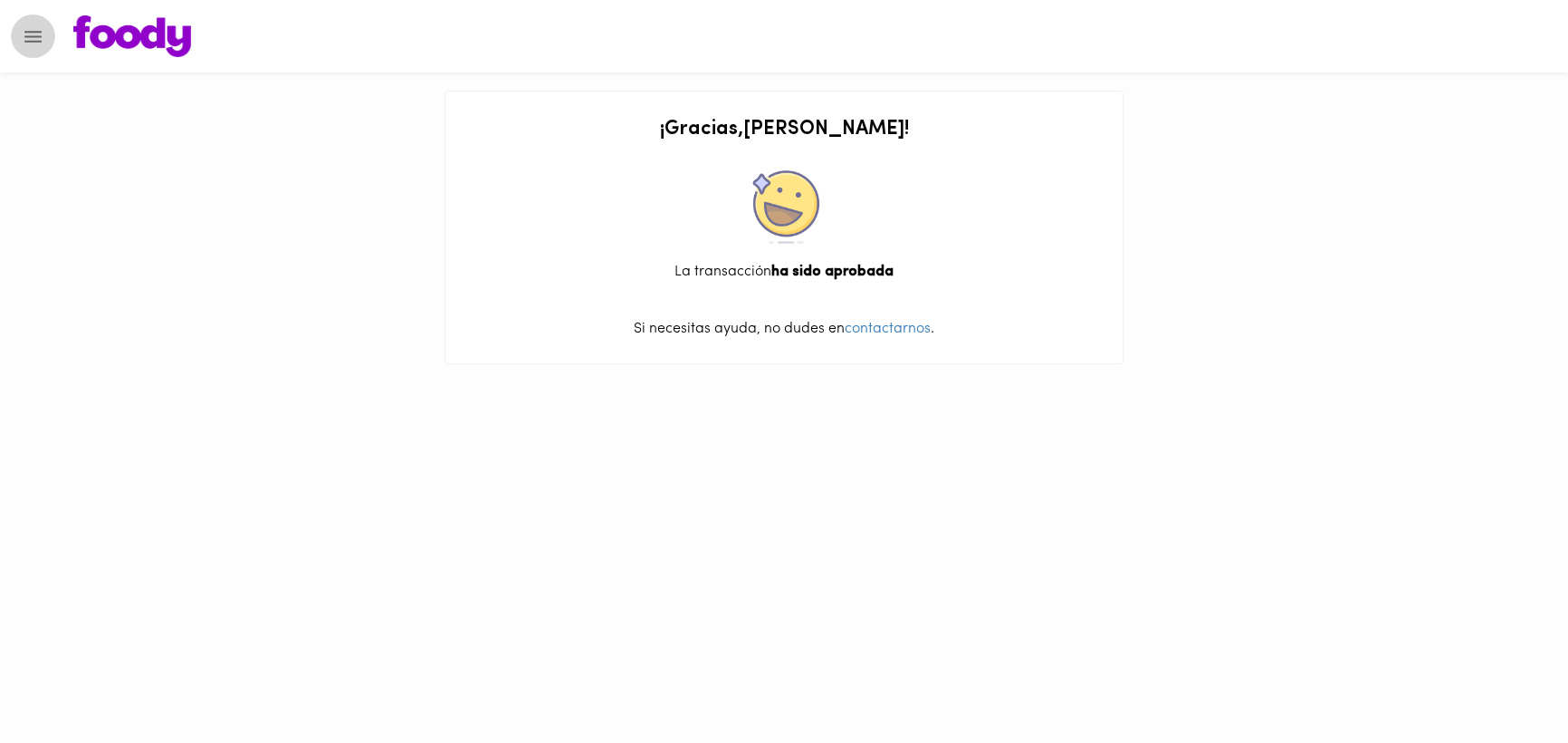
click at [31, 33] on icon "Menu" at bounding box center [33, 36] width 23 height 23
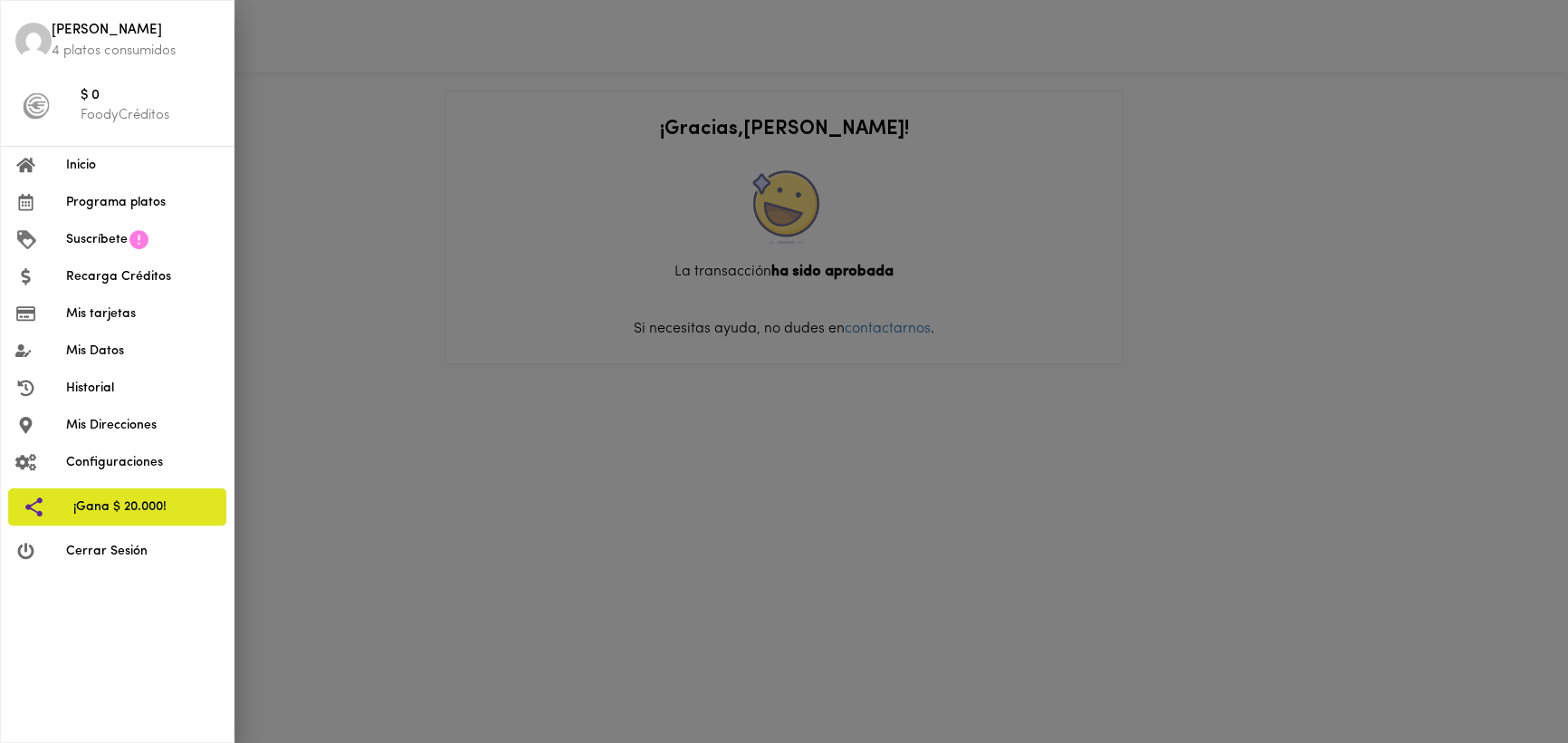
click at [96, 380] on span "Historial" at bounding box center [142, 387] width 153 height 19
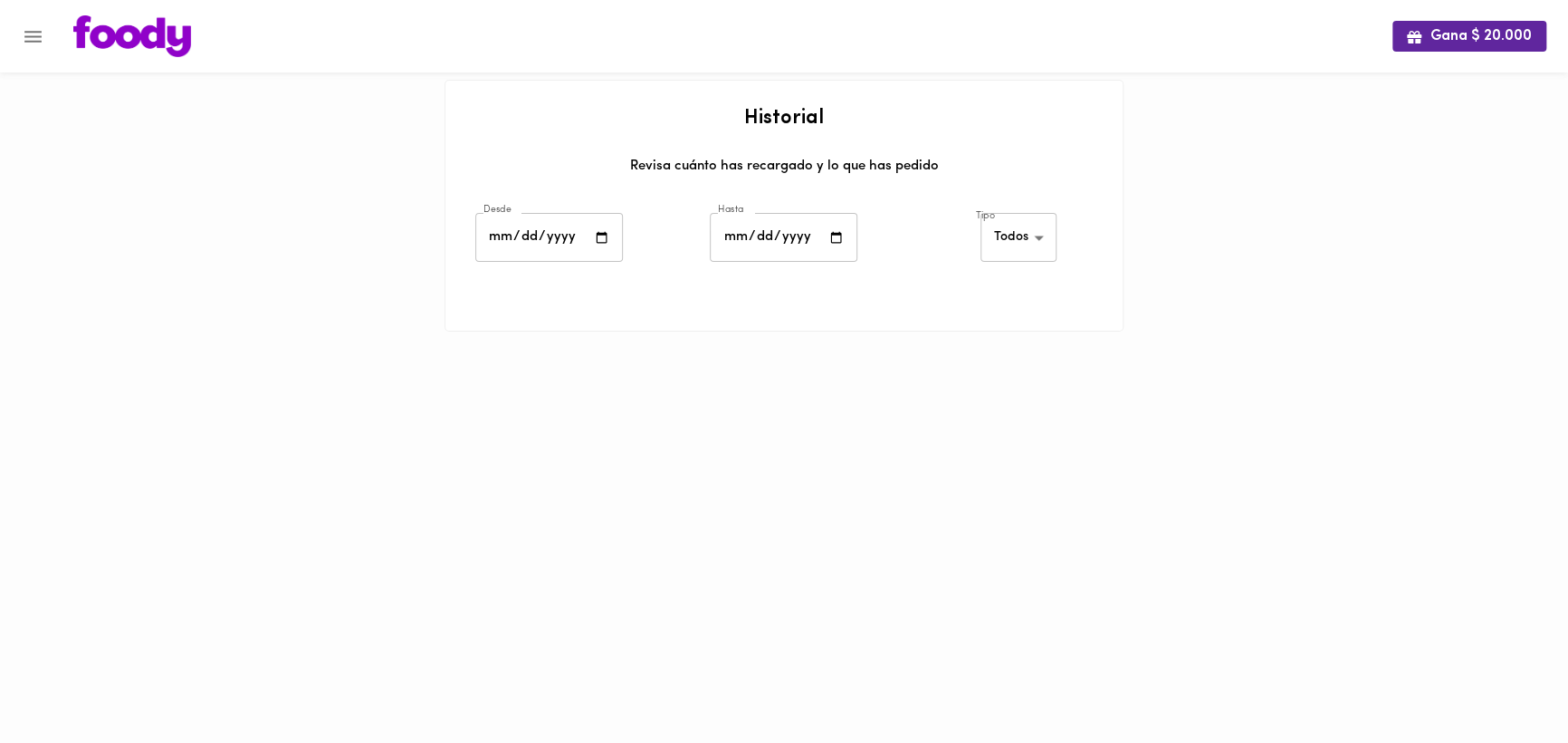
click at [542, 240] on input "date" at bounding box center [550, 238] width 147 height 50
click at [597, 237] on input "date" at bounding box center [550, 238] width 147 height 50
type input "2025-08-19"
click at [830, 235] on input "date" at bounding box center [784, 238] width 147 height 50
type input "2025-08-20"
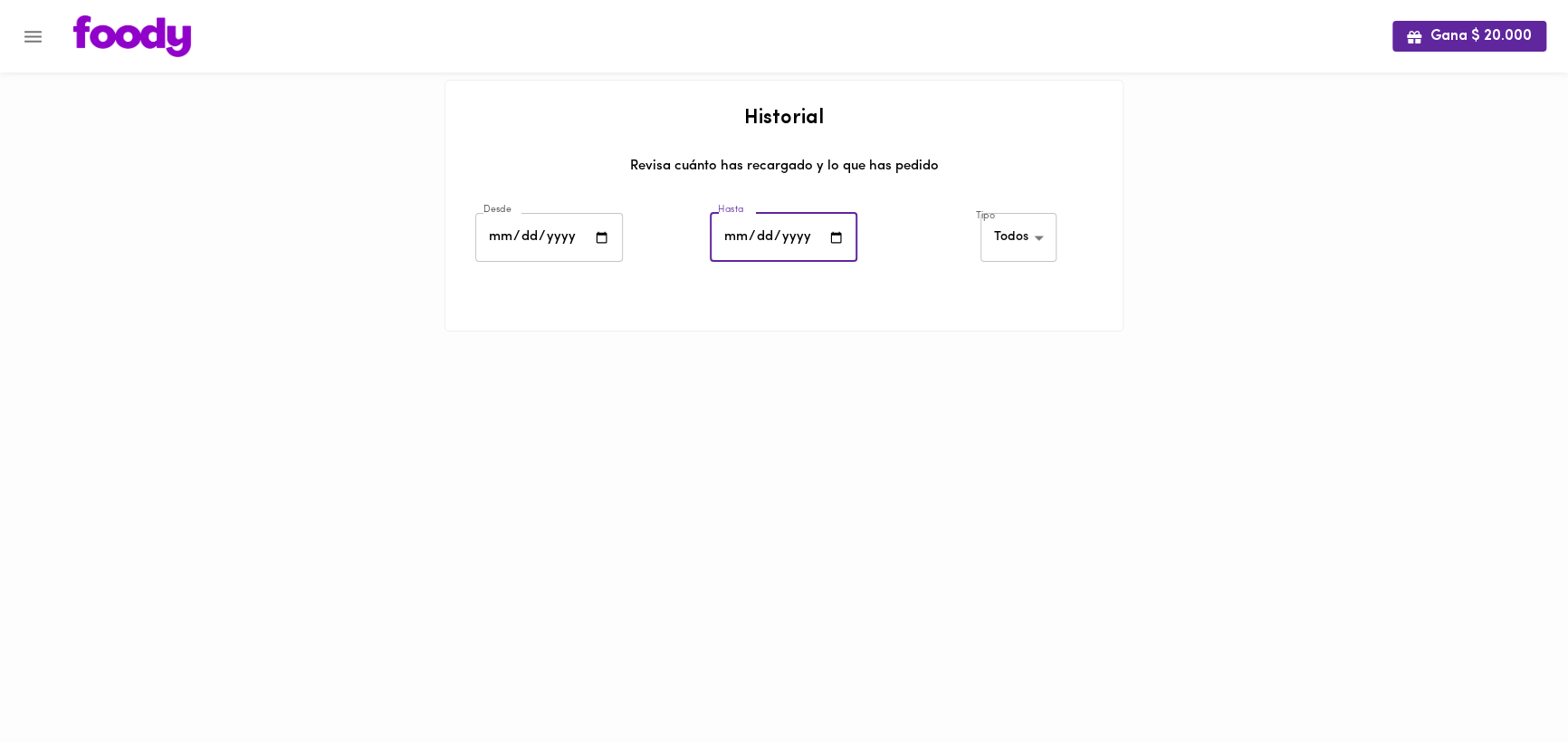
click at [1028, 241] on body "Gana $ 20.000 Historial Revisa cuánto has recargado y lo que has pedido Desde 2…" at bounding box center [784, 188] width 1568 height 376
click at [1024, 299] on li "Platos" at bounding box center [1020, 298] width 79 height 30
type input "foody-dishes"
click at [571, 346] on span "Programación de pedido" at bounding box center [800, 344] width 561 height 16
click at [540, 340] on span "Programación de pedido" at bounding box center [800, 344] width 561 height 16
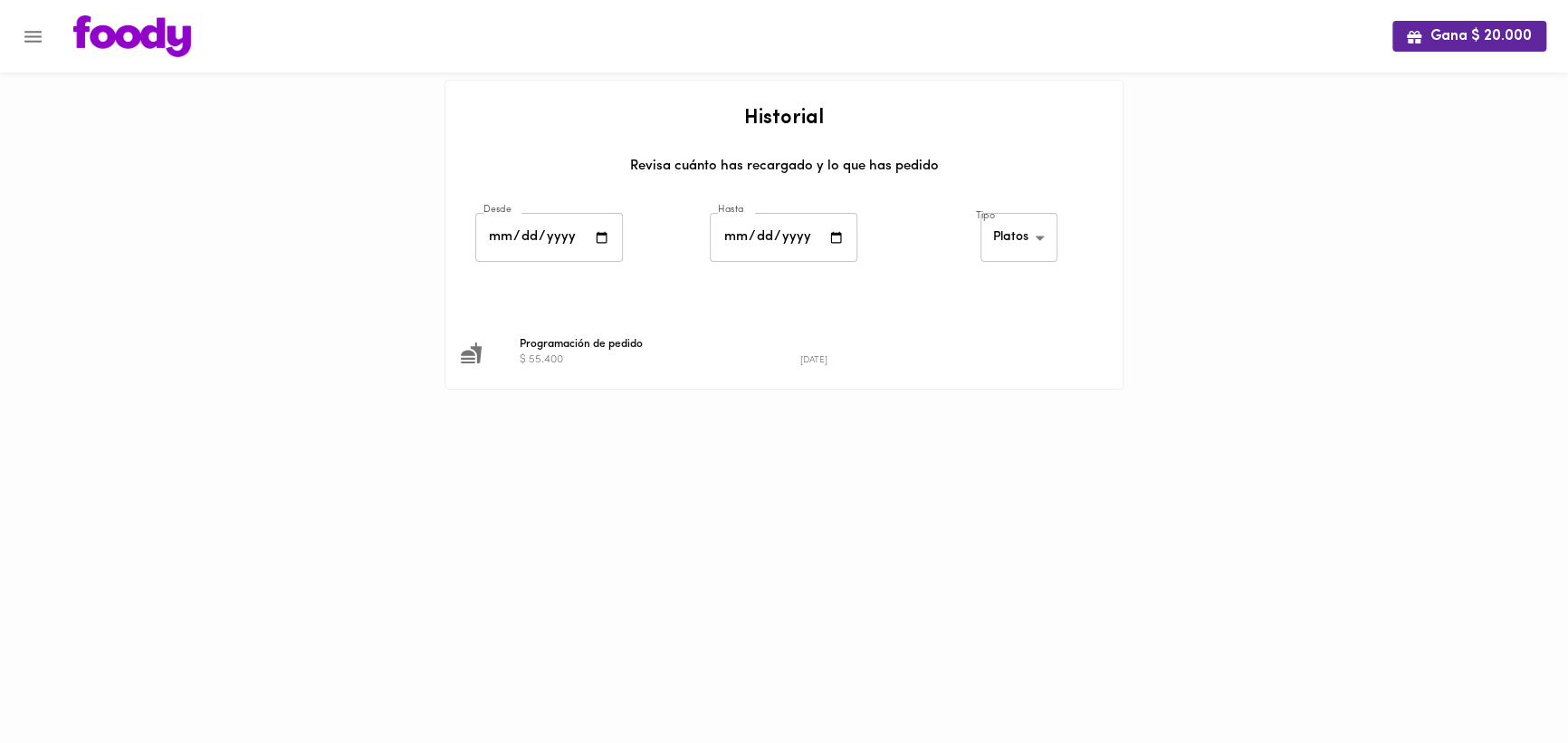
click at [36, 41] on icon "Menu" at bounding box center [33, 37] width 17 height 12
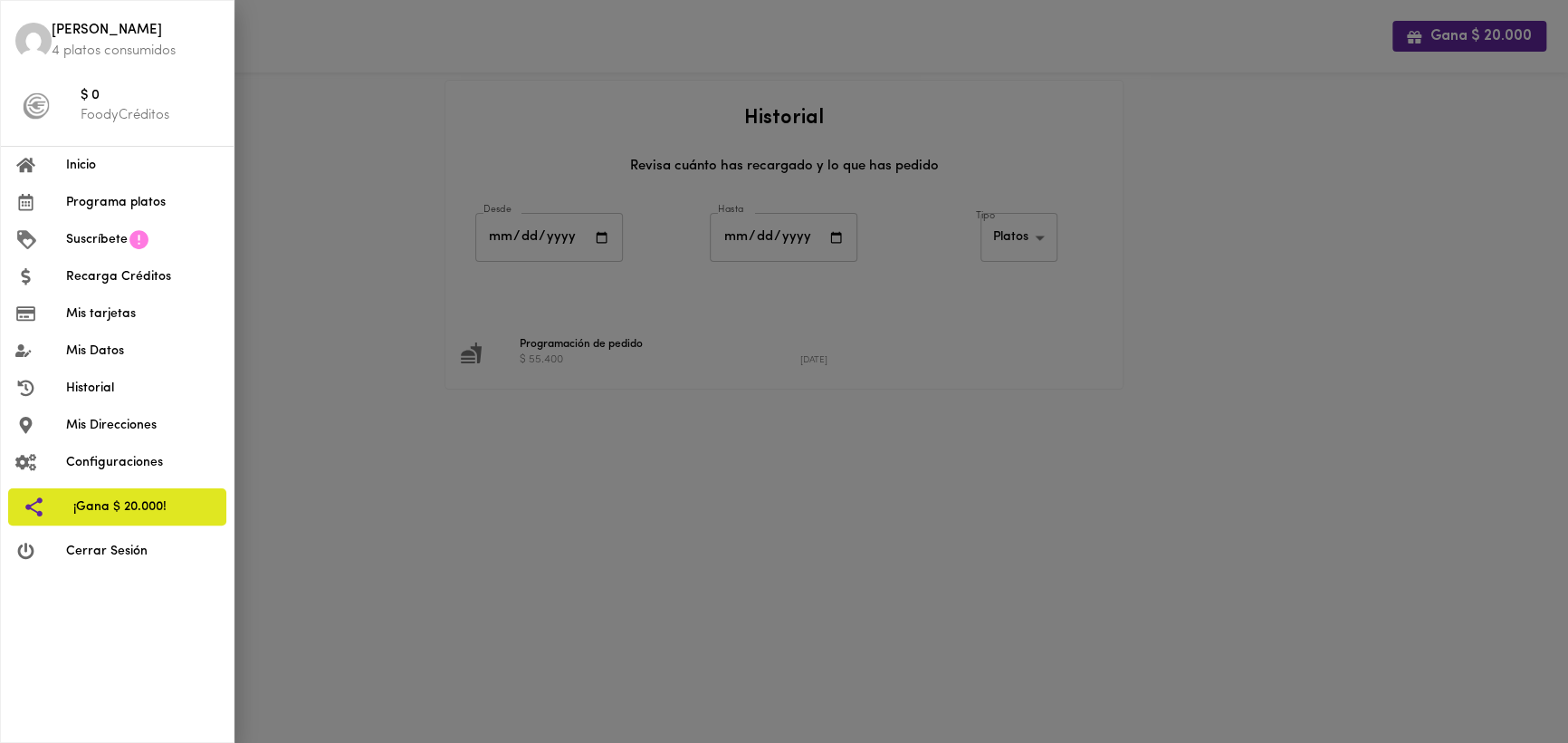
click at [89, 395] on span "Historial" at bounding box center [142, 387] width 153 height 19
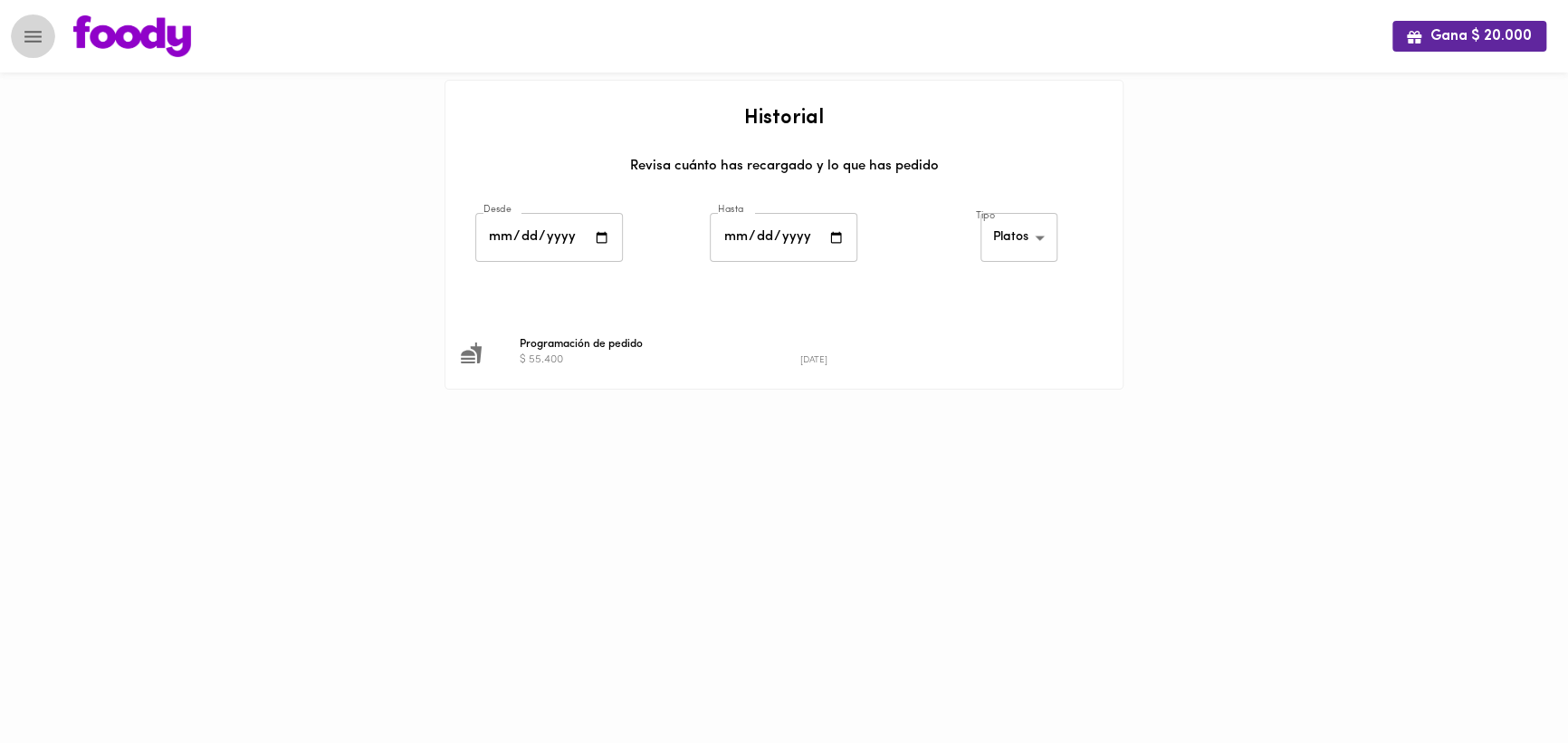
click at [31, 41] on icon "Menu" at bounding box center [33, 37] width 17 height 12
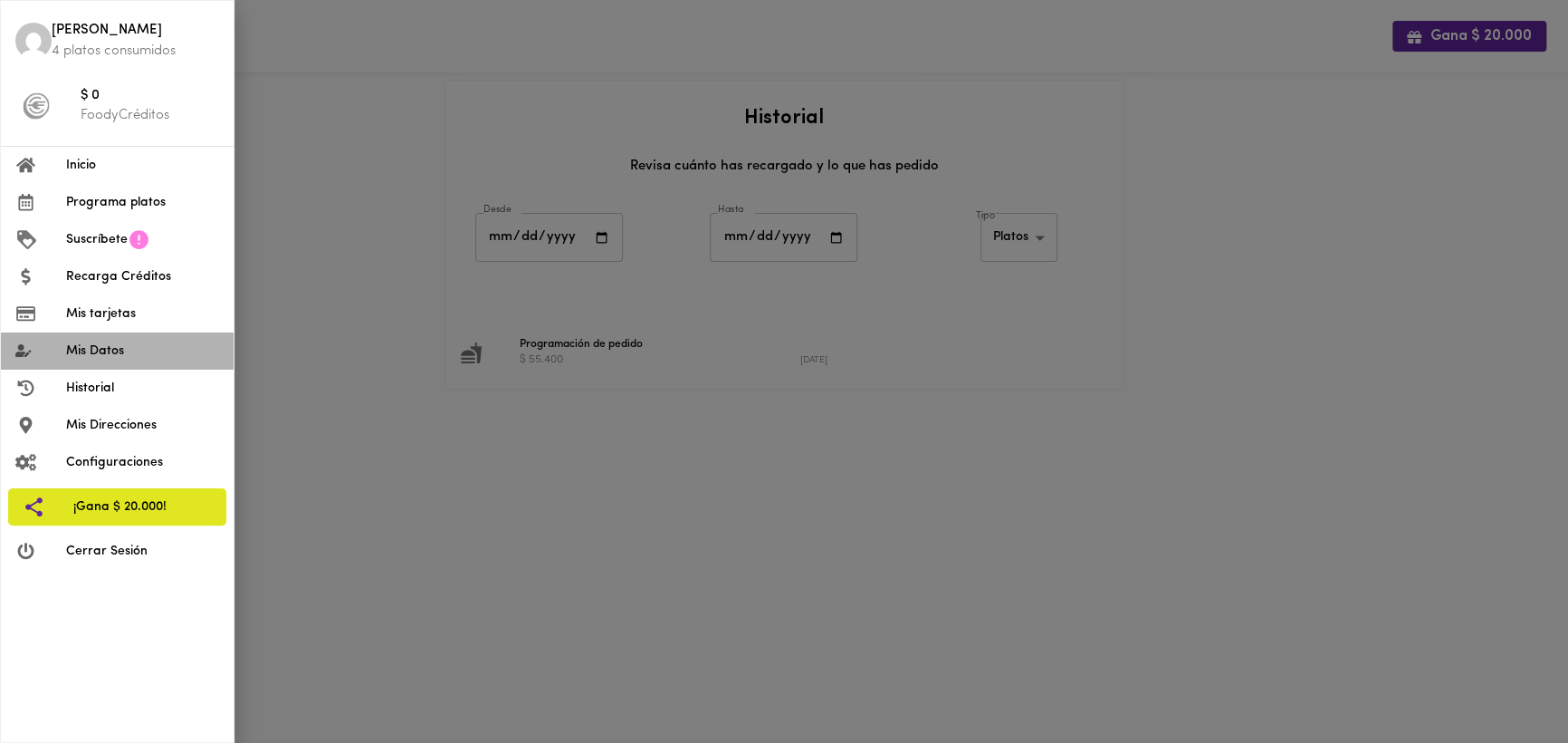
click at [89, 355] on span "Mis Datos" at bounding box center [142, 351] width 153 height 19
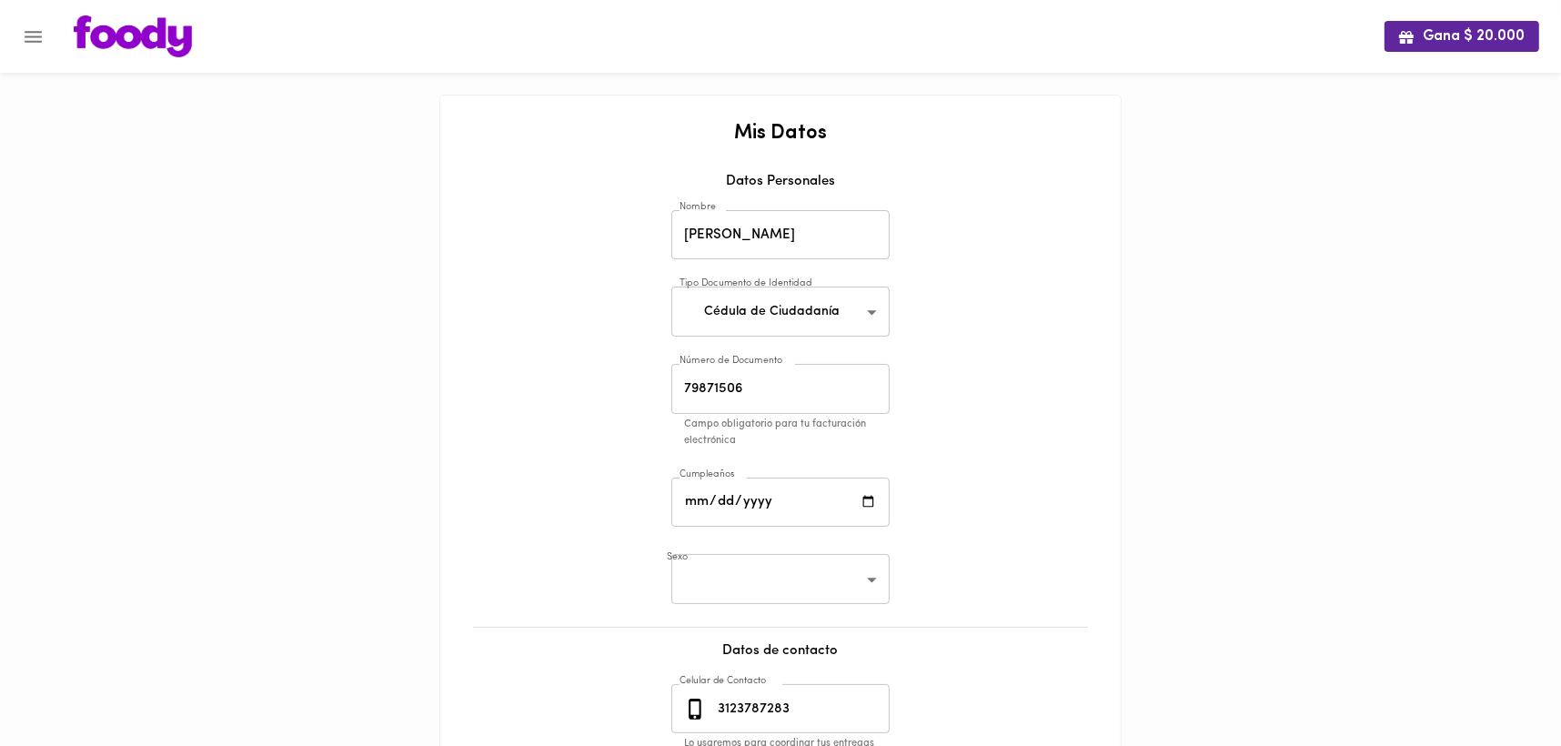
scroll to position [90, 0]
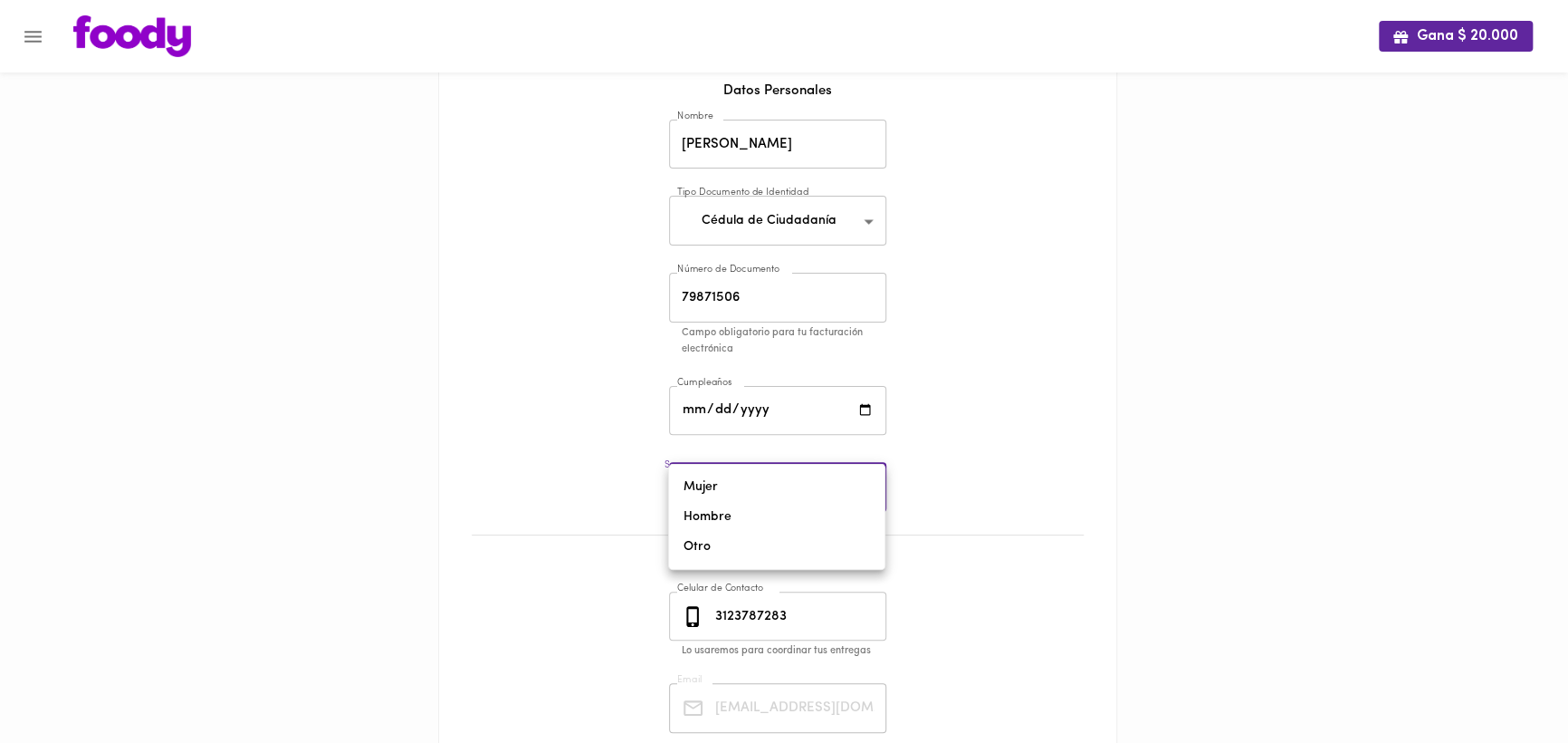
click at [785, 506] on body "Gana $ 20.000 Mis Datos Datos Personales Nombre Sergio Galindo Nombre Tipo Docu…" at bounding box center [784, 393] width 1568 height 966
click at [723, 511] on li "Hombre" at bounding box center [777, 517] width 215 height 30
type input "male"
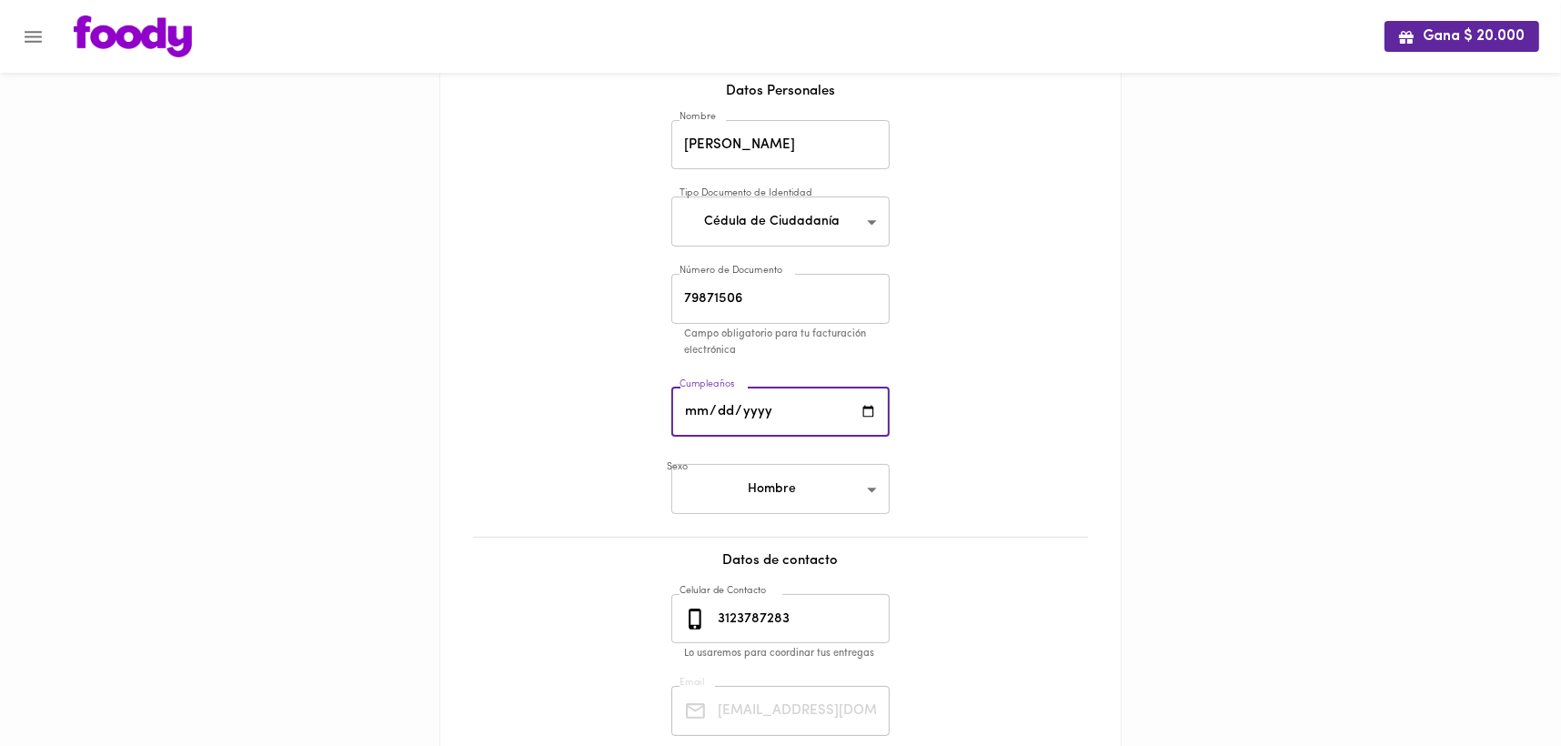
click at [872, 418] on input "date" at bounding box center [780, 412] width 218 height 50
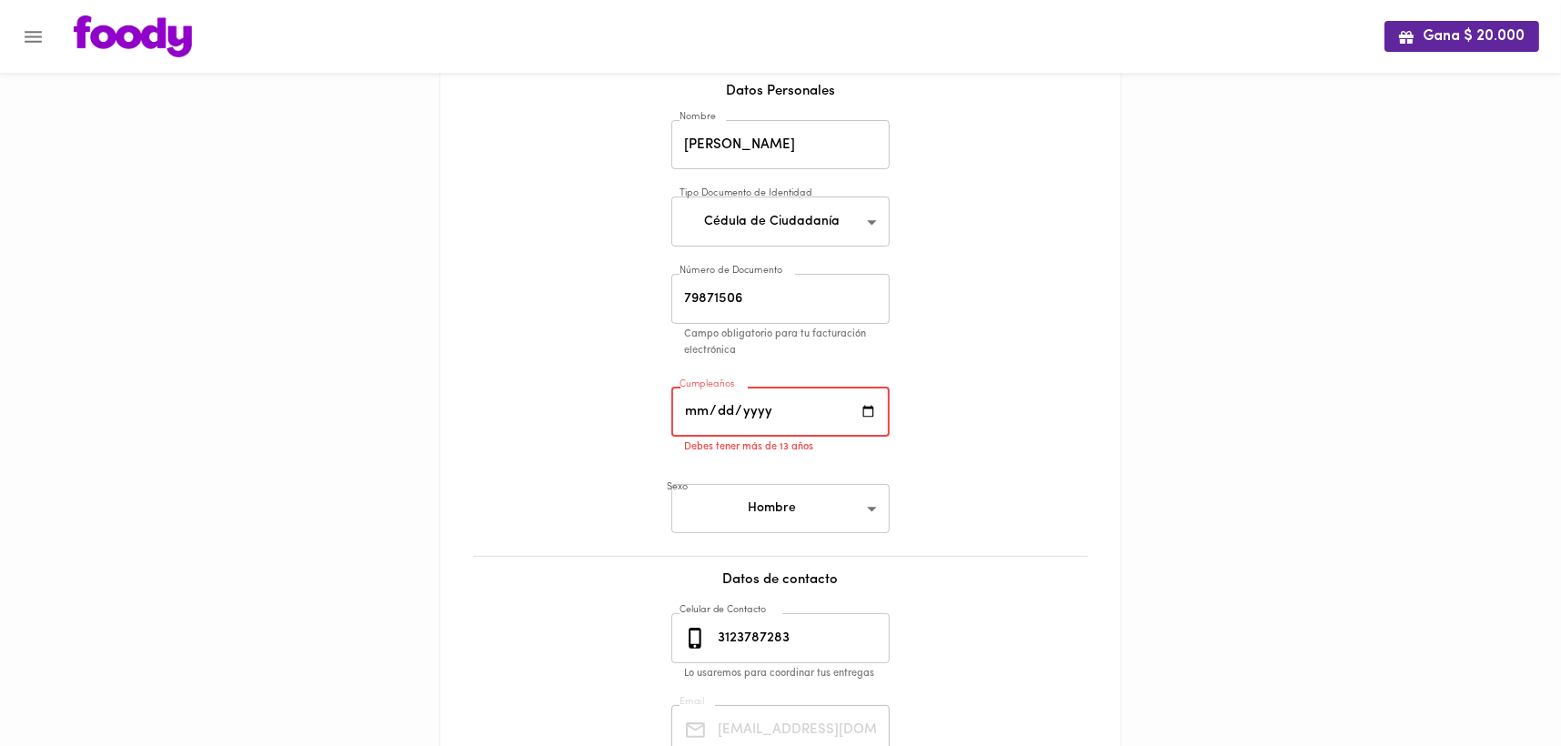
click at [734, 409] on input "2025-07-20" at bounding box center [780, 412] width 218 height 50
type input "1976-07-20"
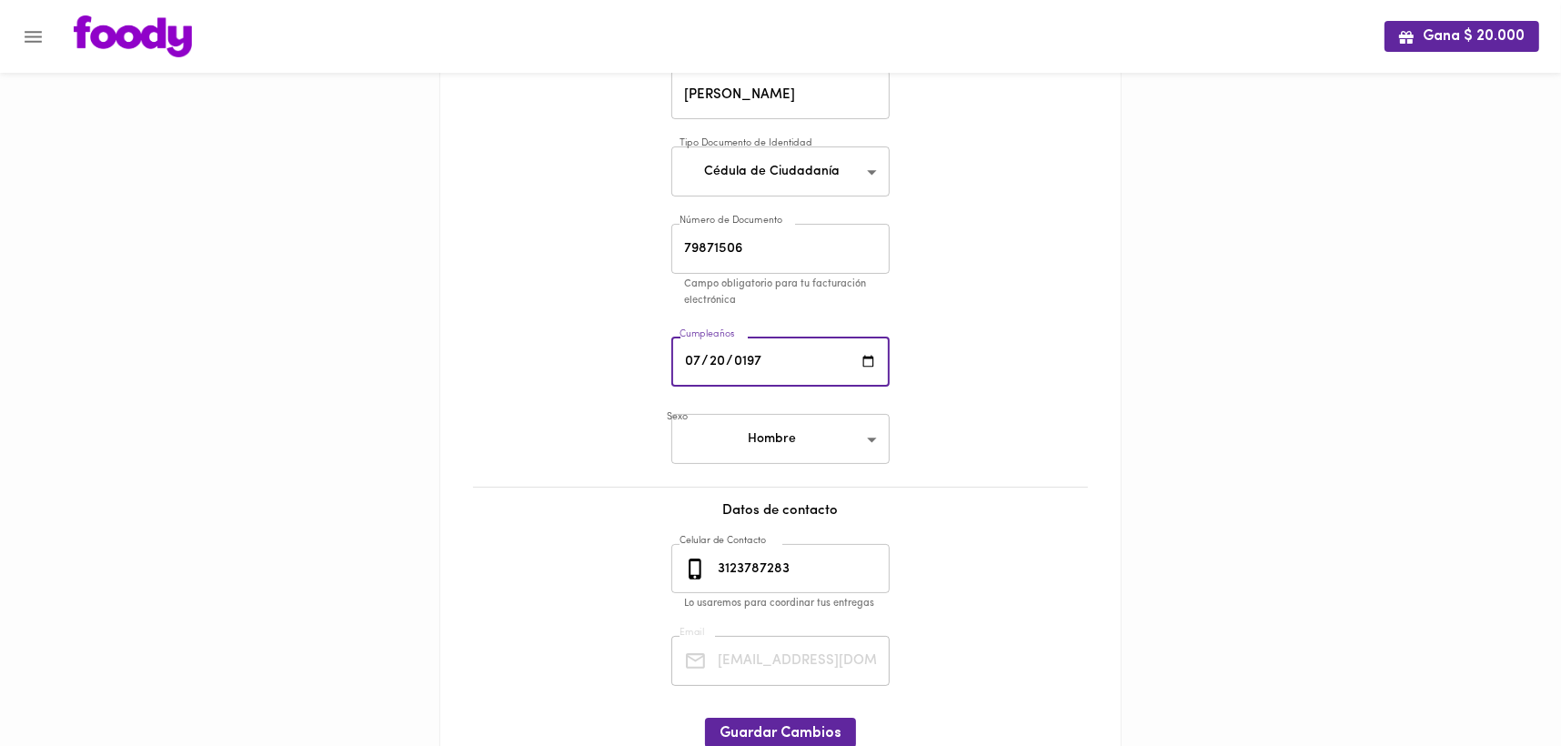
scroll to position [182, 0]
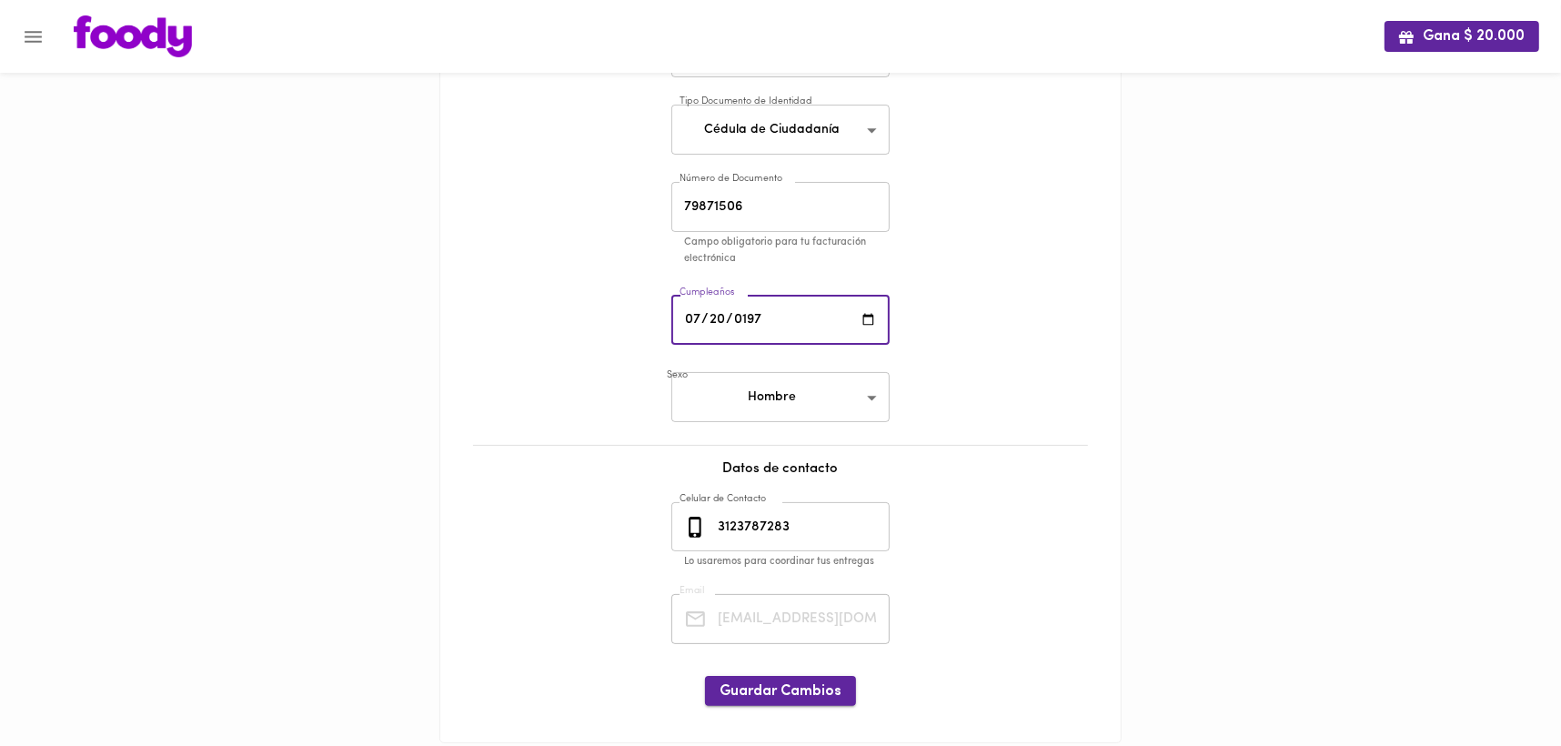
click at [770, 698] on span "Guardar Cambios" at bounding box center [780, 691] width 122 height 17
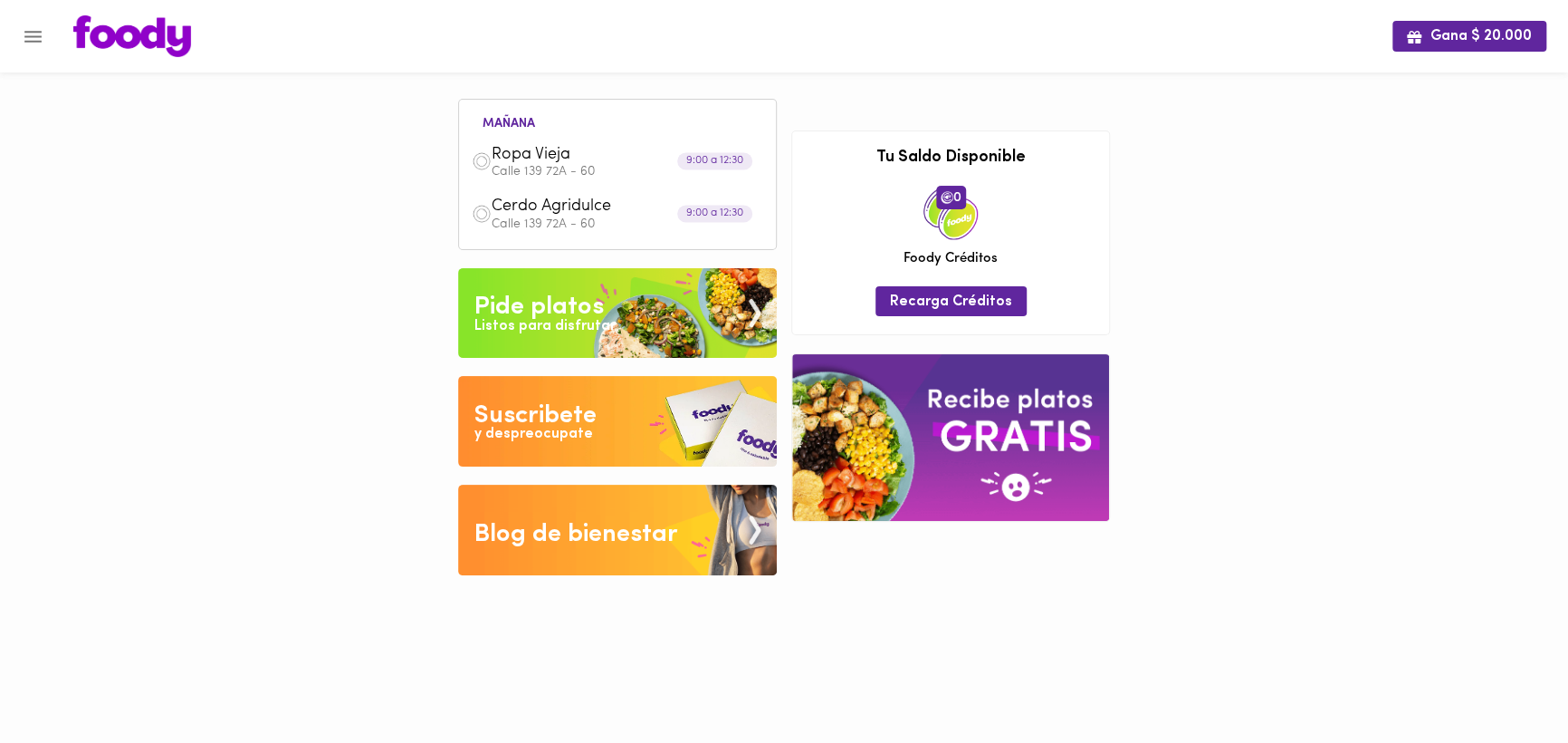
click at [32, 41] on icon "Menu" at bounding box center [33, 37] width 17 height 12
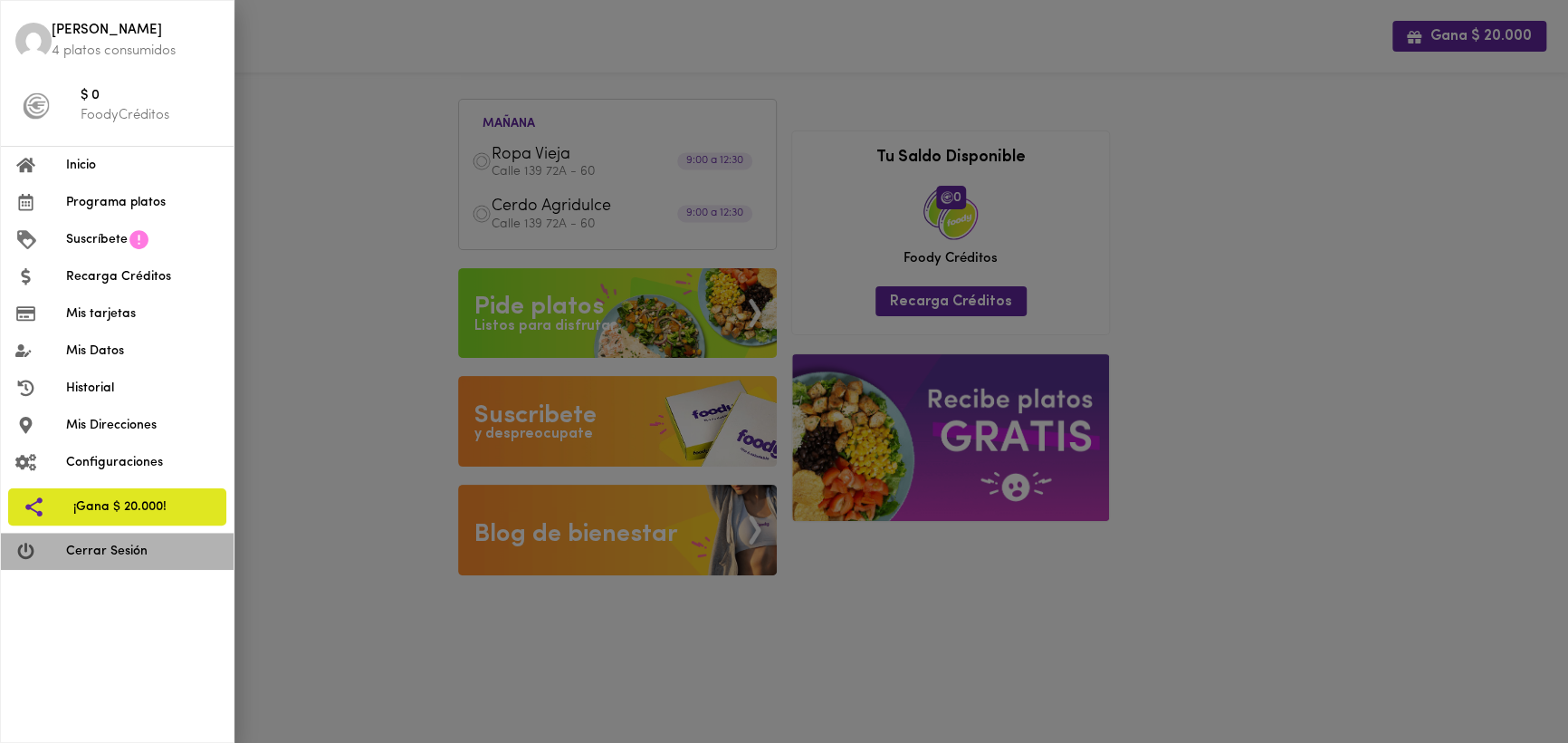
click at [115, 546] on span "Cerrar Sesión" at bounding box center [142, 551] width 153 height 19
